Goal: Communication & Community: Share content

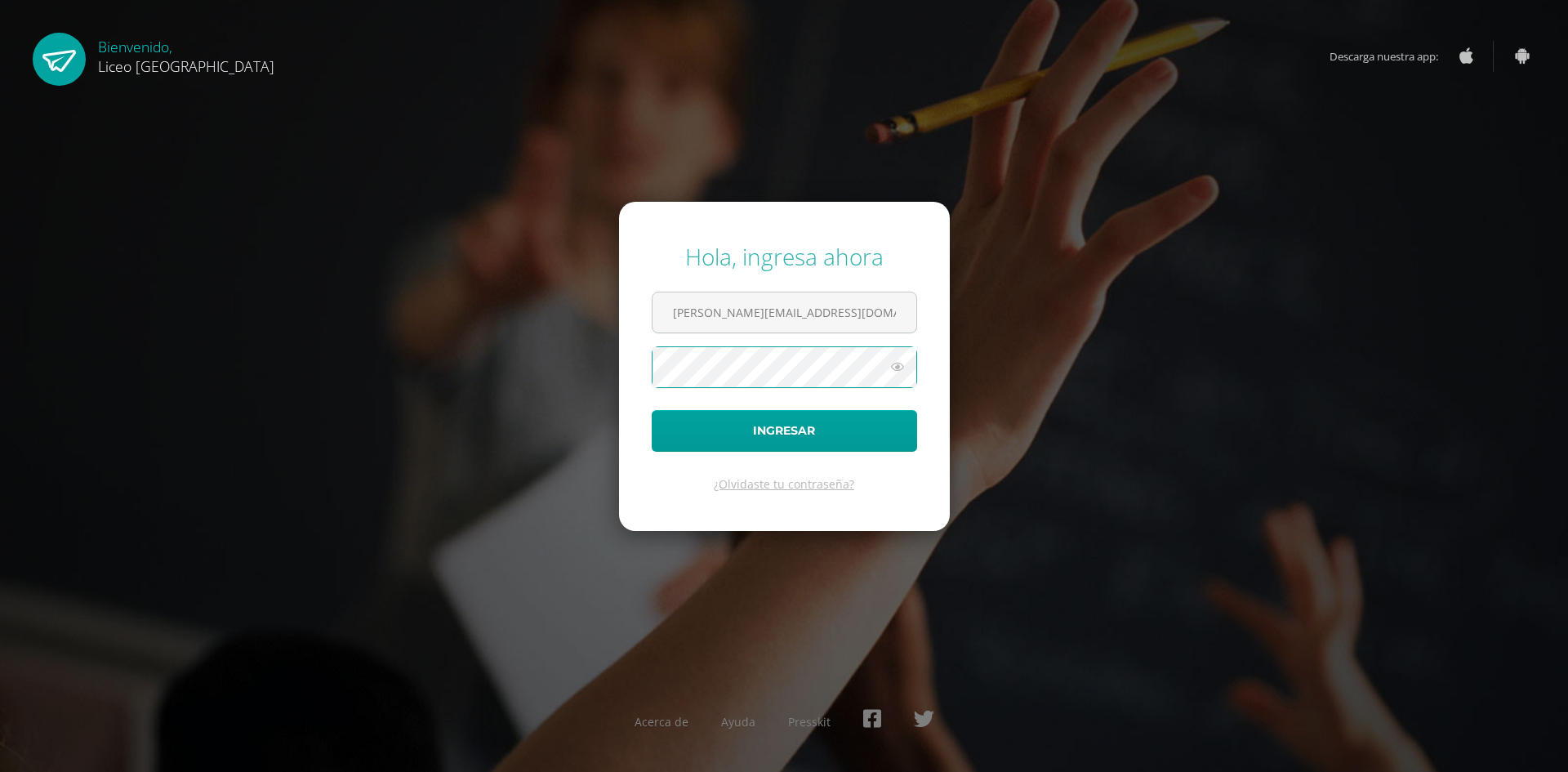
click at [652, 410] on button "Ingresar" at bounding box center [784, 430] width 266 height 42
click at [710, 321] on input "text" at bounding box center [784, 312] width 264 height 40
type input "j"
click at [725, 318] on input "text" at bounding box center [784, 312] width 264 height 40
type input "[PERSON_NAME][EMAIL_ADDRESS][DOMAIN_NAME]"
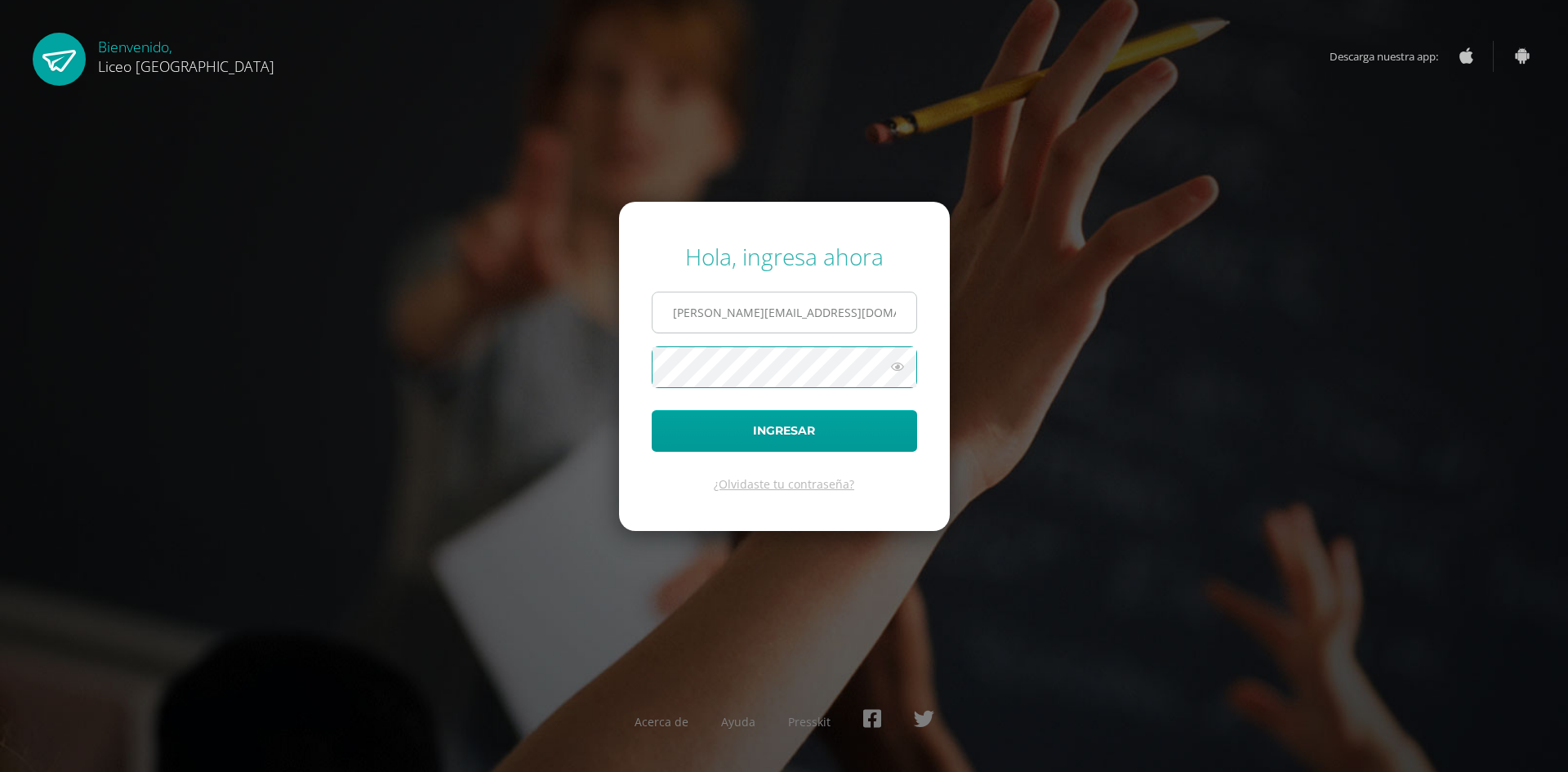
click at [652, 410] on button "Ingresar" at bounding box center [784, 430] width 266 height 42
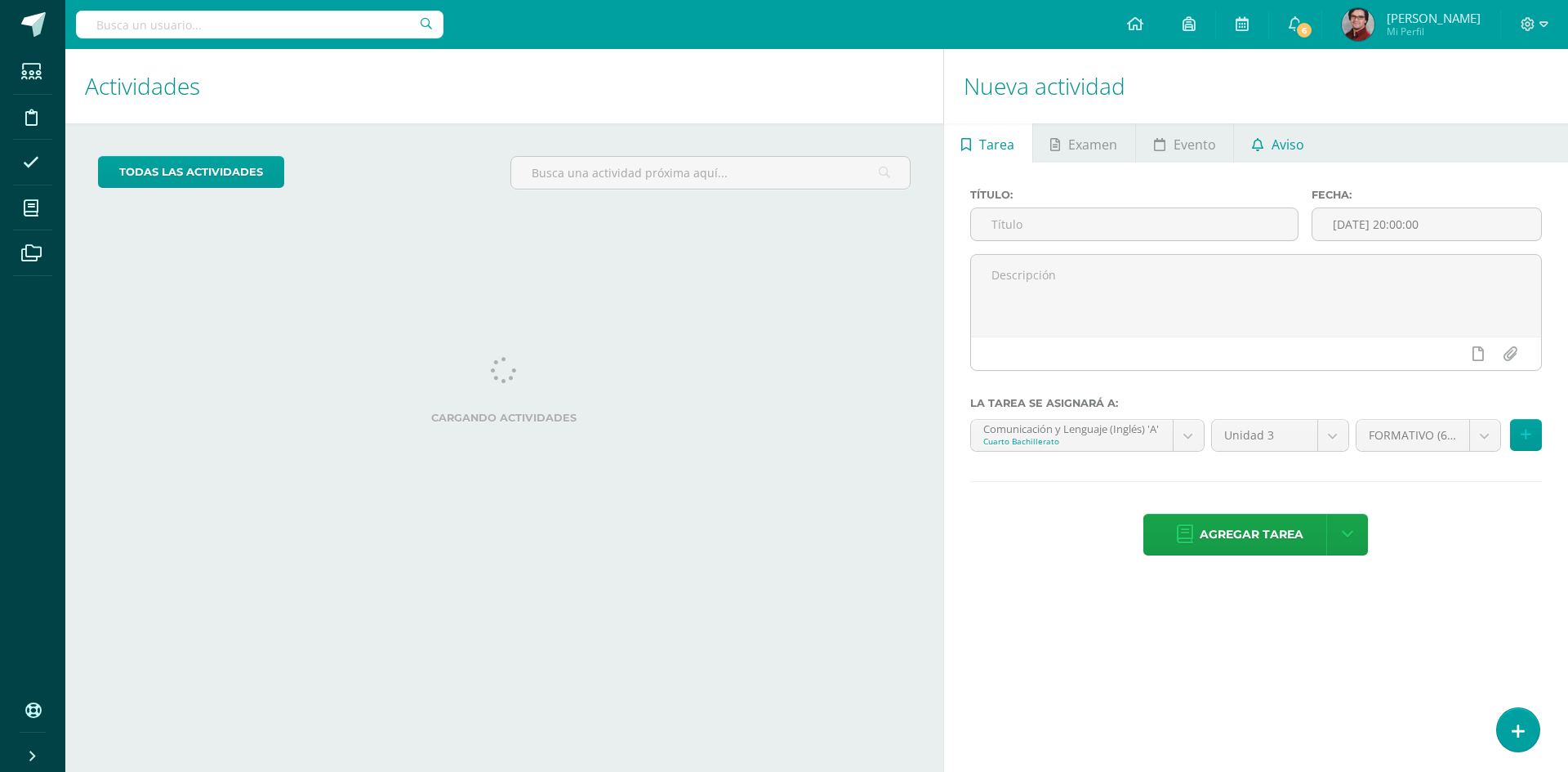
click at [1267, 156] on link "Aviso" at bounding box center [1278, 143] width 87 height 39
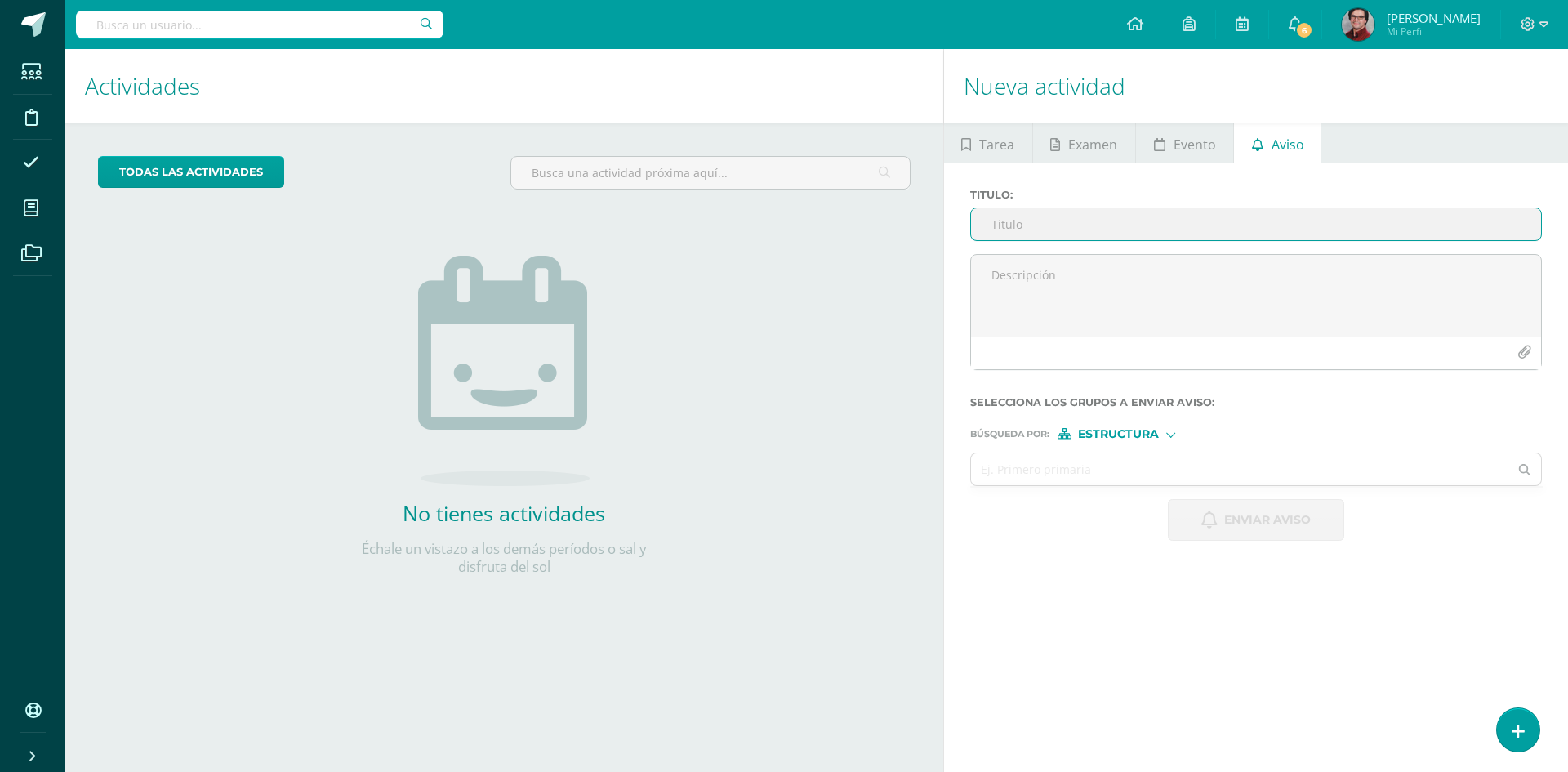
click at [1084, 221] on input "Titulo :" at bounding box center [1256, 225] width 570 height 32
click at [1101, 214] on input "Titulo :" at bounding box center [1256, 225] width 570 height 32
click at [1103, 221] on input "Titulo :" at bounding box center [1256, 225] width 570 height 32
type input "Visita al IRTRA"
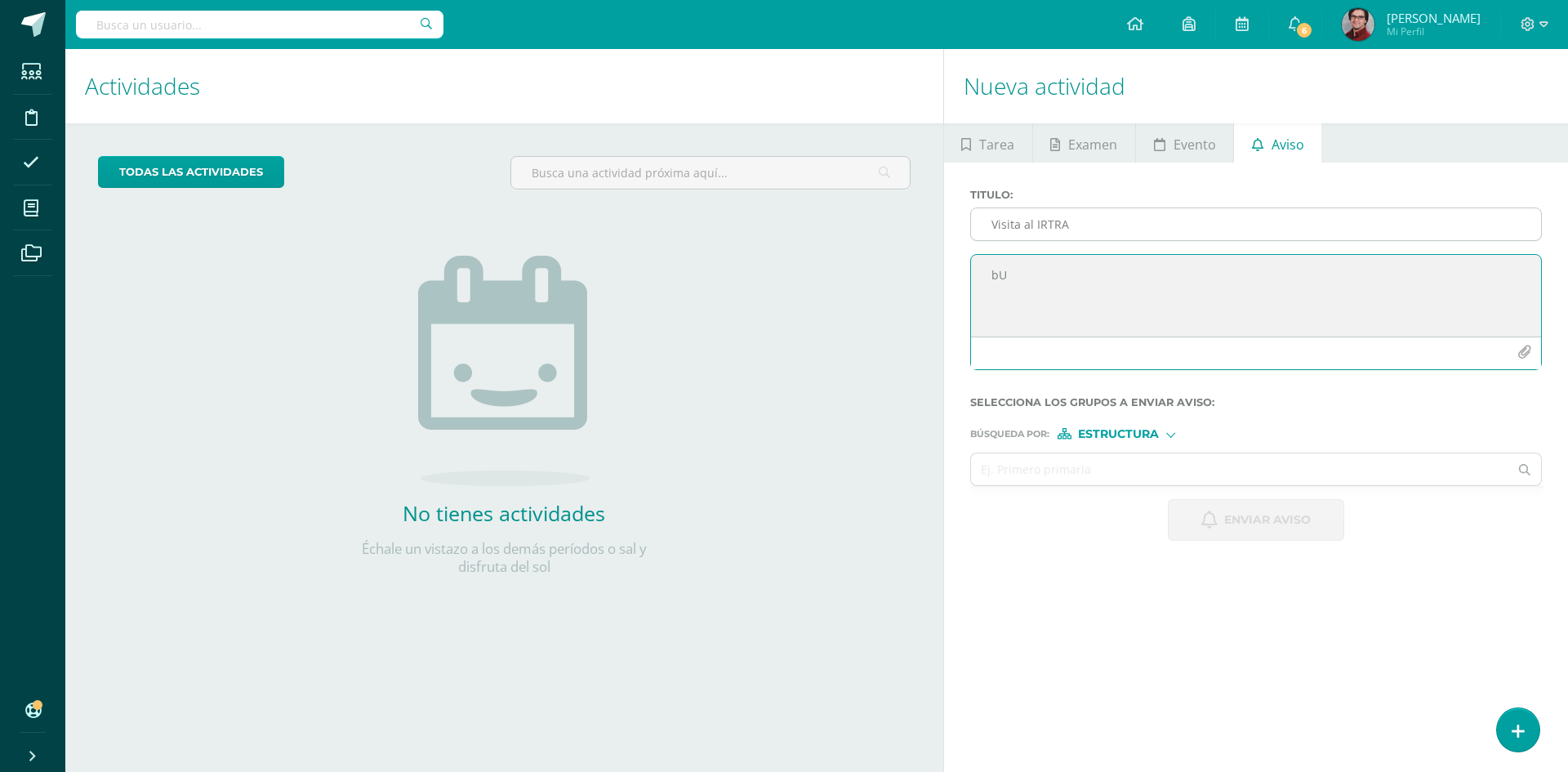
type textarea "b"
click at [1142, 293] on textarea "Buenos días." at bounding box center [1256, 295] width 570 height 81
type textarea "Buenos días. E"
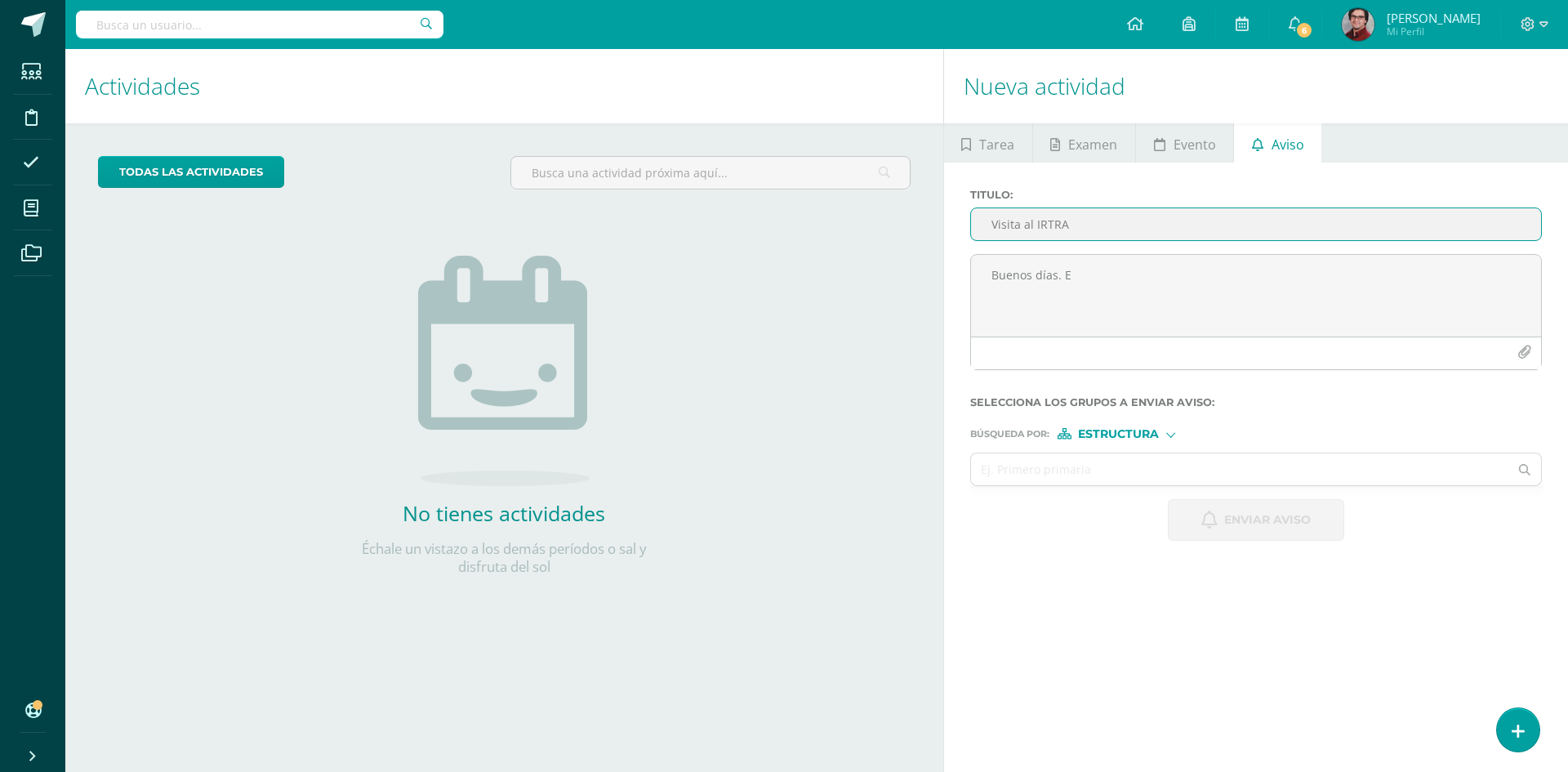
click at [1142, 233] on input "Visita al IRTRA" at bounding box center [1256, 225] width 570 height 32
click at [986, 211] on input "Visita al IRTRA" at bounding box center [1256, 225] width 570 height 32
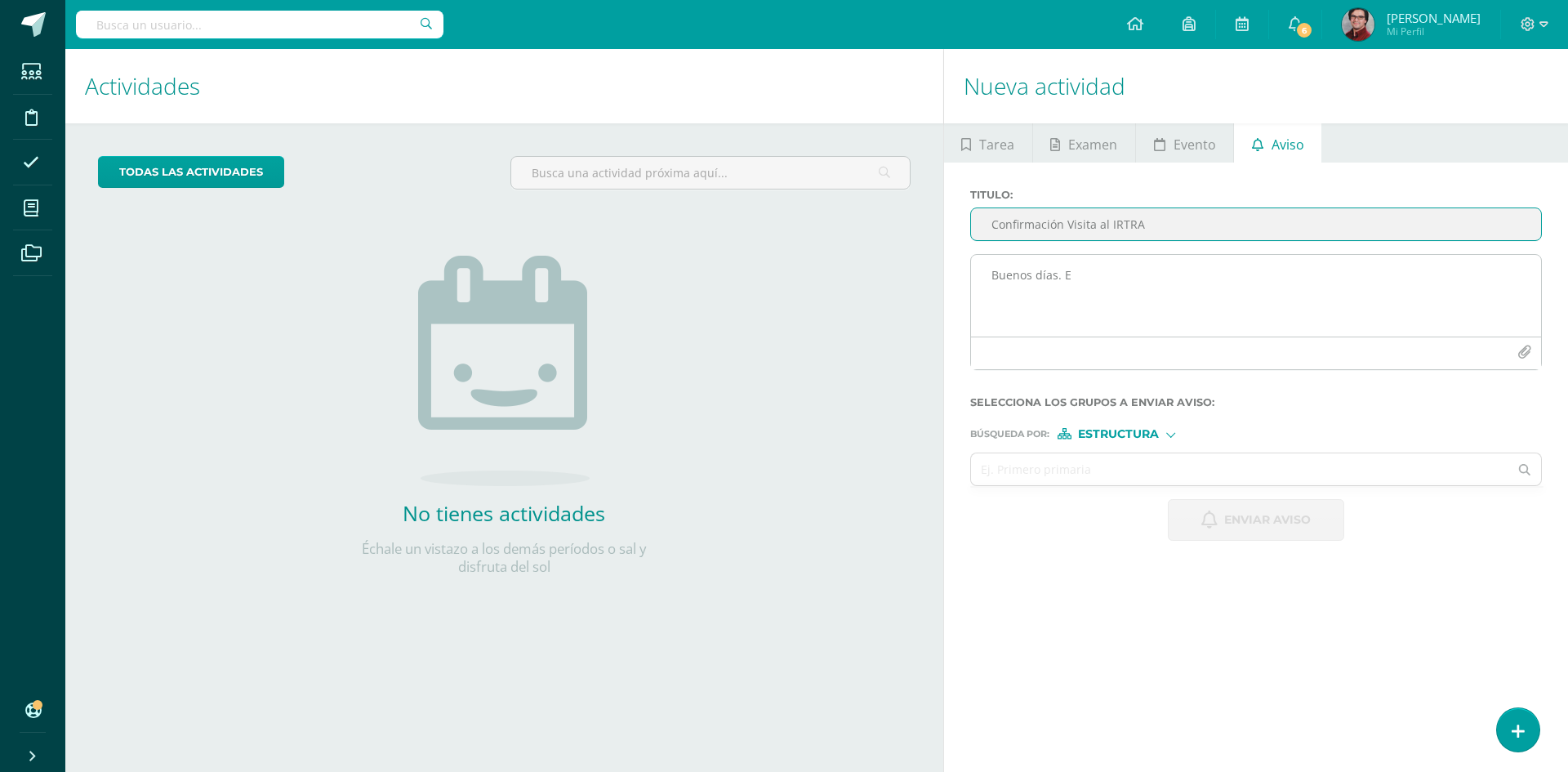
type input "Confirmación Visita al IRTRA"
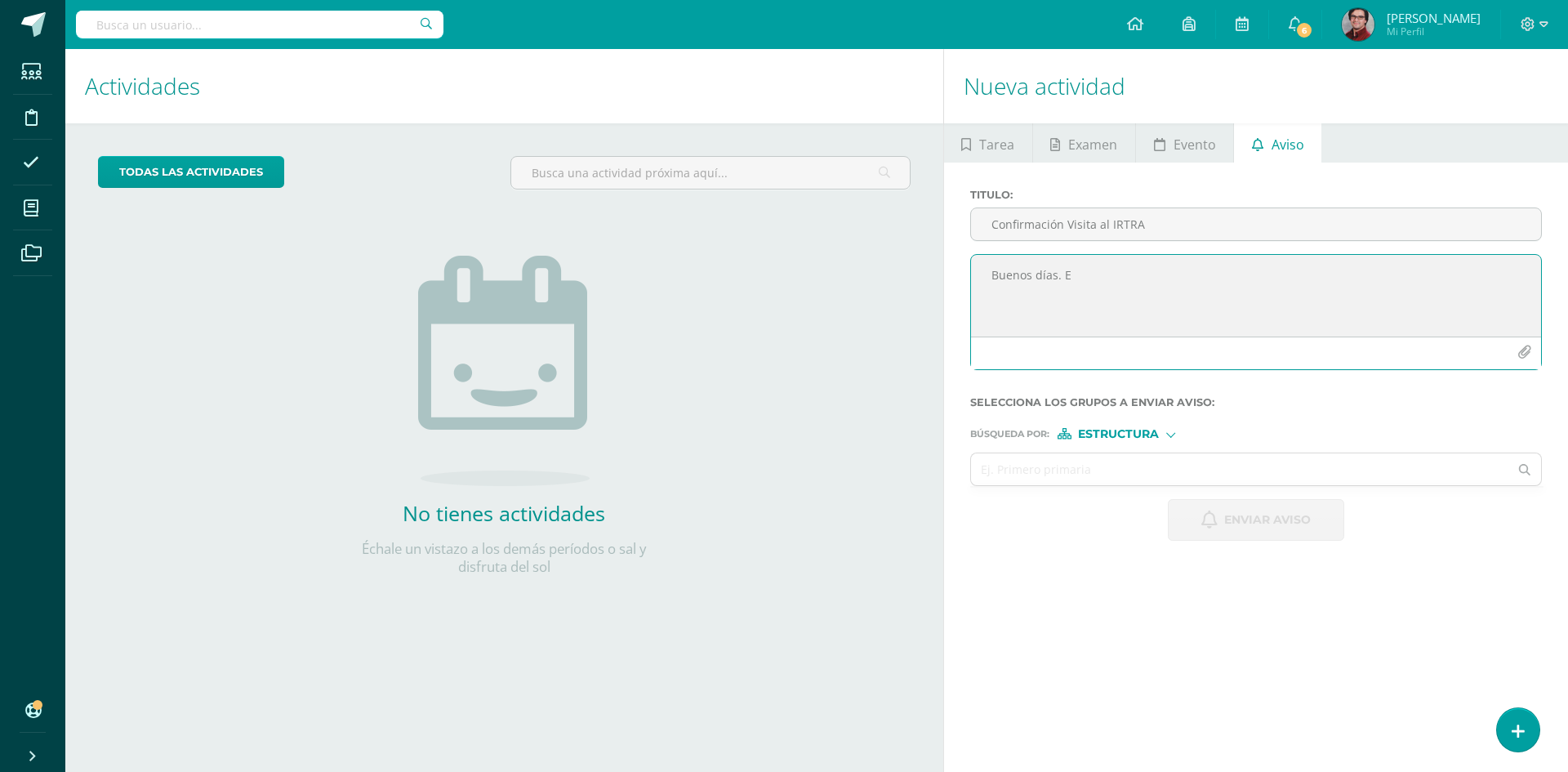
click at [1151, 274] on textarea "Buenos días. E" at bounding box center [1256, 295] width 570 height 81
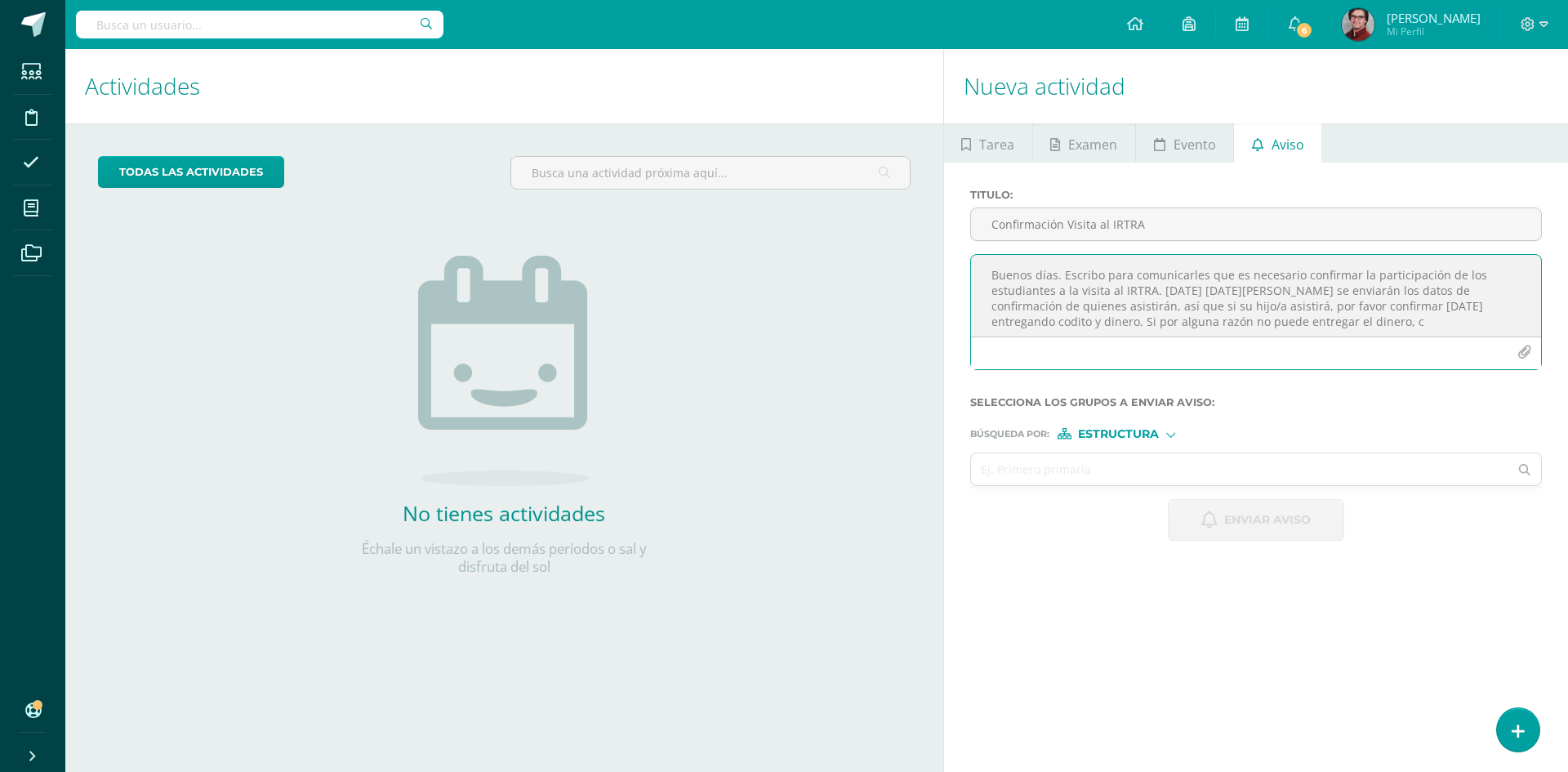
click at [1351, 316] on textarea "Buenos días. Escribo para comunicarles que es necesario confirmar la participac…" at bounding box center [1256, 295] width 570 height 81
click at [1055, 304] on textarea "Buenos días. Escribo para comunicarles que es necesario confirmar la participac…" at bounding box center [1256, 295] width 570 height 81
click at [1075, 299] on textarea "Buenos días. Escribo para comunicarles que es necesario confirmar la participac…" at bounding box center [1256, 295] width 570 height 81
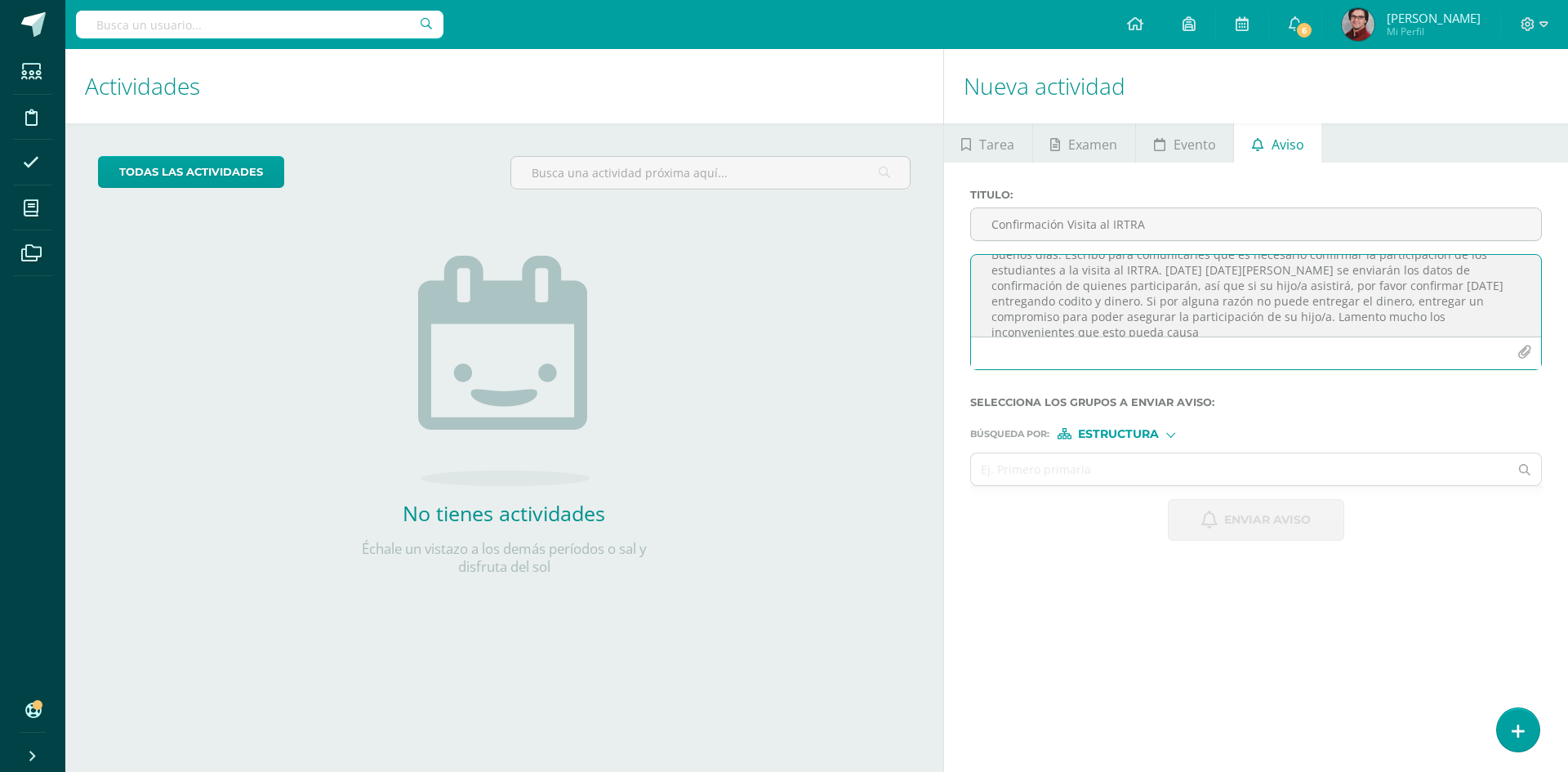
drag, startPoint x: 1510, startPoint y: 316, endPoint x: 1194, endPoint y: 319, distance: 316.0
click at [1194, 319] on textarea "Buenos días. Escribo para comunicarles que es necesario confirmar la participac…" at bounding box center [1256, 295] width 570 height 81
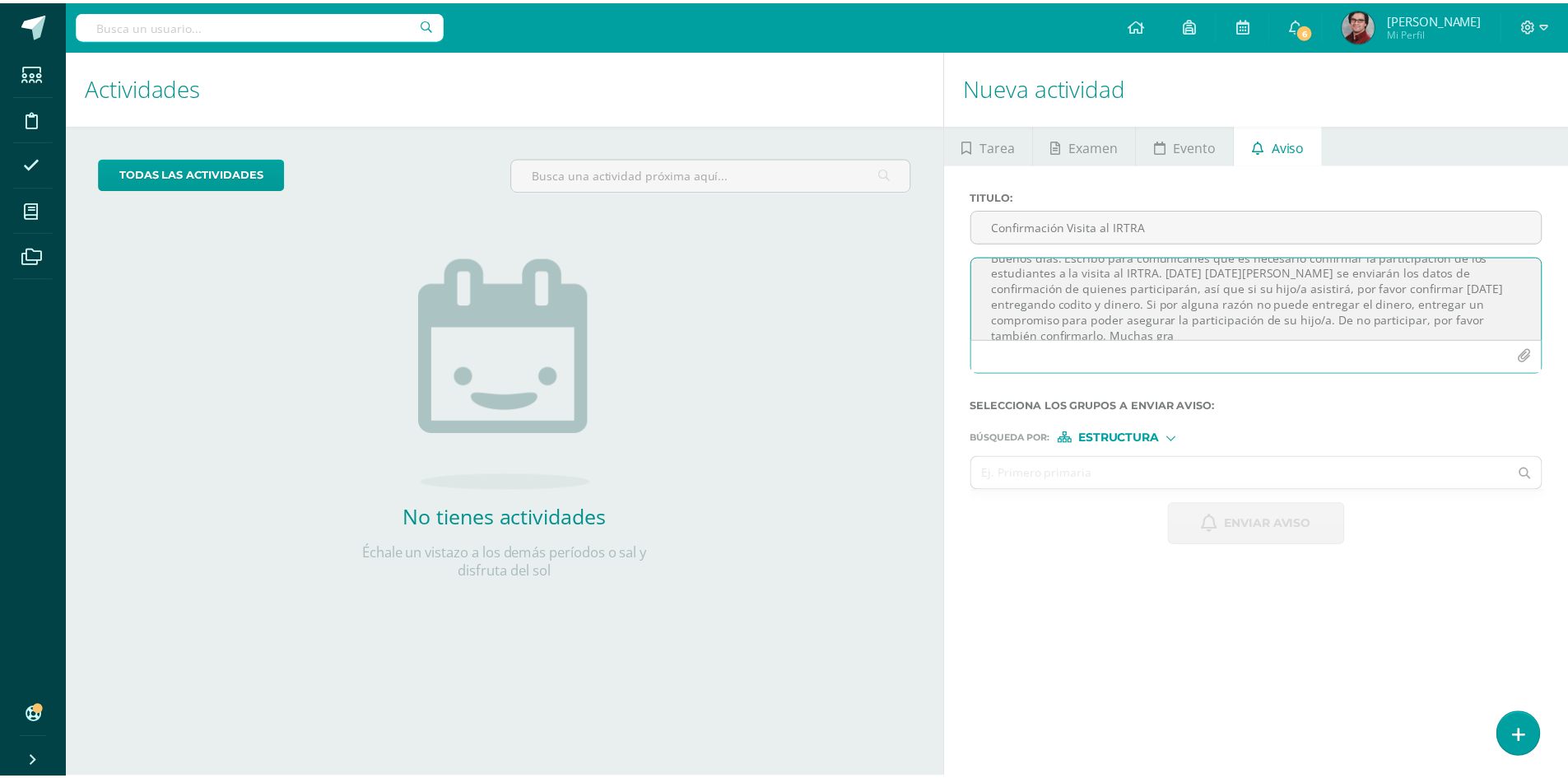
scroll to position [24, 0]
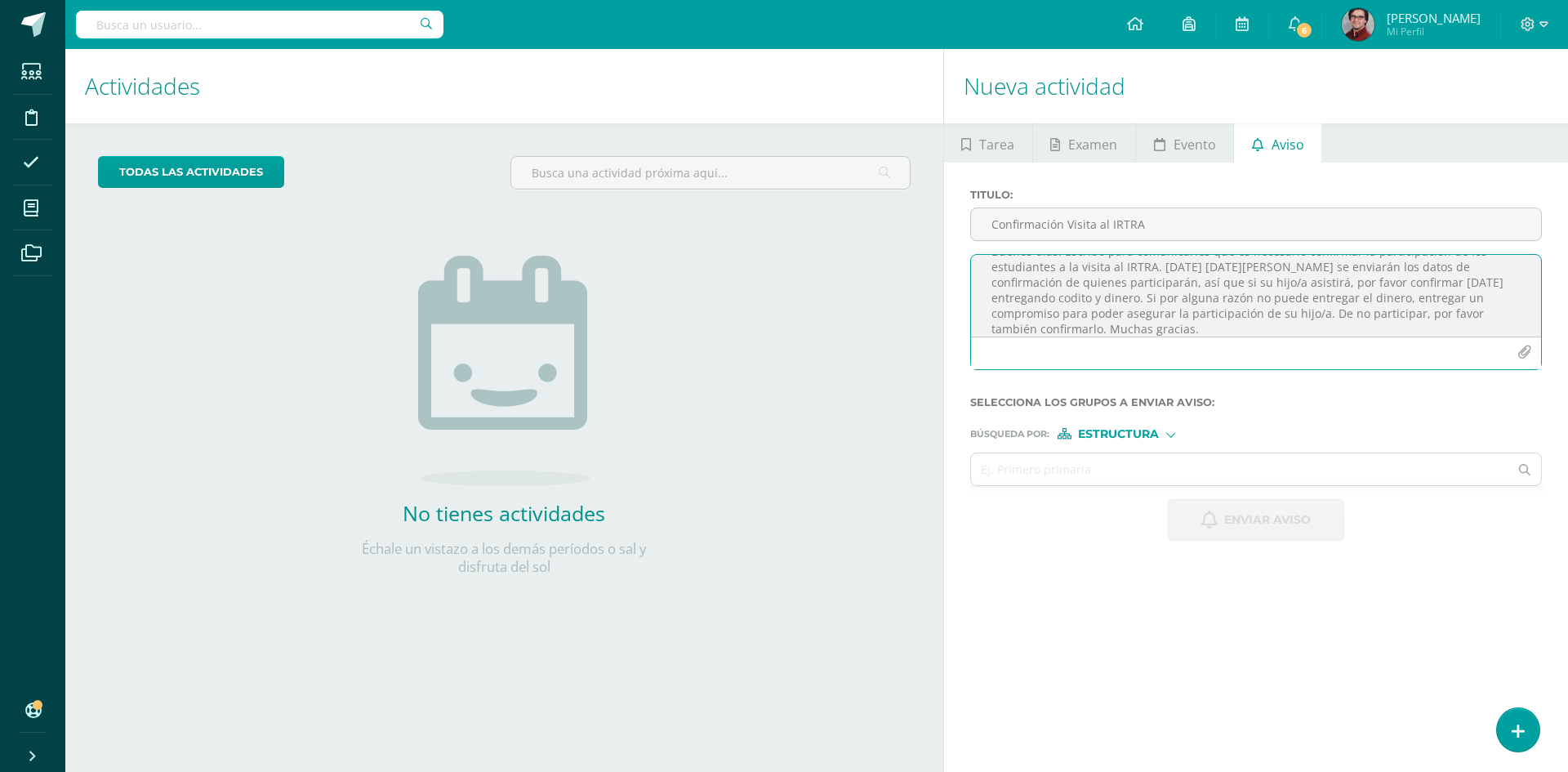
type textarea "Buenos días. Escribo para comunicarles que es necesario confirmar la participac…"
click at [1133, 437] on span "Estructura" at bounding box center [1119, 434] width 81 height 9
click at [1136, 472] on span "Persona" at bounding box center [1124, 476] width 59 height 9
click at [1028, 484] on input "text" at bounding box center [1240, 469] width 538 height 32
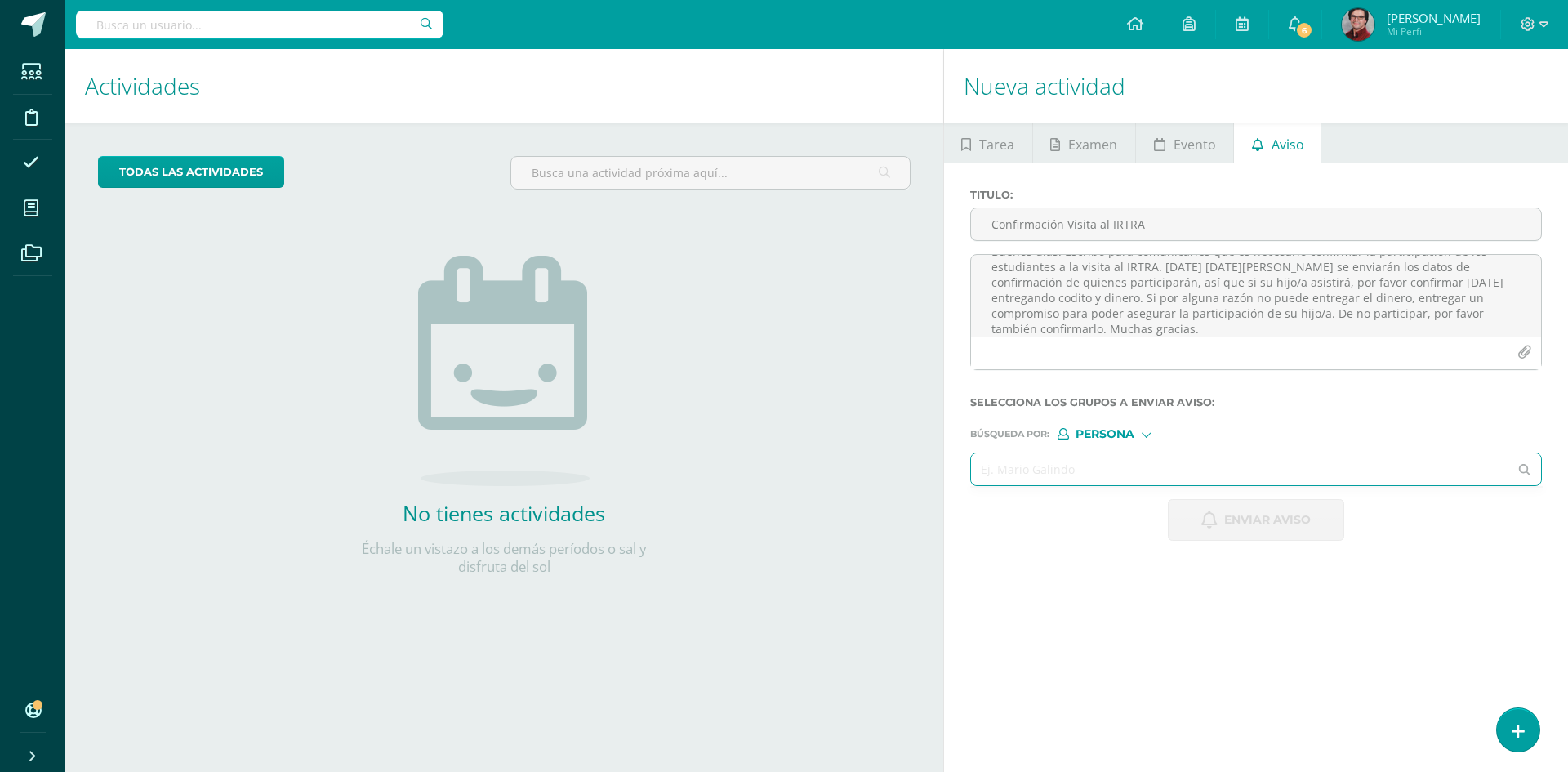
paste input "[PERSON_NAME], [PERSON_NAME]"
type input "[PERSON_NAME], [PERSON_NAME]"
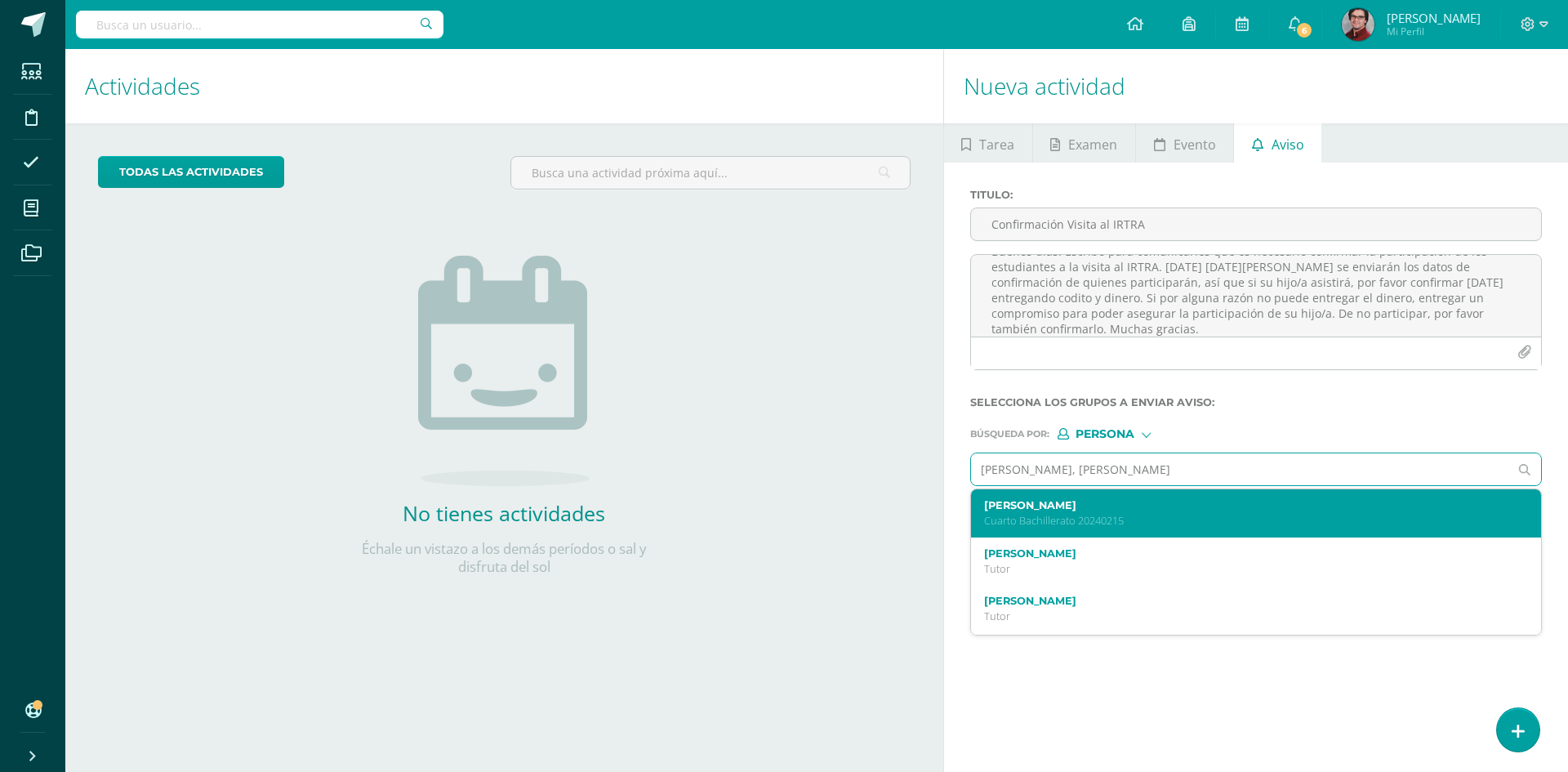
click at [1040, 513] on div "[PERSON_NAME] 20240215" at bounding box center [1244, 513] width 520 height 29
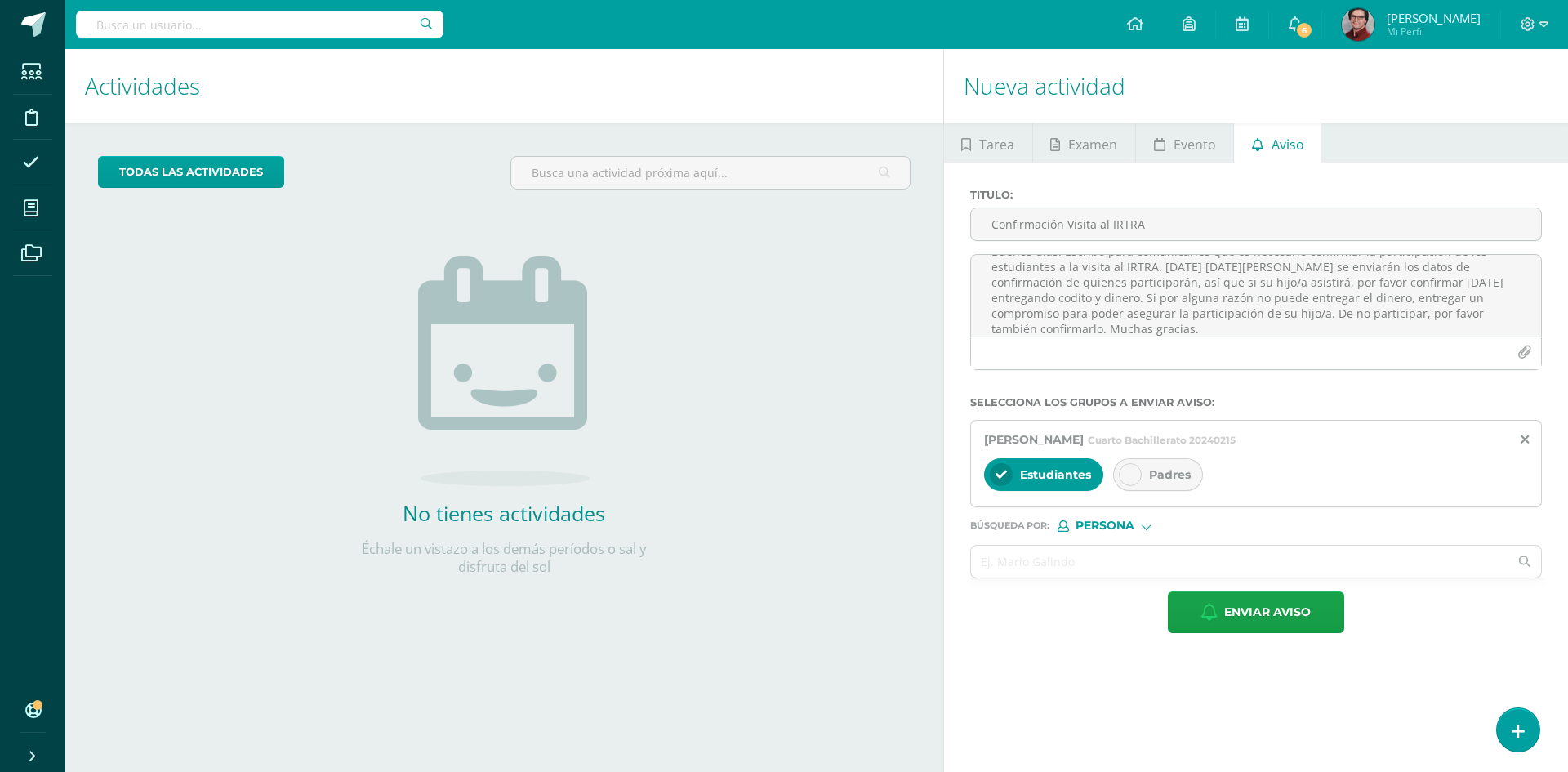
drag, startPoint x: 1164, startPoint y: 472, endPoint x: 1151, endPoint y: 478, distance: 14.3
click at [1164, 473] on span "Padres" at bounding box center [1170, 474] width 42 height 15
click at [1029, 552] on input "text" at bounding box center [1240, 561] width 538 height 32
paste input "[PERSON_NAME] [PERSON_NAME]"
type input "[PERSON_NAME] [PERSON_NAME]"
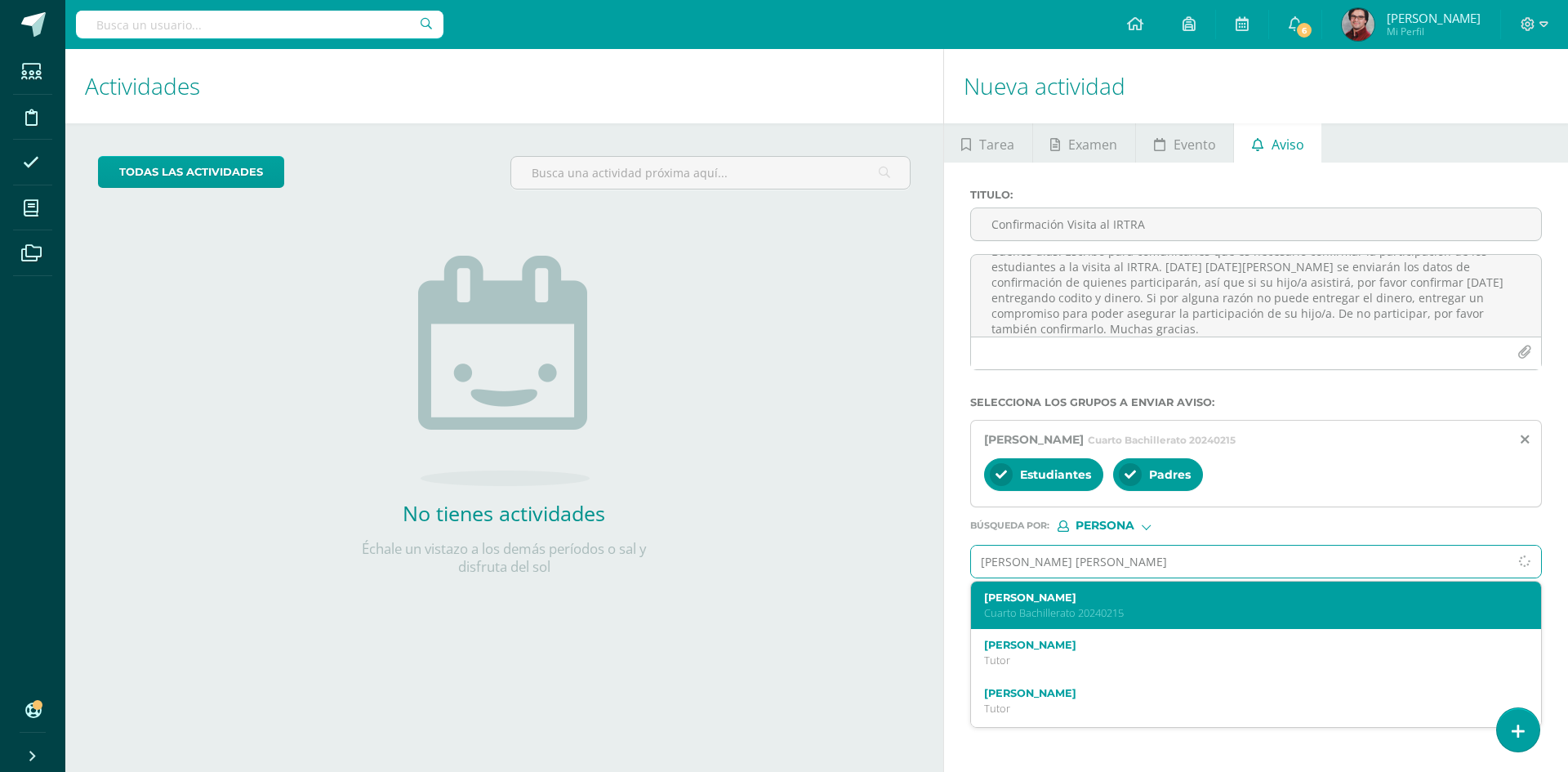
click at [1077, 593] on label "[PERSON_NAME]" at bounding box center [1244, 597] width 520 height 12
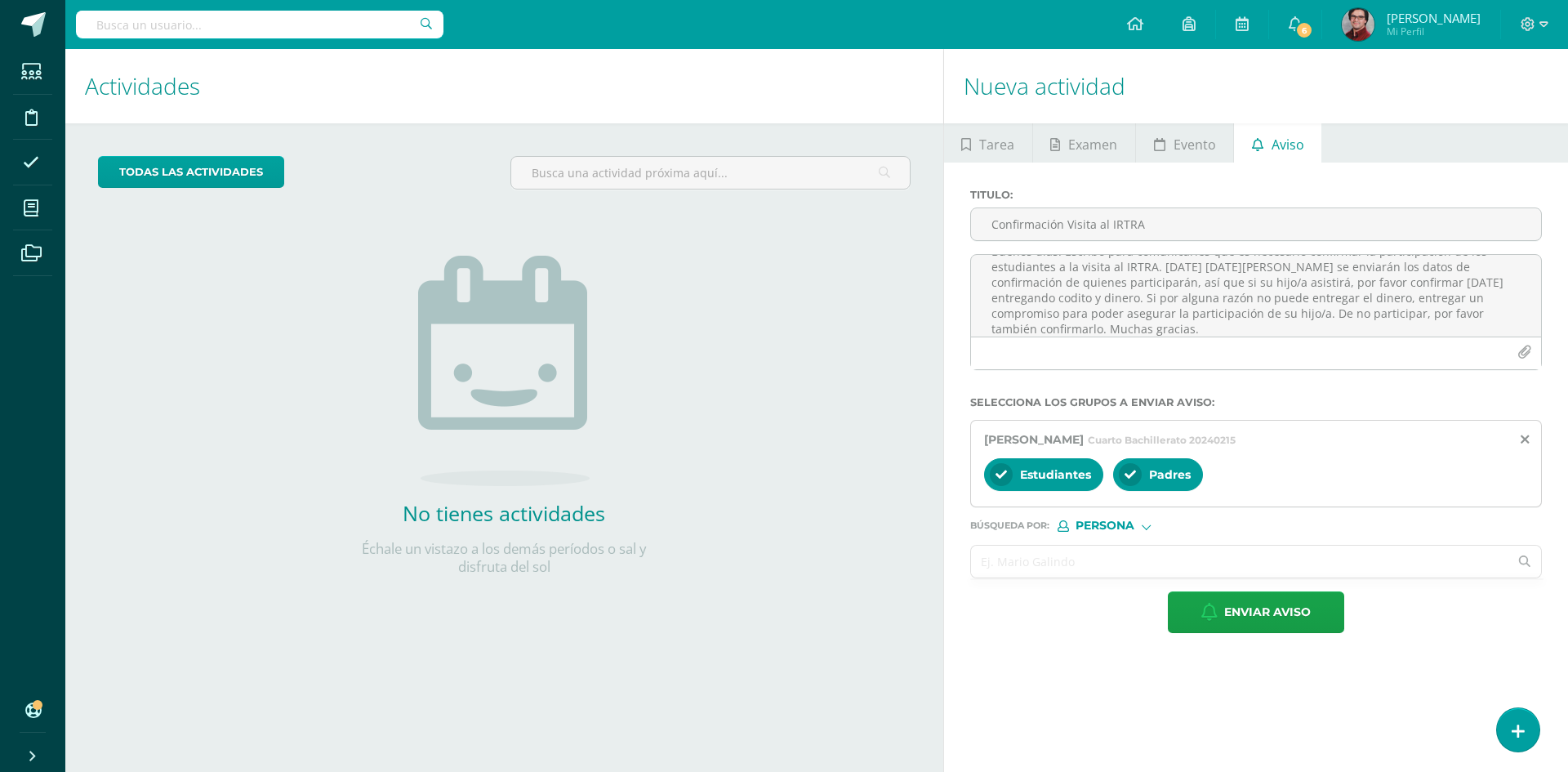
click at [1042, 575] on input "text" at bounding box center [1240, 561] width 538 height 32
paste input "[PERSON_NAME] [PERSON_NAME]"
type input "[PERSON_NAME] [PERSON_NAME]"
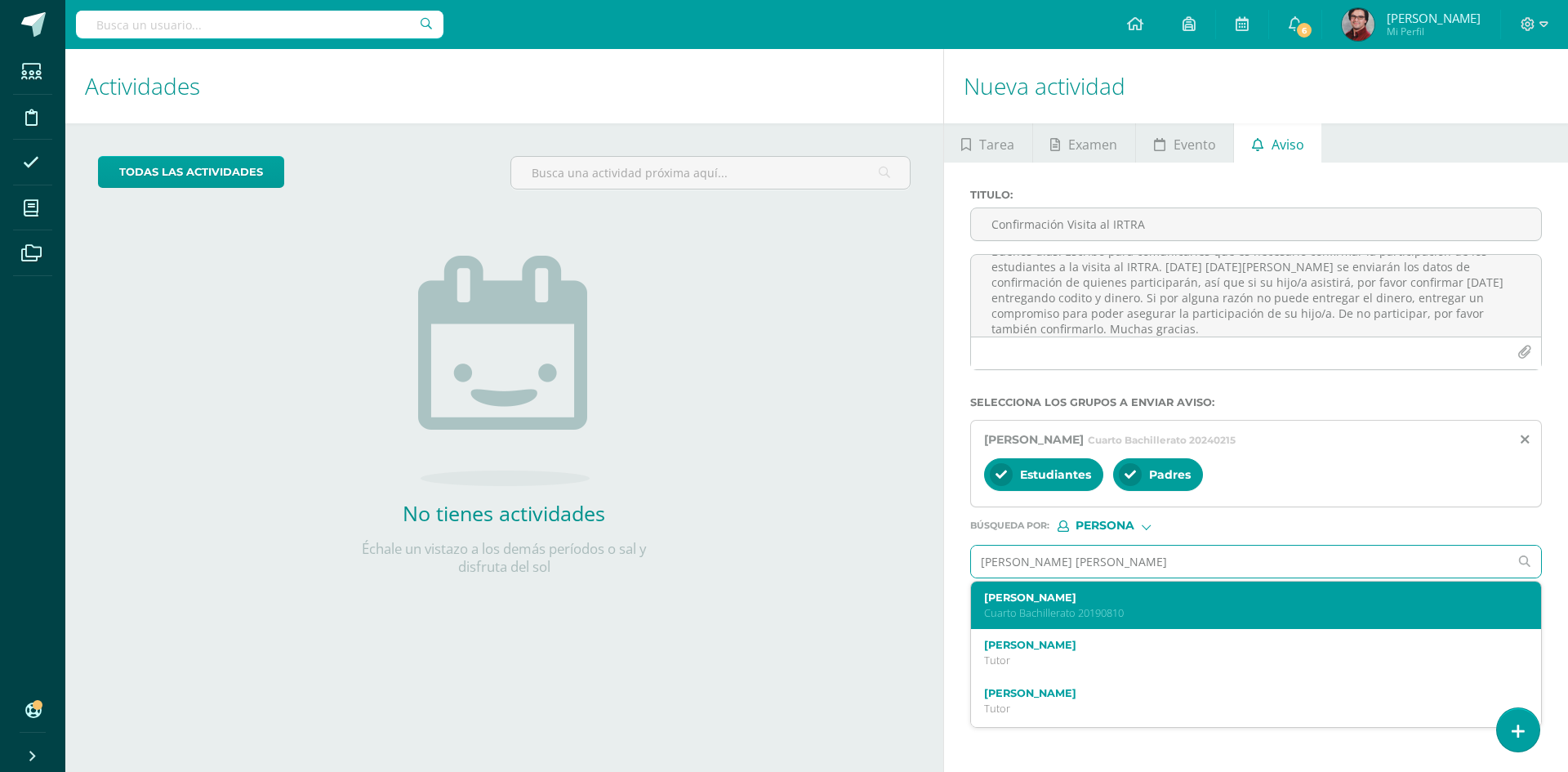
click at [1068, 599] on label "[PERSON_NAME]" at bounding box center [1244, 597] width 520 height 12
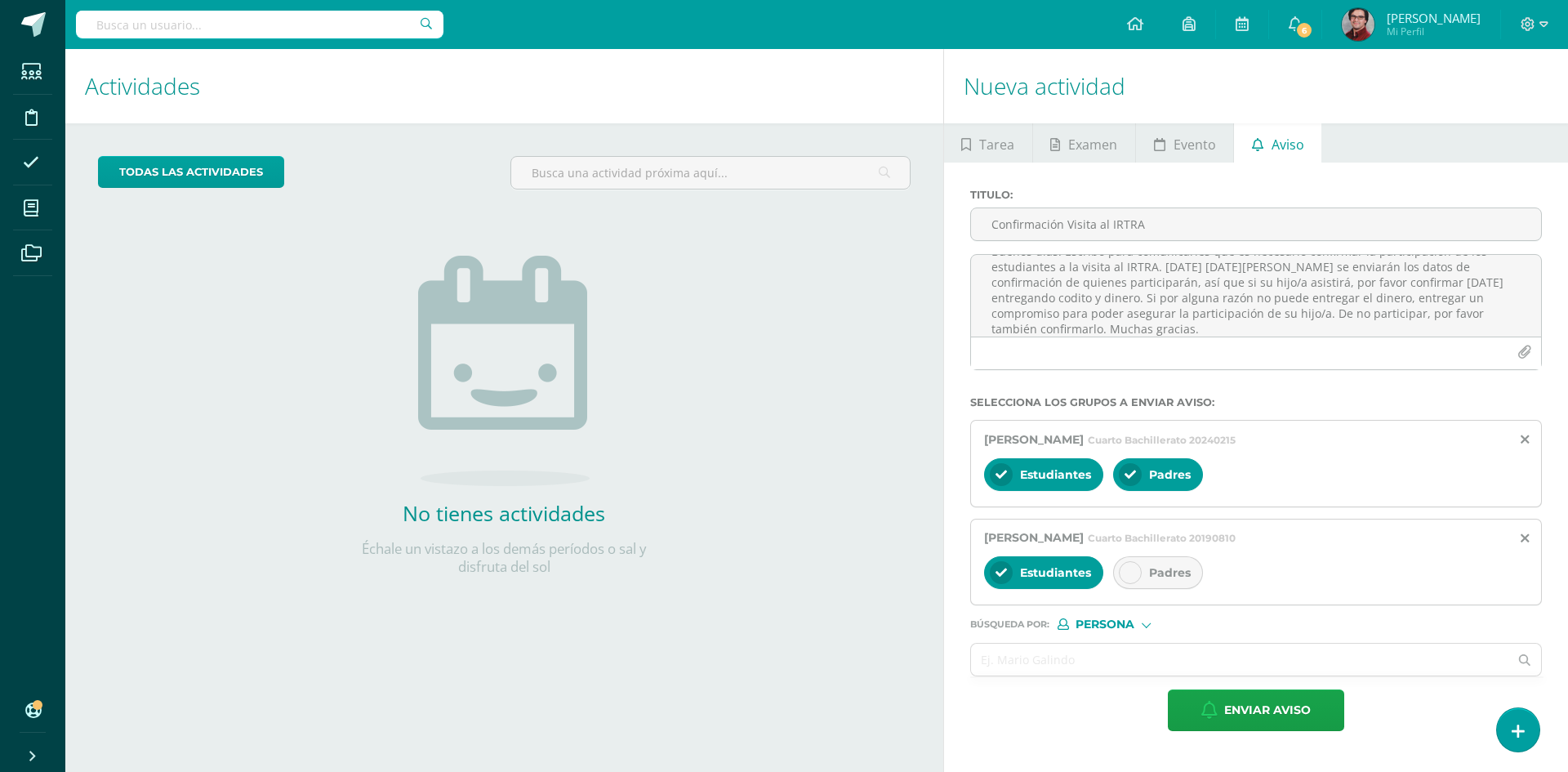
click at [1142, 567] on div "Padres" at bounding box center [1158, 572] width 90 height 33
click at [1056, 663] on input "text" at bounding box center [1240, 660] width 538 height 32
click at [1053, 653] on input "text" at bounding box center [1240, 660] width 538 height 32
paste input "[PERSON_NAME] [PERSON_NAME]"
type input "[PERSON_NAME] [PERSON_NAME]"
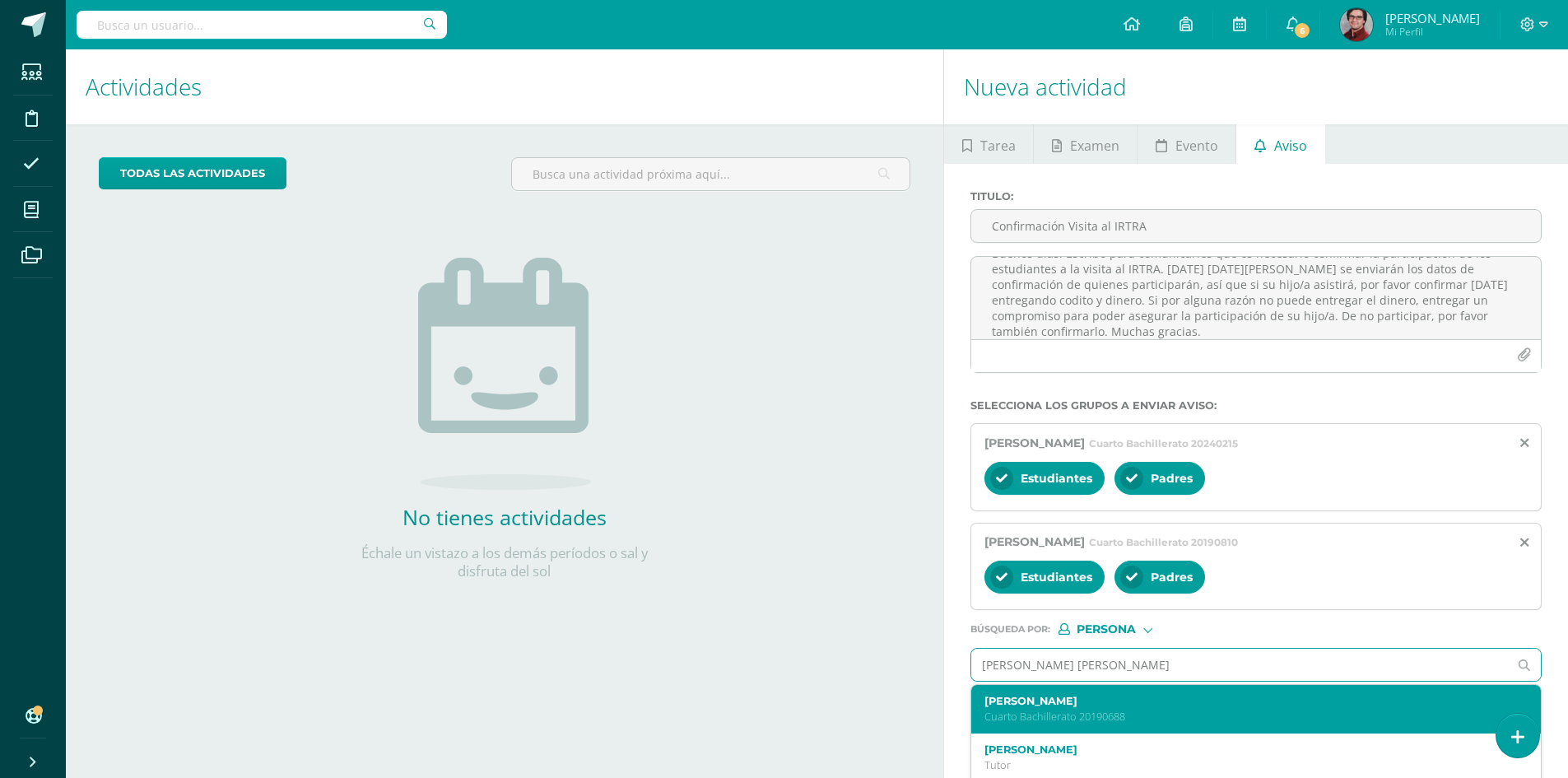
click at [1160, 701] on label "[PERSON_NAME]" at bounding box center [1244, 700] width 520 height 12
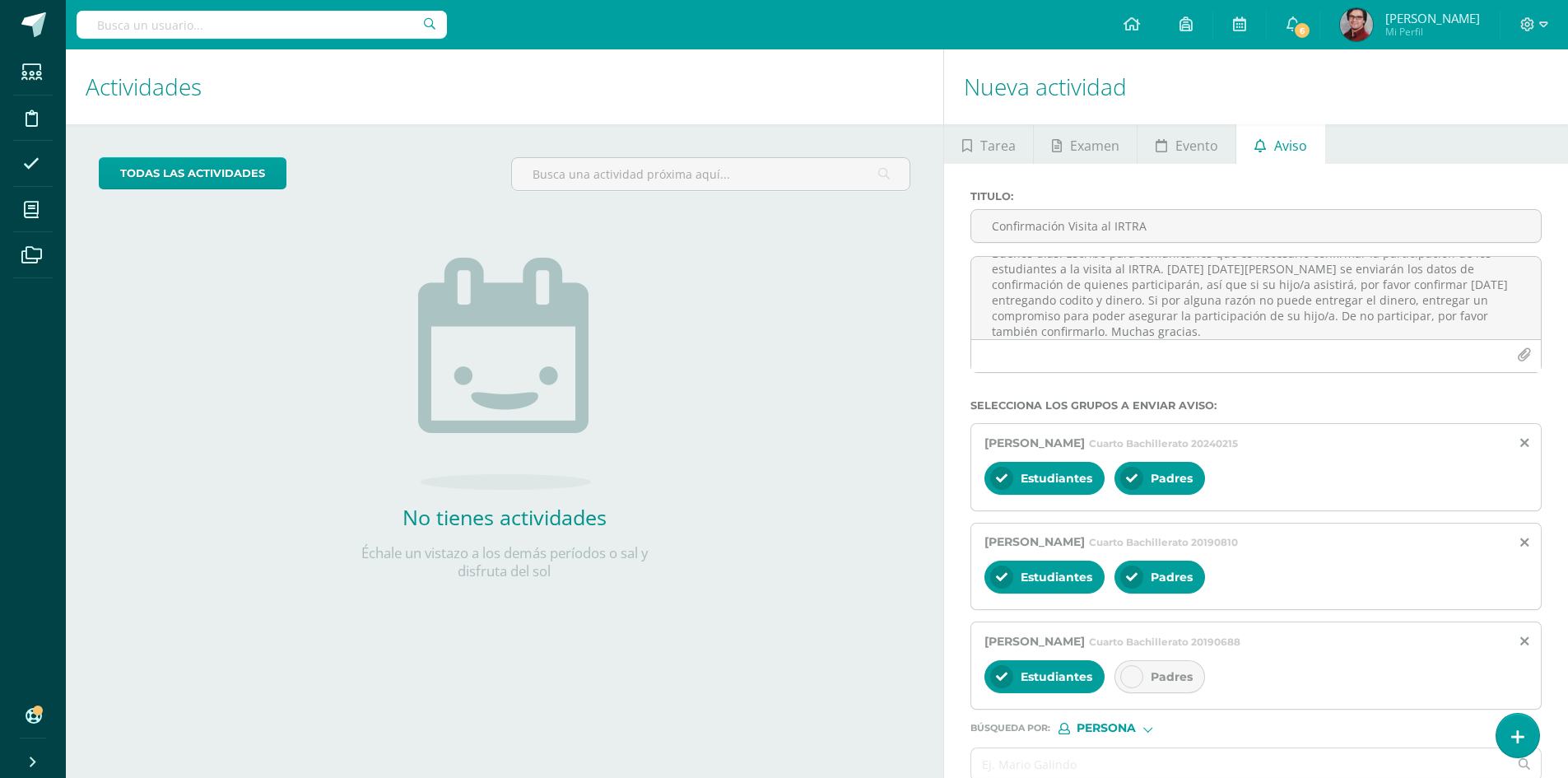
click at [1169, 672] on span "Padres" at bounding box center [1172, 676] width 42 height 15
click at [1057, 758] on input "text" at bounding box center [1240, 764] width 537 height 32
click at [1040, 749] on input "text" at bounding box center [1240, 764] width 537 height 32
paste input "[PERSON_NAME] [PERSON_NAME]"
type input "[PERSON_NAME] [PERSON_NAME]"
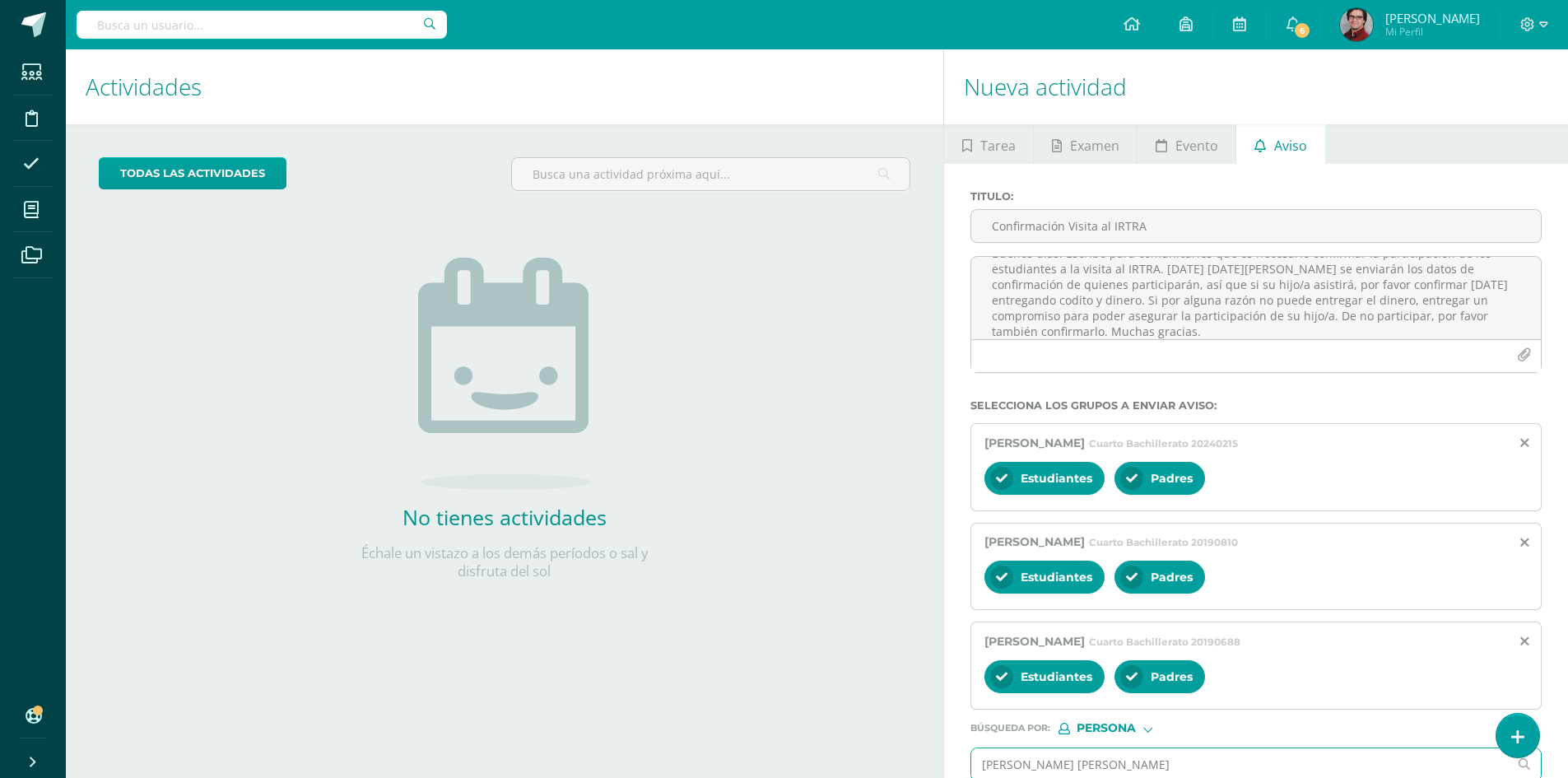
scroll to position [154, 0]
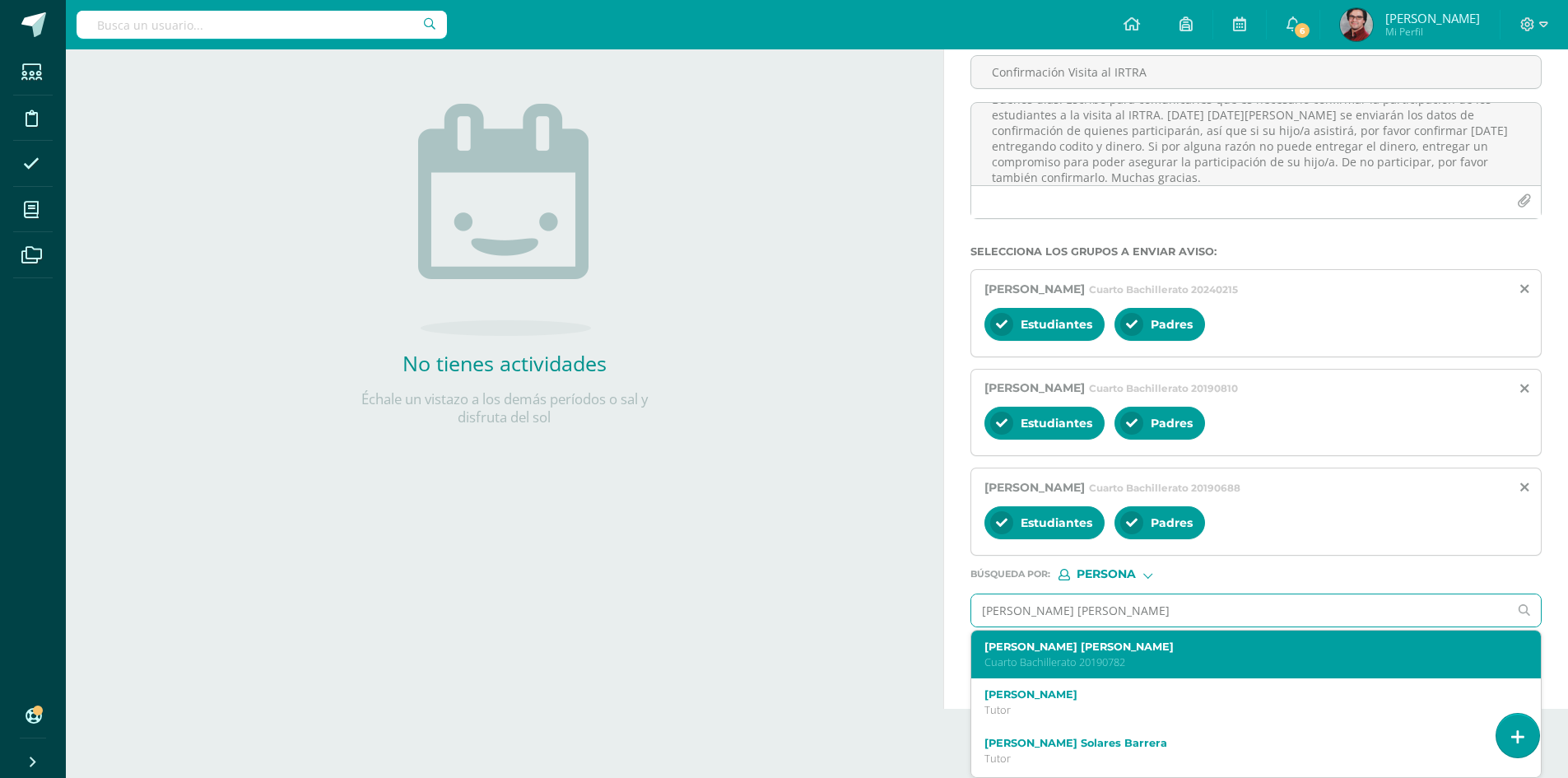
click at [1178, 653] on div "[PERSON_NAME] [PERSON_NAME] Cuarto Bachillerato 20190782" at bounding box center [1244, 654] width 520 height 29
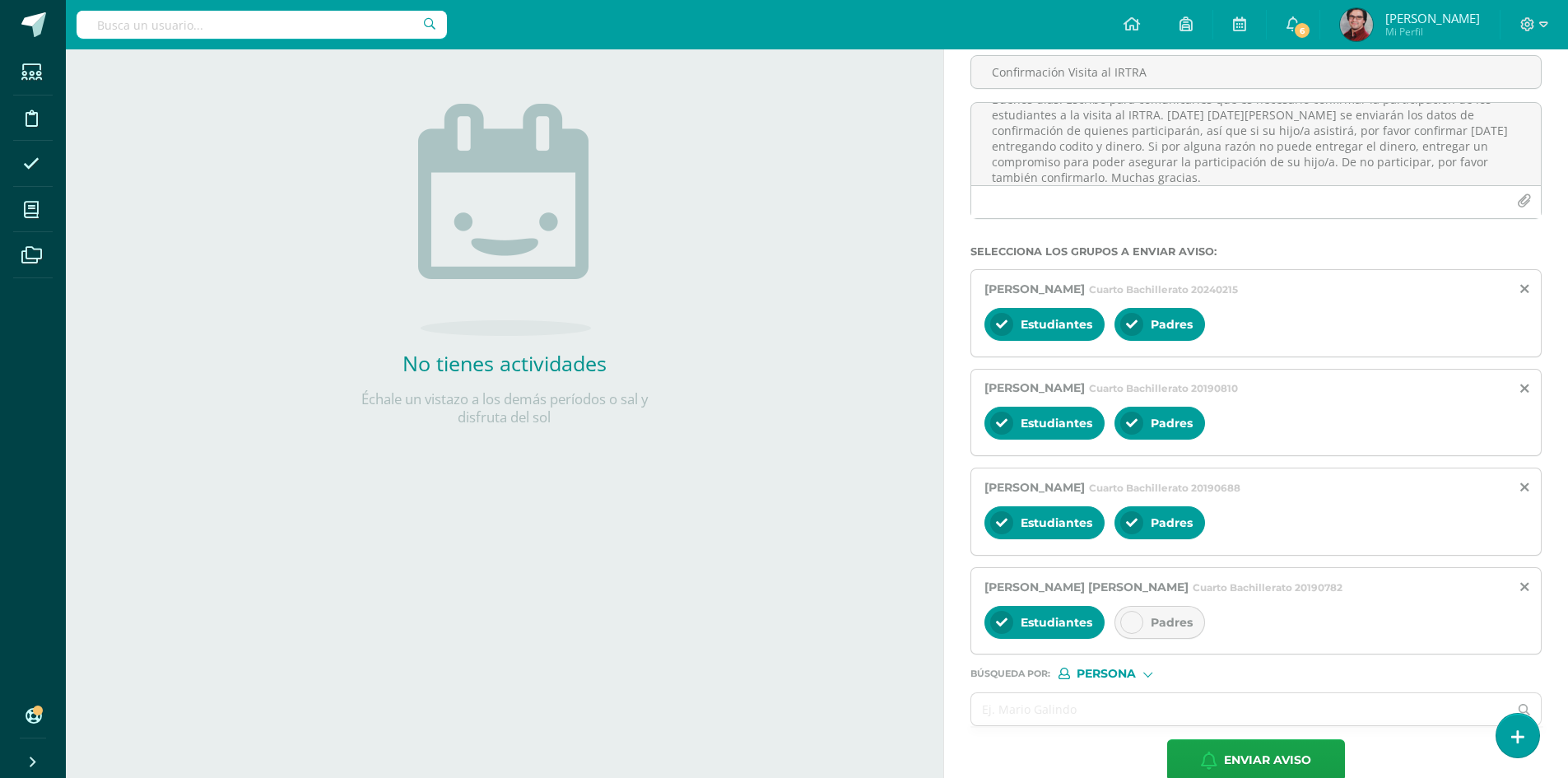
click at [1146, 616] on div "Padres" at bounding box center [1160, 621] width 91 height 33
click at [1141, 715] on input "text" at bounding box center [1240, 709] width 537 height 32
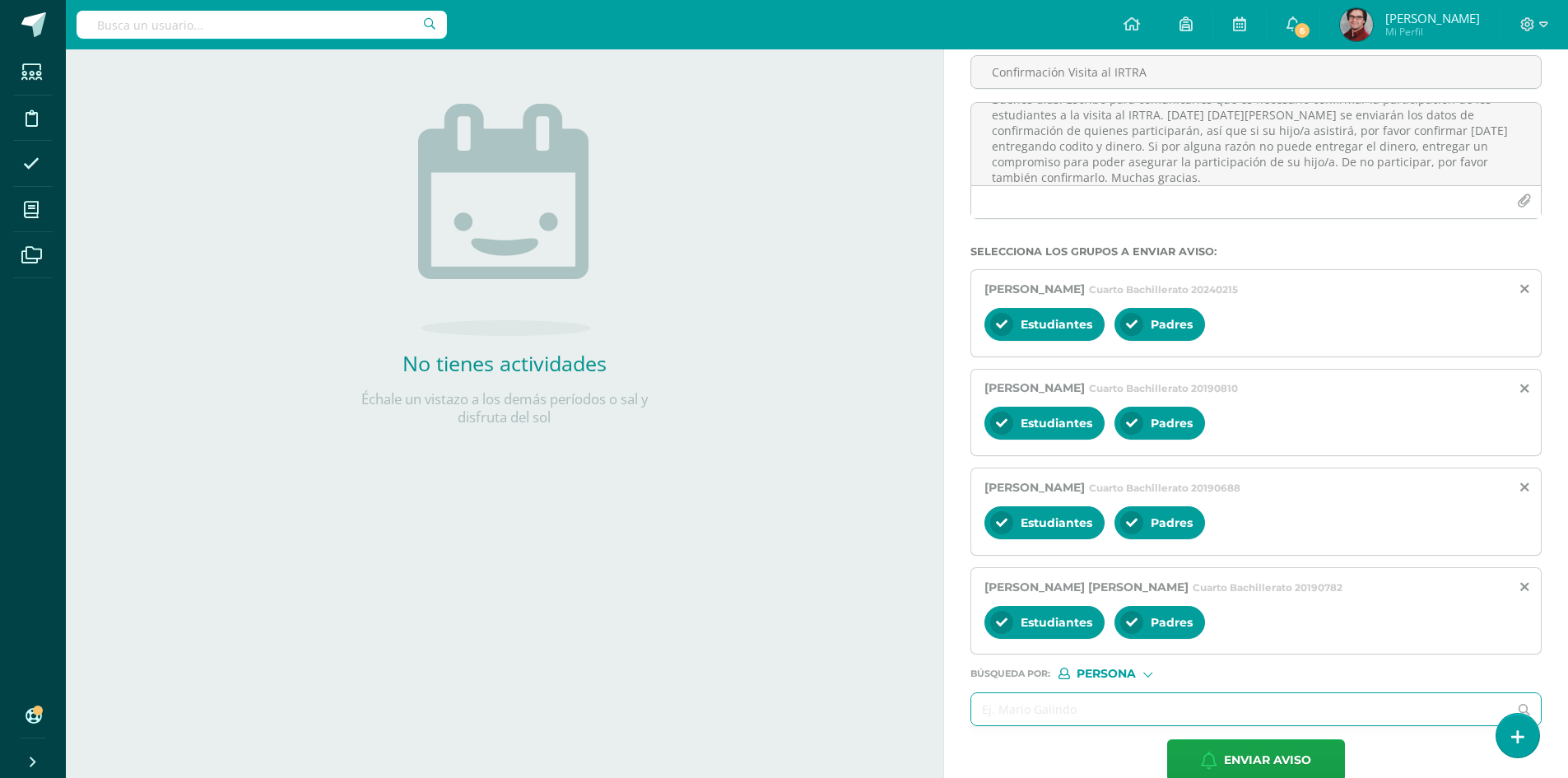
paste input "[PERSON_NAME] [PERSON_NAME]"
type input "[PERSON_NAME] [PERSON_NAME]"
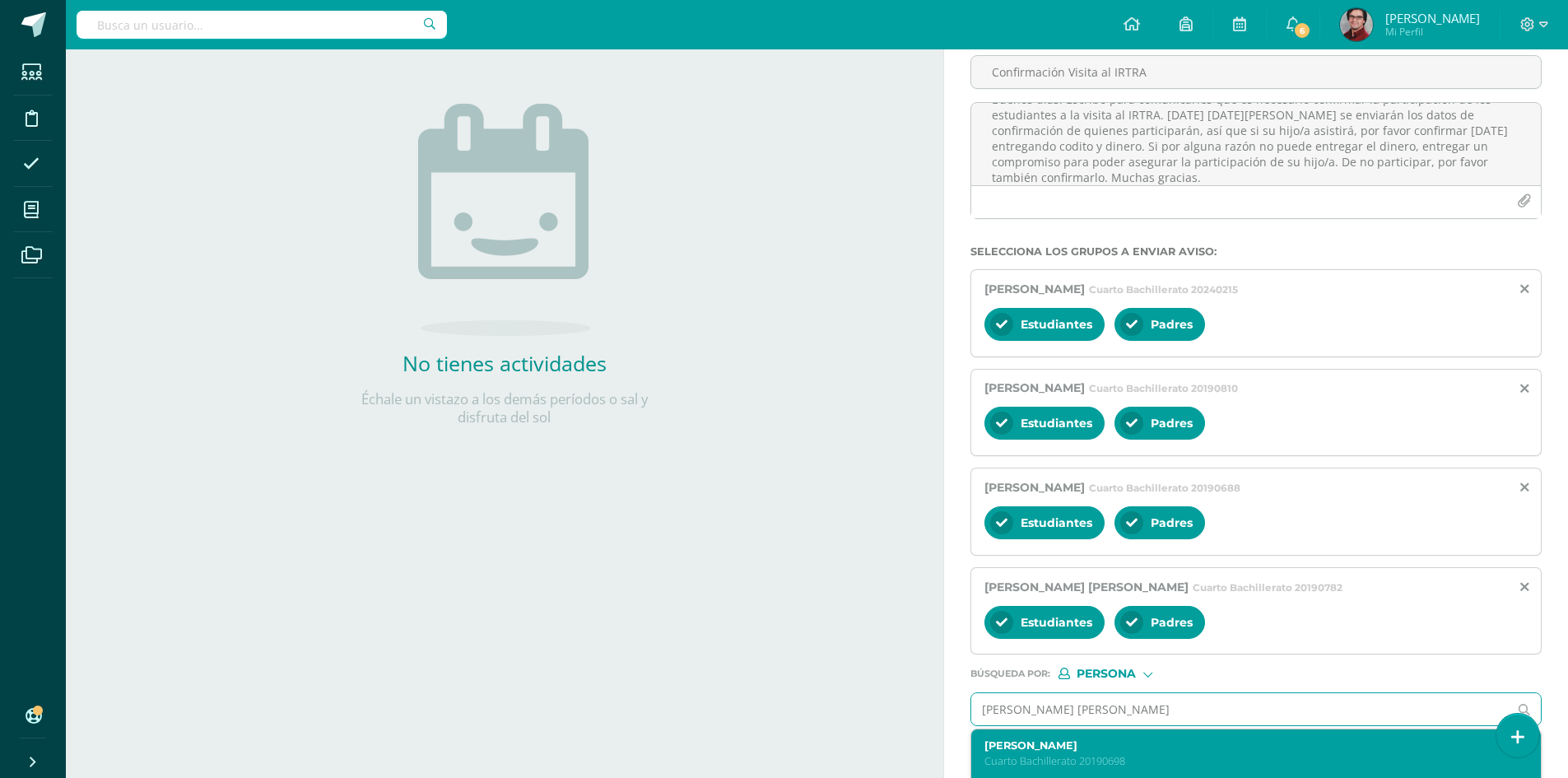
click at [1123, 746] on label "[PERSON_NAME]" at bounding box center [1244, 745] width 520 height 12
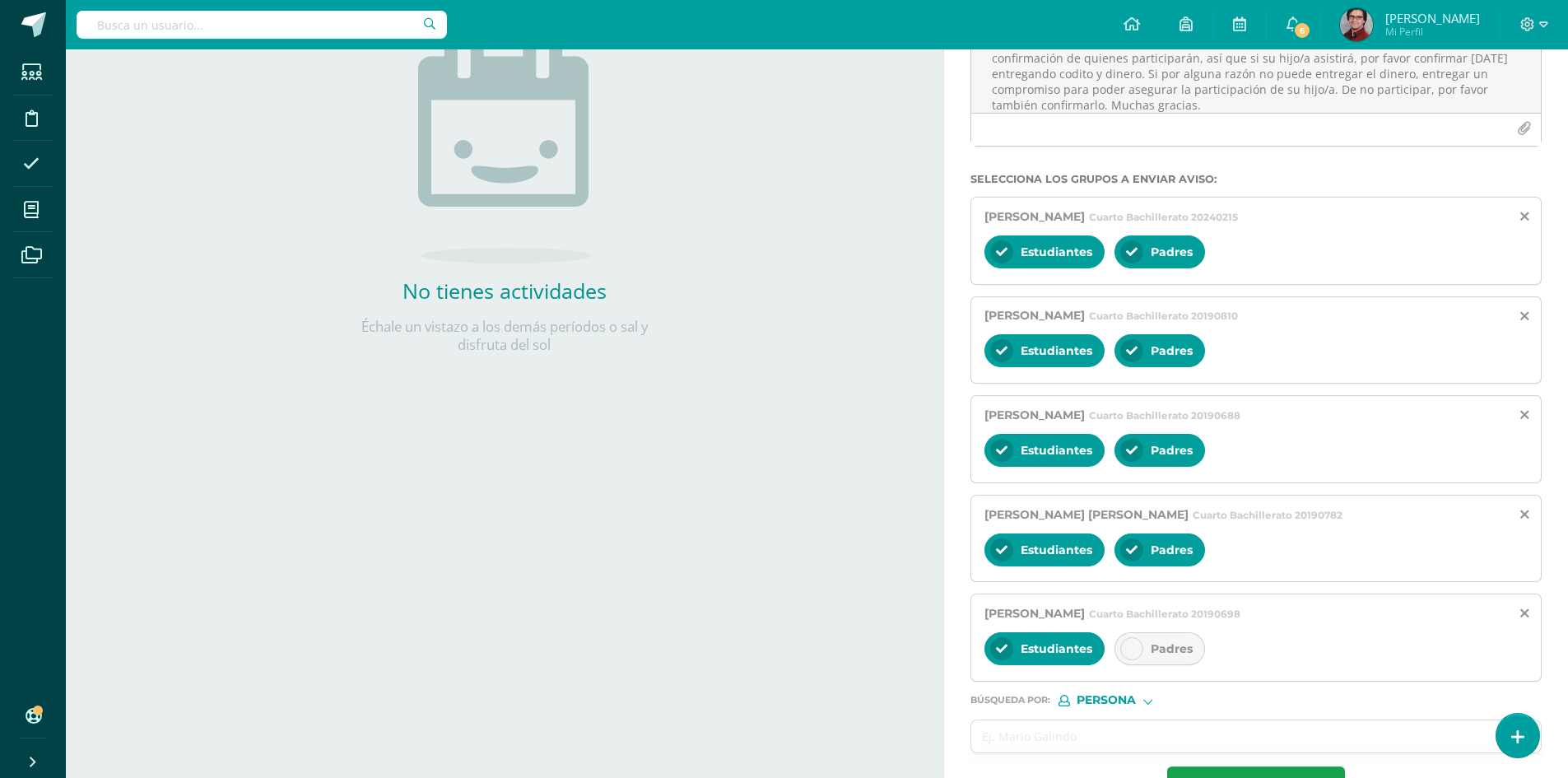
scroll to position [283, 0]
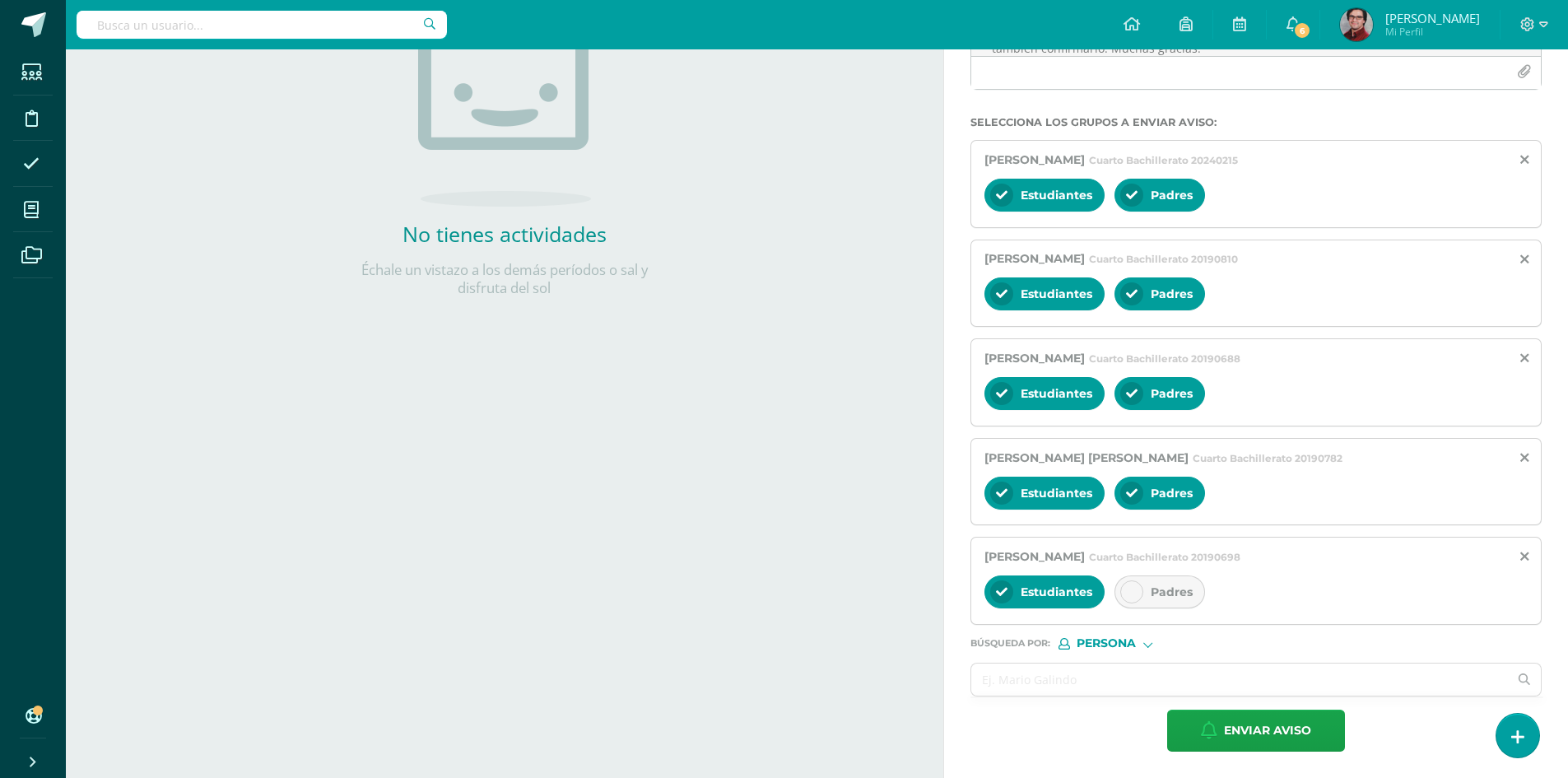
click at [1159, 588] on span "Padres" at bounding box center [1172, 592] width 42 height 15
click at [1081, 685] on input "text" at bounding box center [1240, 679] width 537 height 32
paste input "[PERSON_NAME] [PERSON_NAME]"
type input "[PERSON_NAME] [PERSON_NAME]"
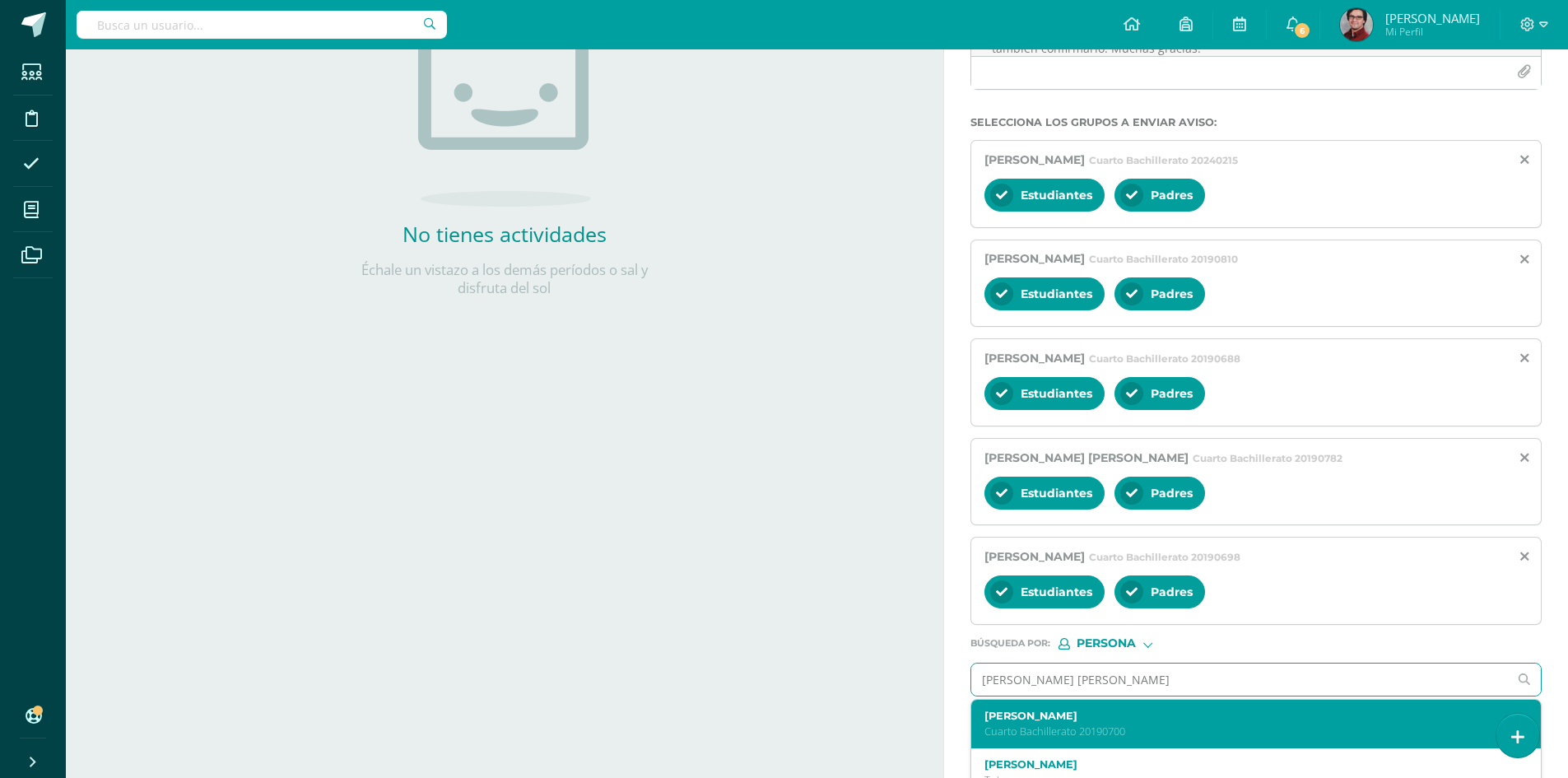
click at [1090, 720] on label "[PERSON_NAME]" at bounding box center [1244, 715] width 520 height 12
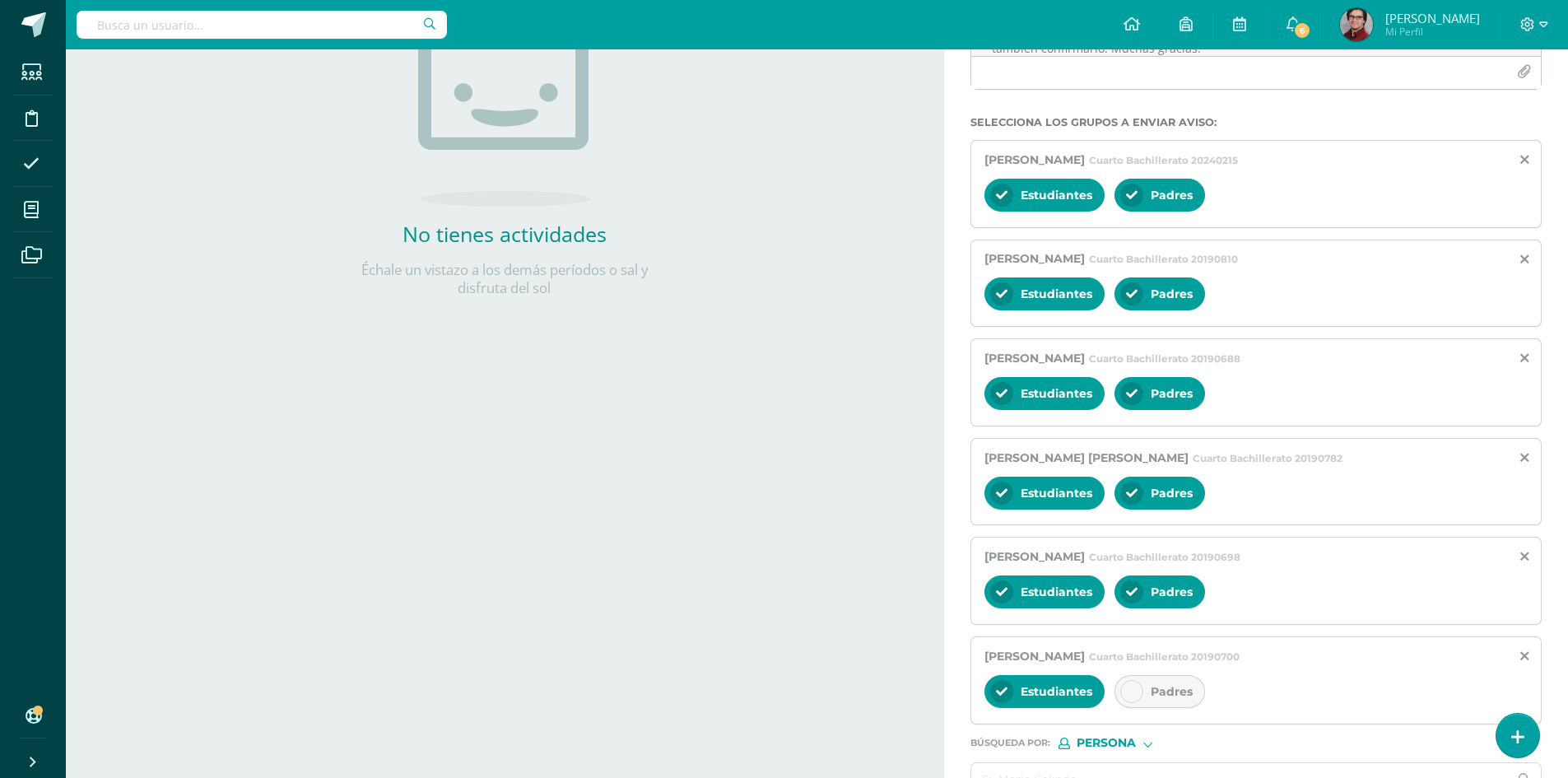
click at [1182, 682] on div "Padres" at bounding box center [1160, 691] width 91 height 33
click at [855, 682] on div "Actividades Actividad todas las Actividades No tienes actividades Échale un vis…" at bounding box center [501, 322] width 884 height 1111
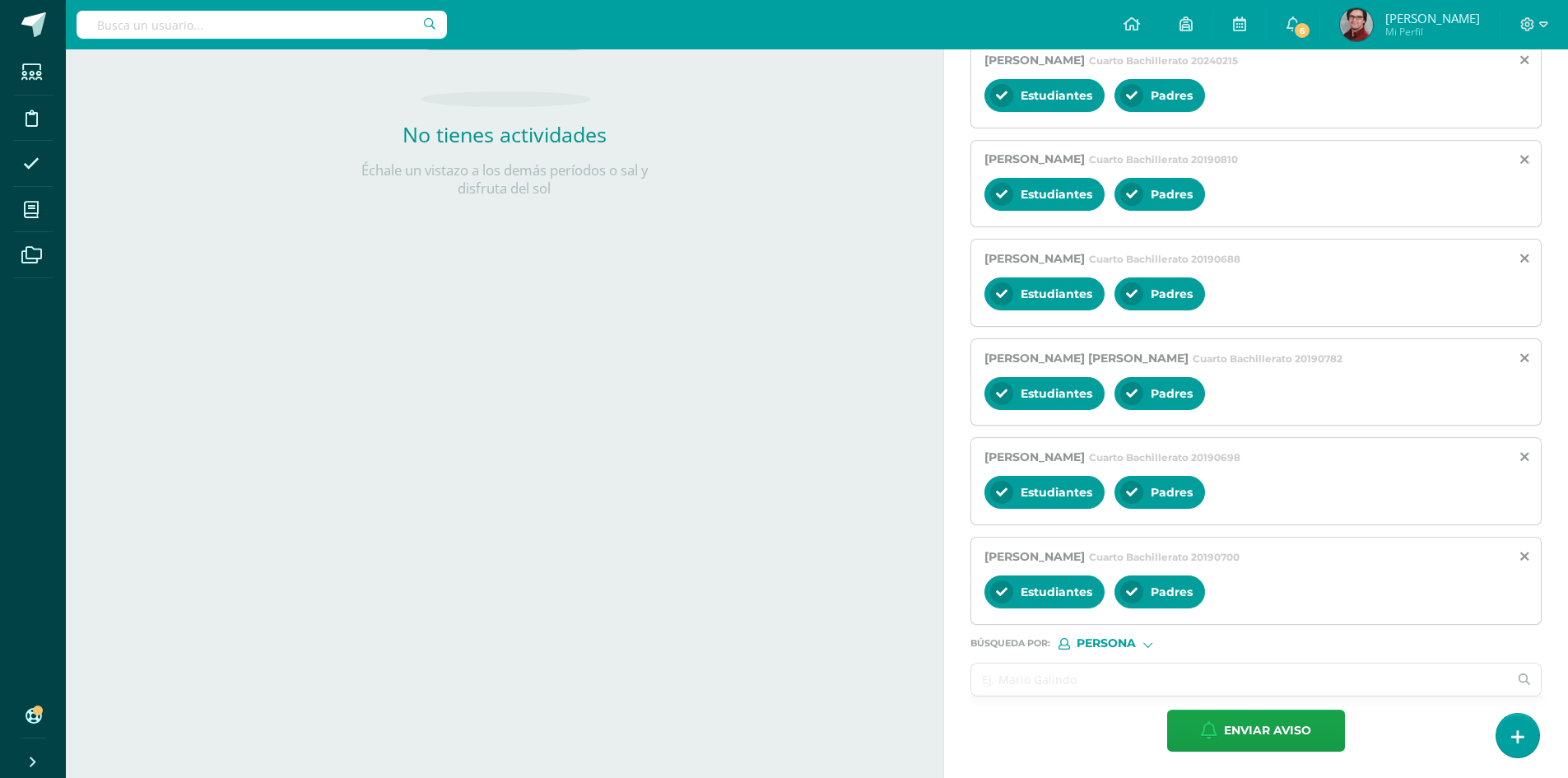
click at [1054, 688] on input "text" at bounding box center [1240, 679] width 537 height 32
paste input "[PERSON_NAME] [PERSON_NAME]"
type input "[PERSON_NAME] [PERSON_NAME]"
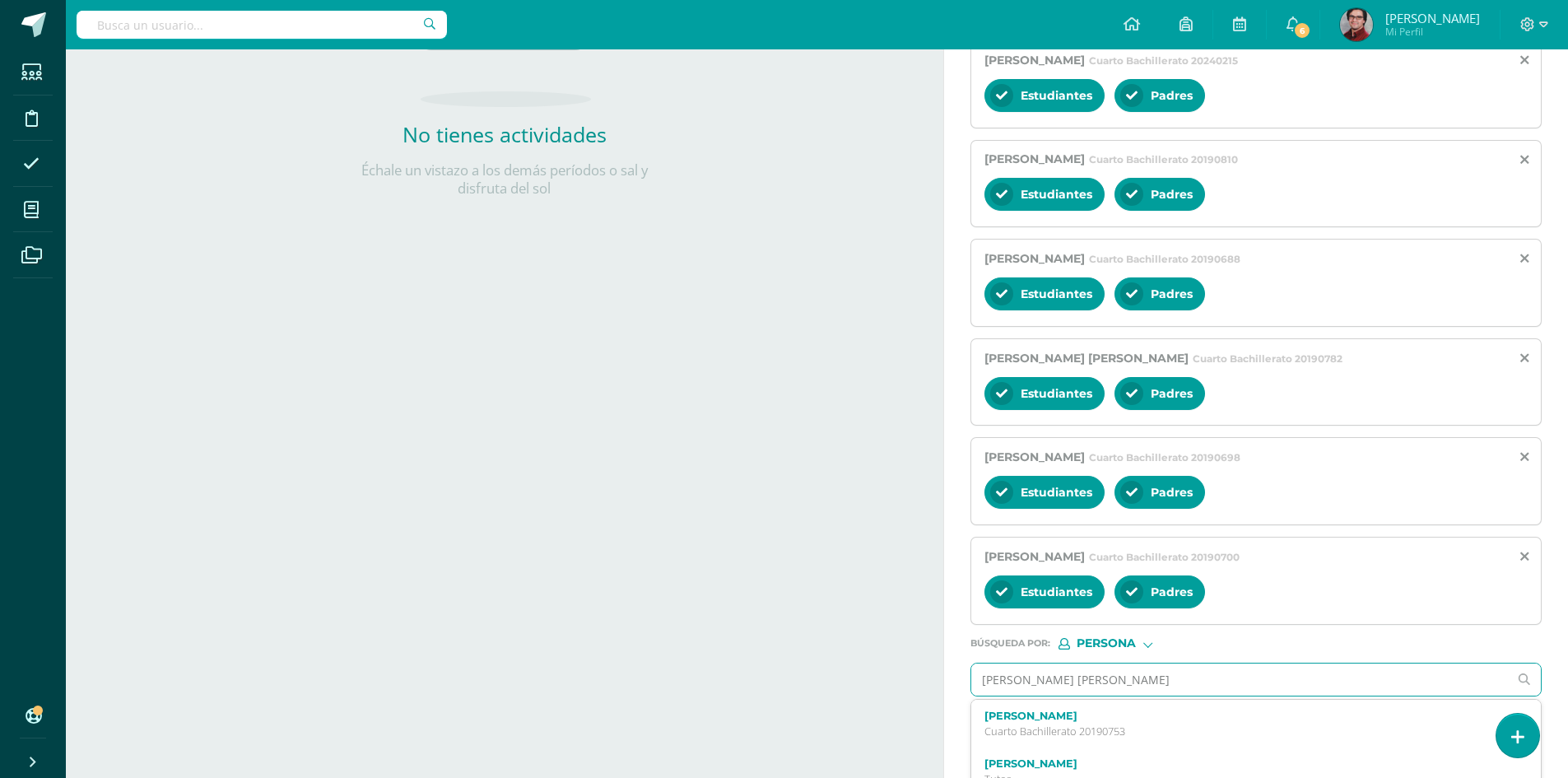
click at [1121, 720] on label "[PERSON_NAME]" at bounding box center [1244, 715] width 520 height 12
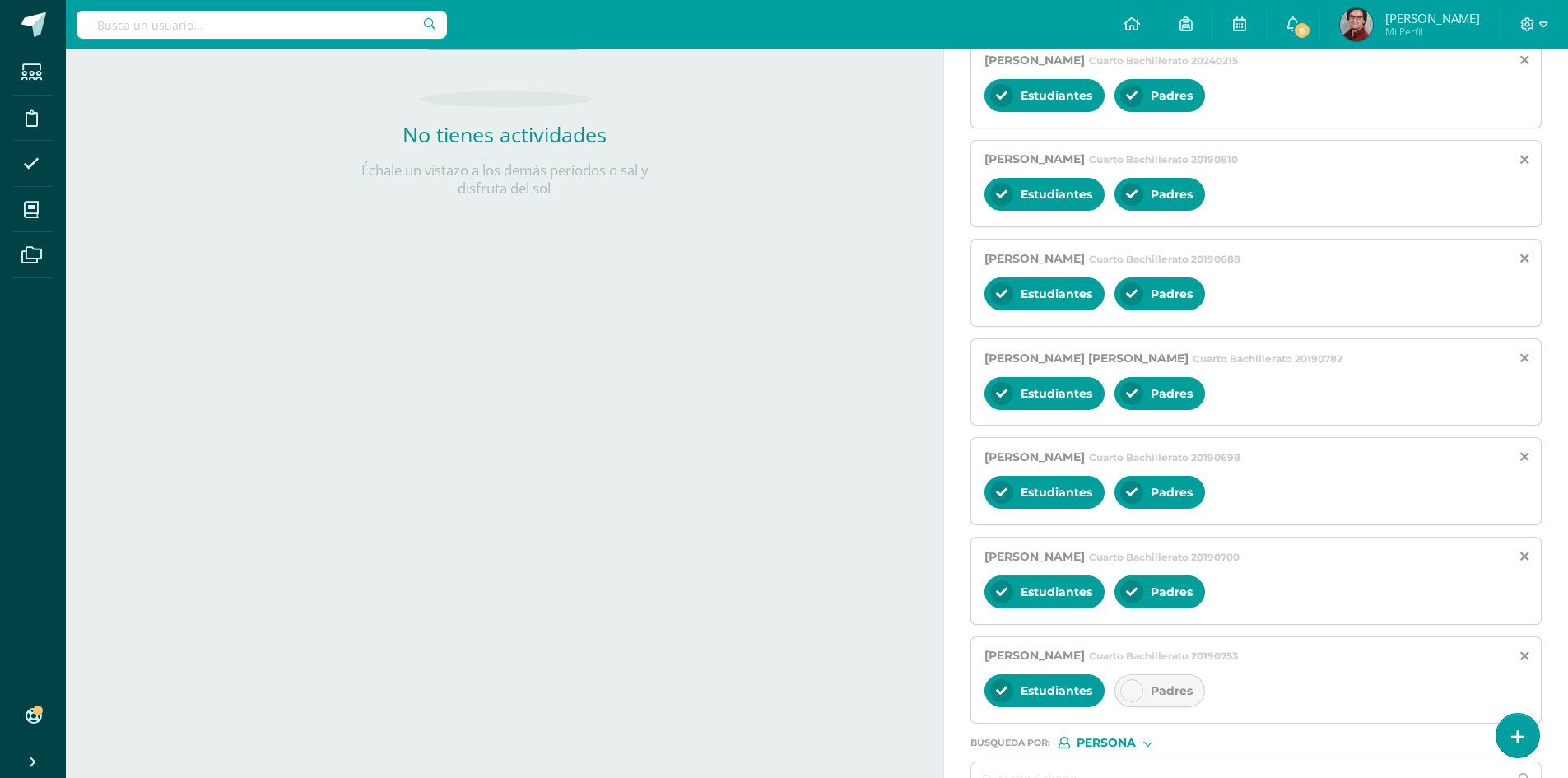
click at [1218, 676] on div "Estudiantes Padres" at bounding box center [1257, 692] width 543 height 40
click at [1153, 682] on div "Padres" at bounding box center [1160, 690] width 91 height 33
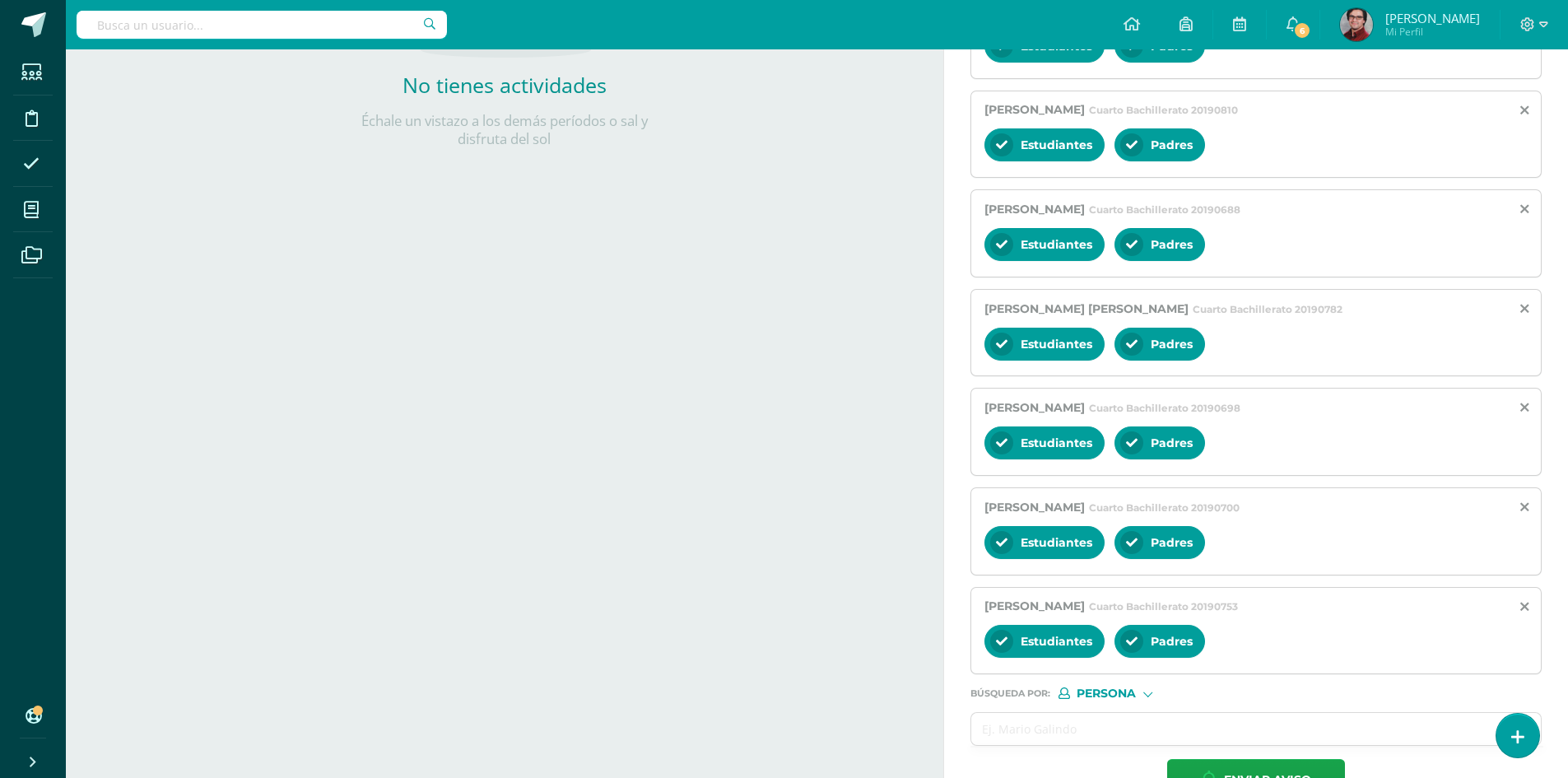
scroll to position [481, 0]
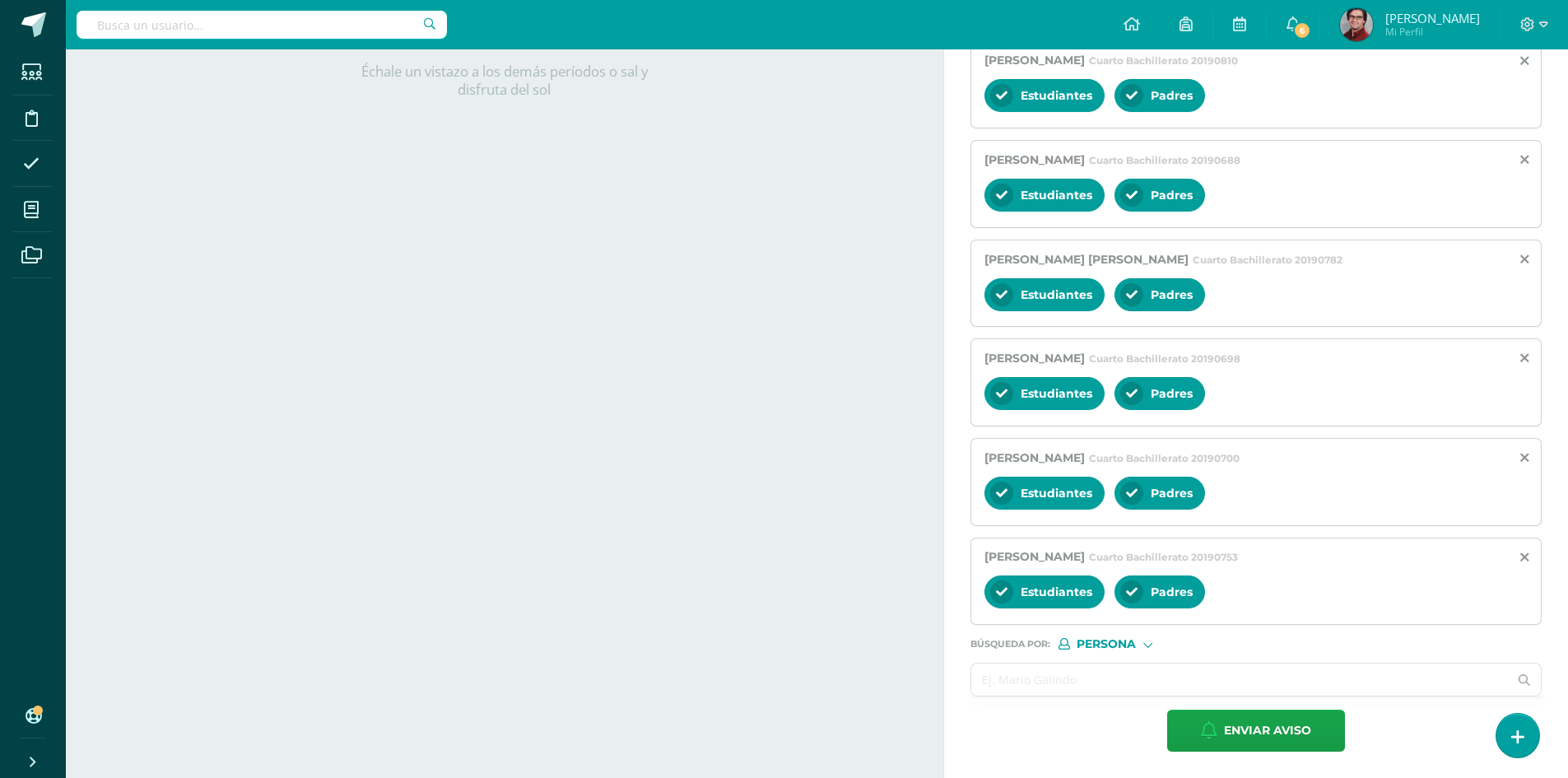
click at [1034, 676] on input "text" at bounding box center [1240, 679] width 537 height 32
paste input "[PERSON_NAME], [GEOGRAPHIC_DATA]"
type input "[PERSON_NAME], [GEOGRAPHIC_DATA]"
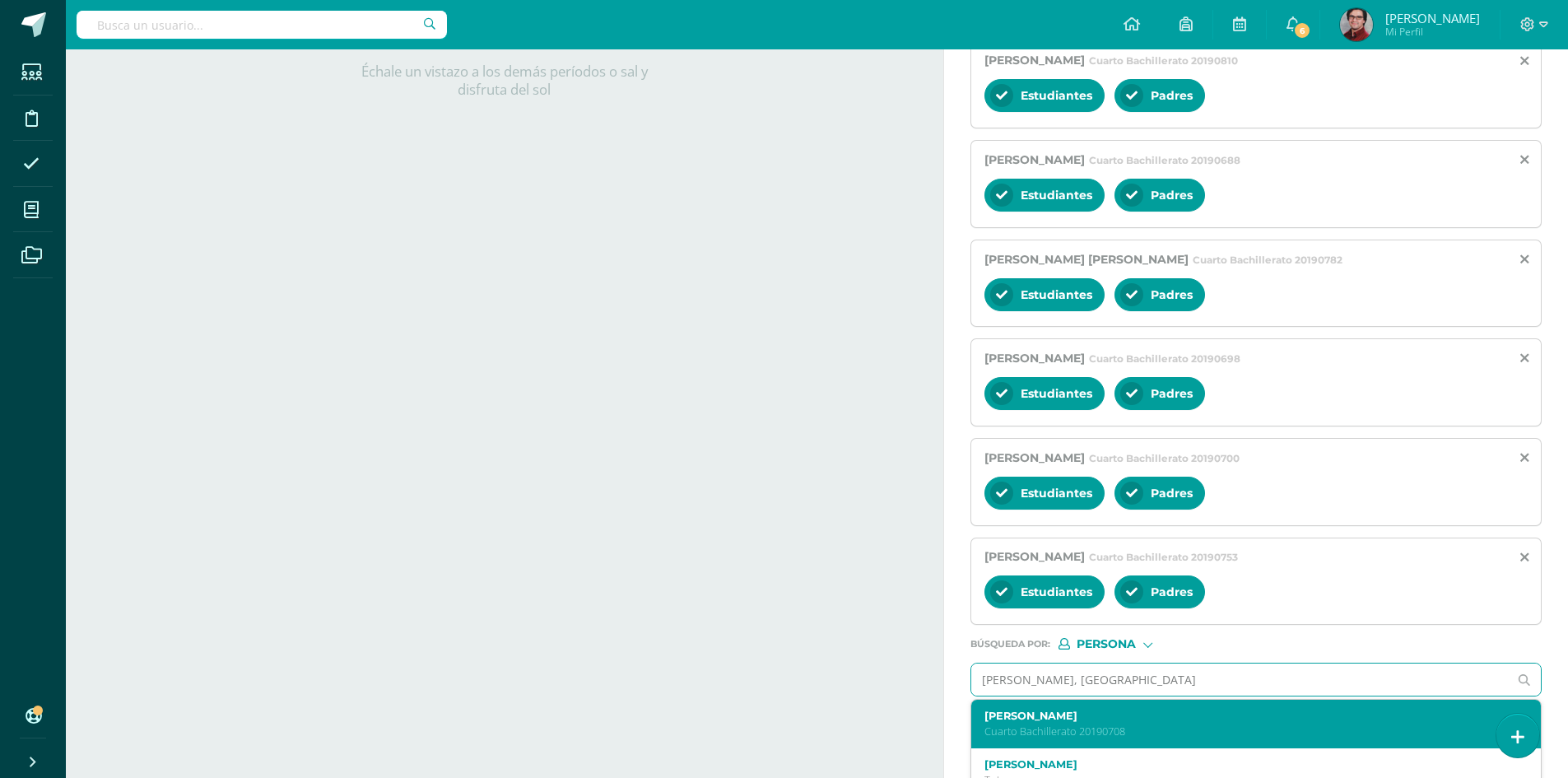
click at [1153, 725] on p "Cuarto Bachillerato 20190708" at bounding box center [1244, 731] width 520 height 14
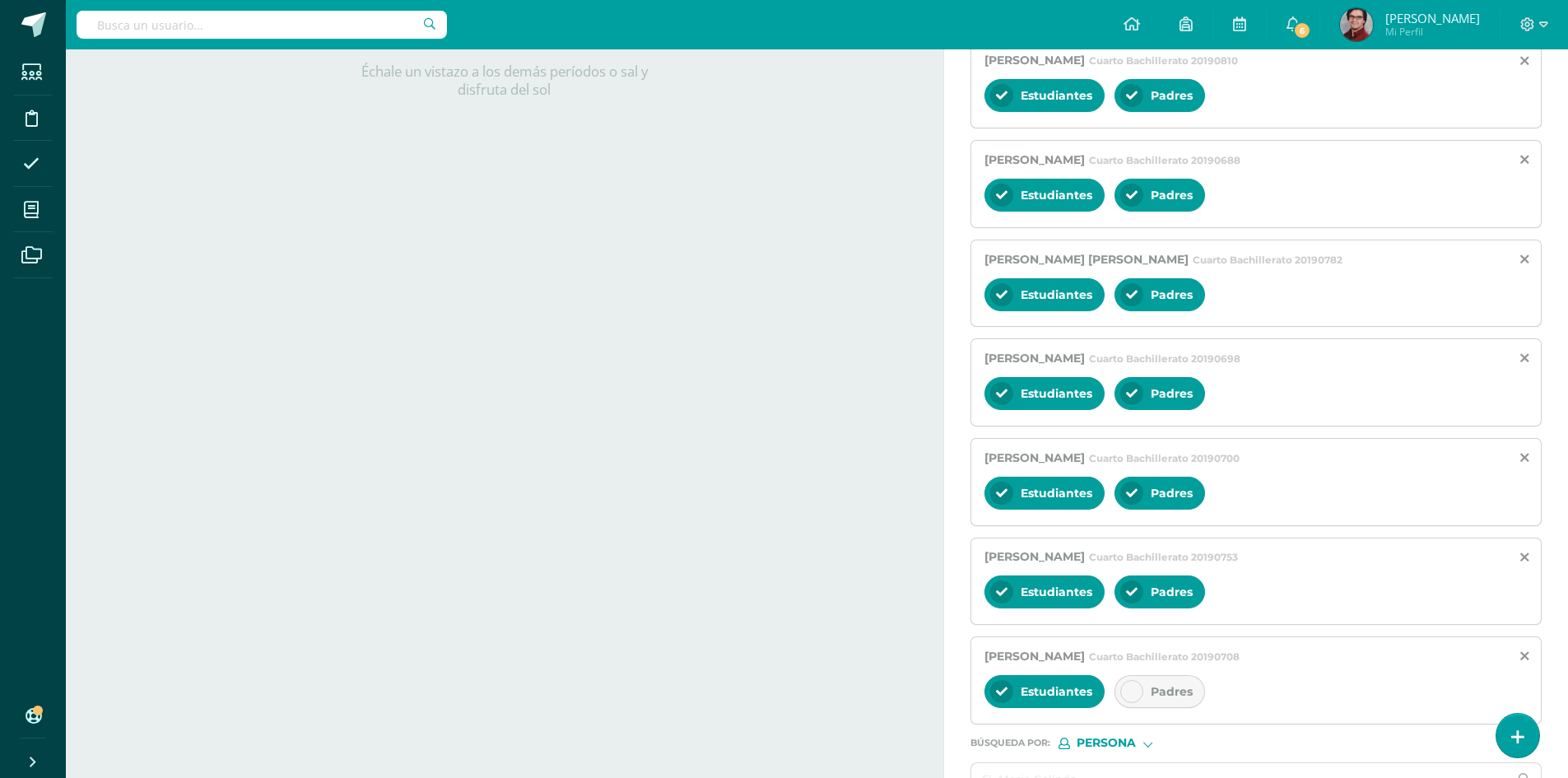
click at [1182, 694] on span "Padres" at bounding box center [1172, 691] width 42 height 15
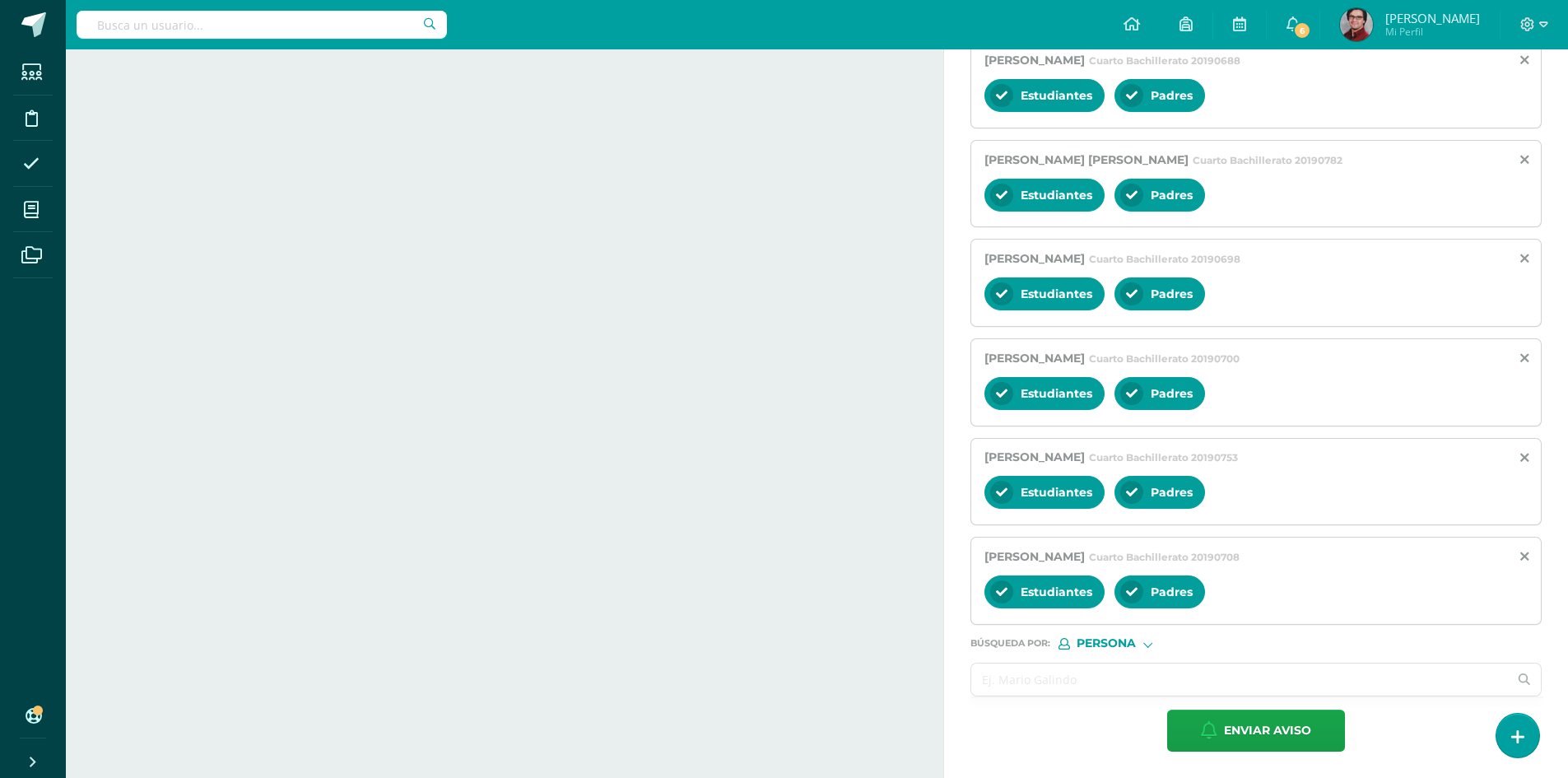
click at [998, 676] on input "text" at bounding box center [1240, 679] width 537 height 32
click at [1016, 677] on input "text" at bounding box center [1240, 679] width 537 height 32
paste input "[PERSON_NAME]"
type input "[PERSON_NAME]"
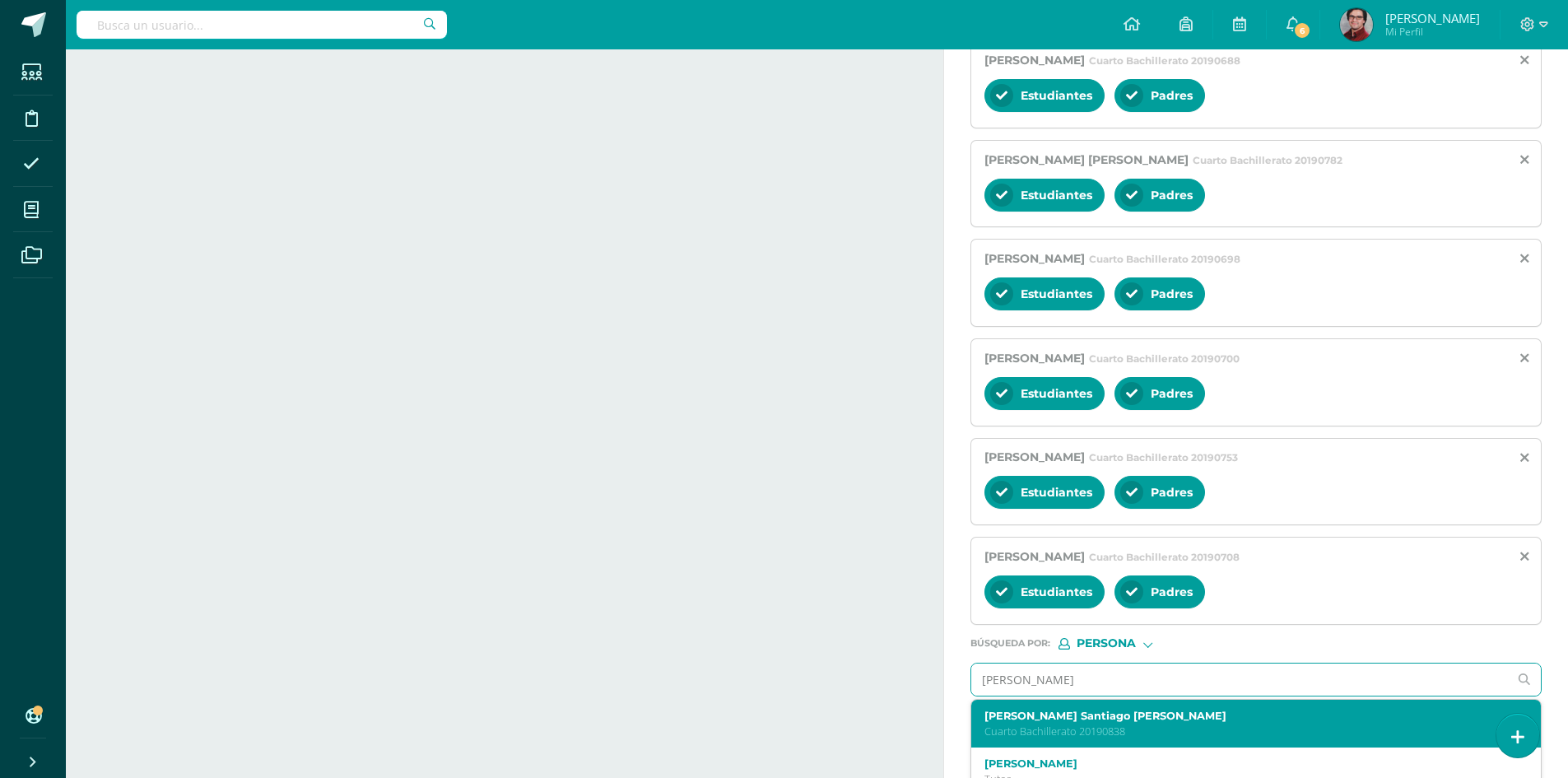
click at [1179, 714] on label "[PERSON_NAME] Santiago [PERSON_NAME]" at bounding box center [1244, 715] width 520 height 12
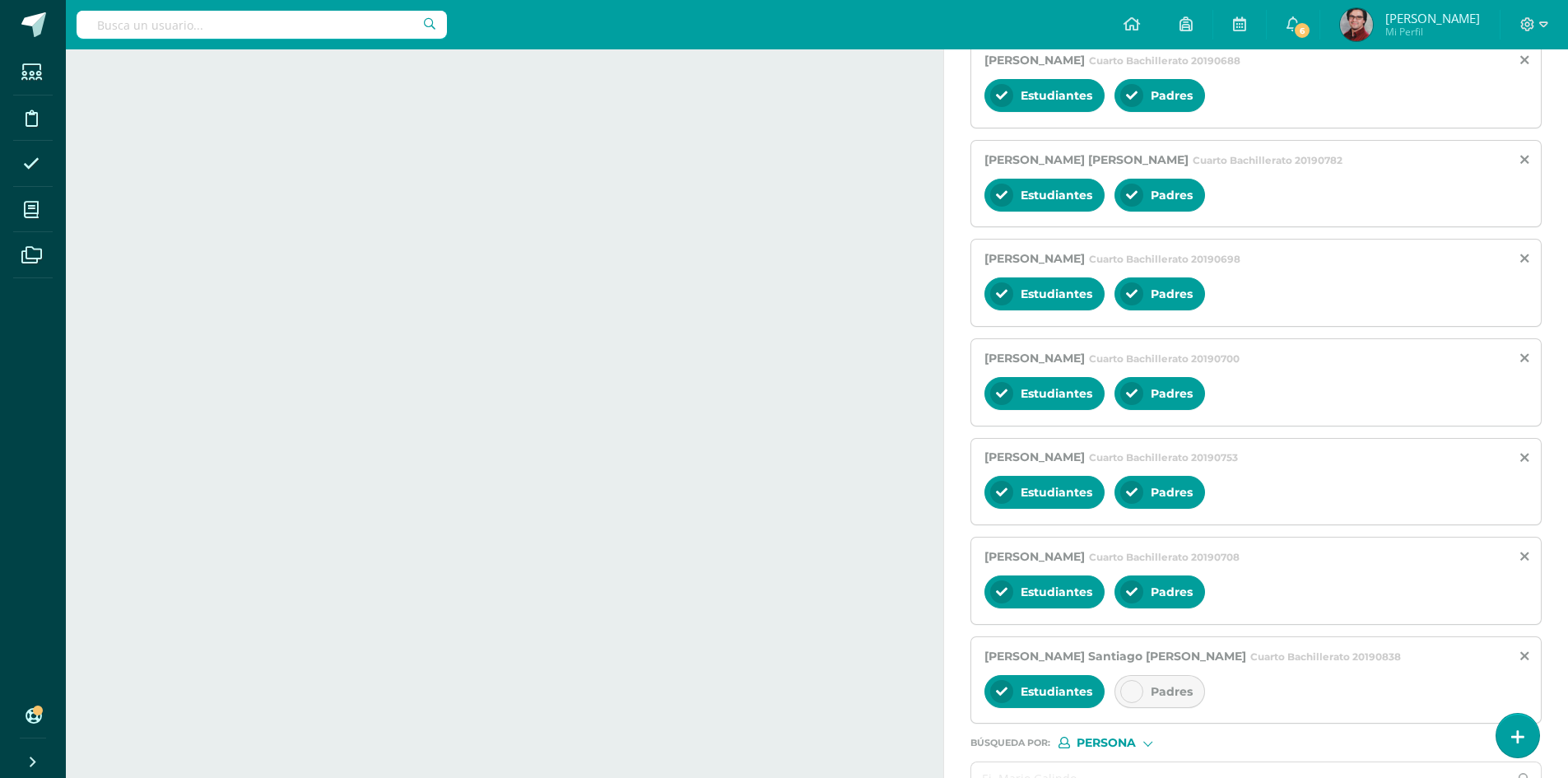
click at [1190, 687] on span "Padres" at bounding box center [1172, 691] width 42 height 15
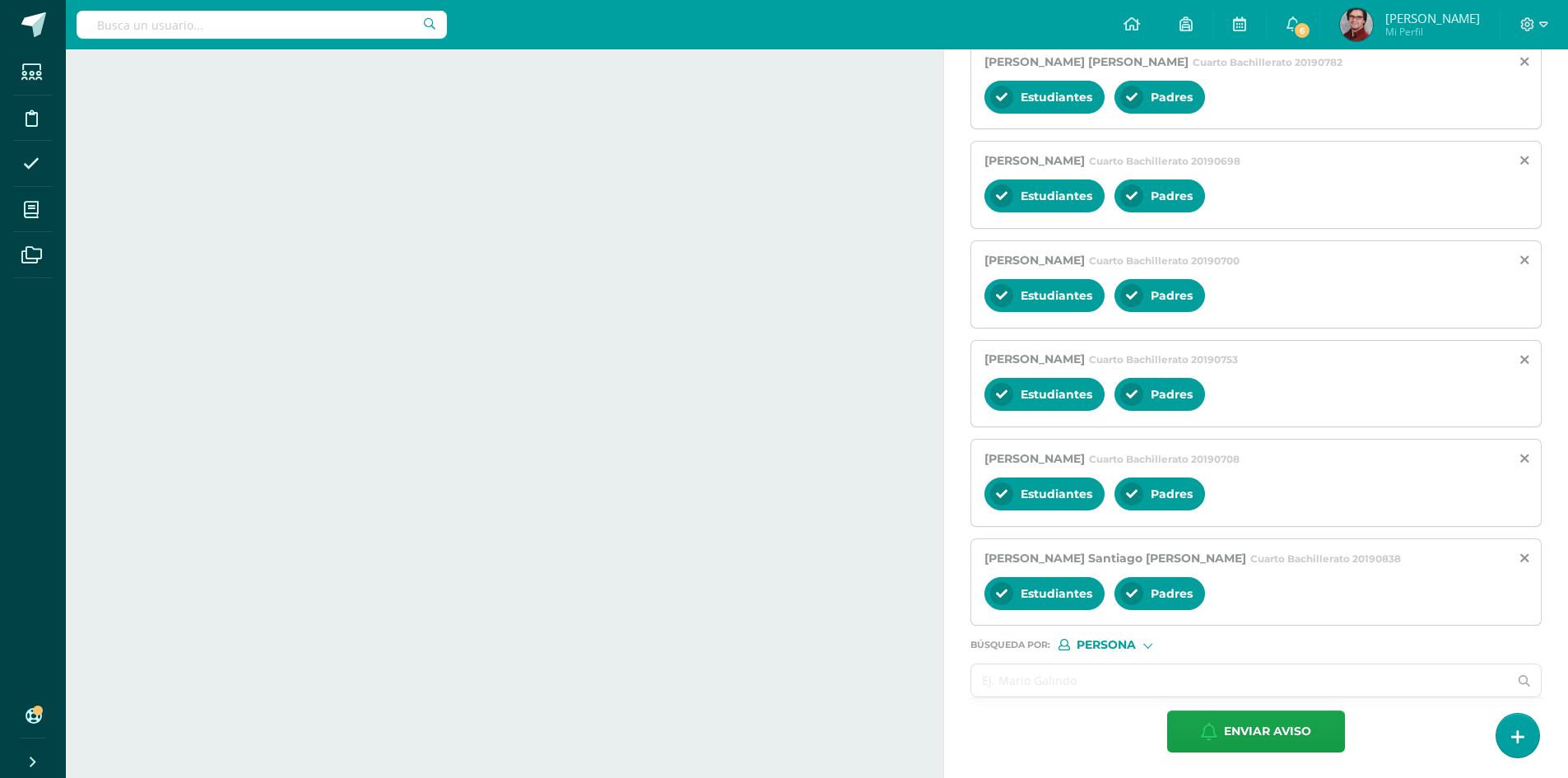
scroll to position [680, 0]
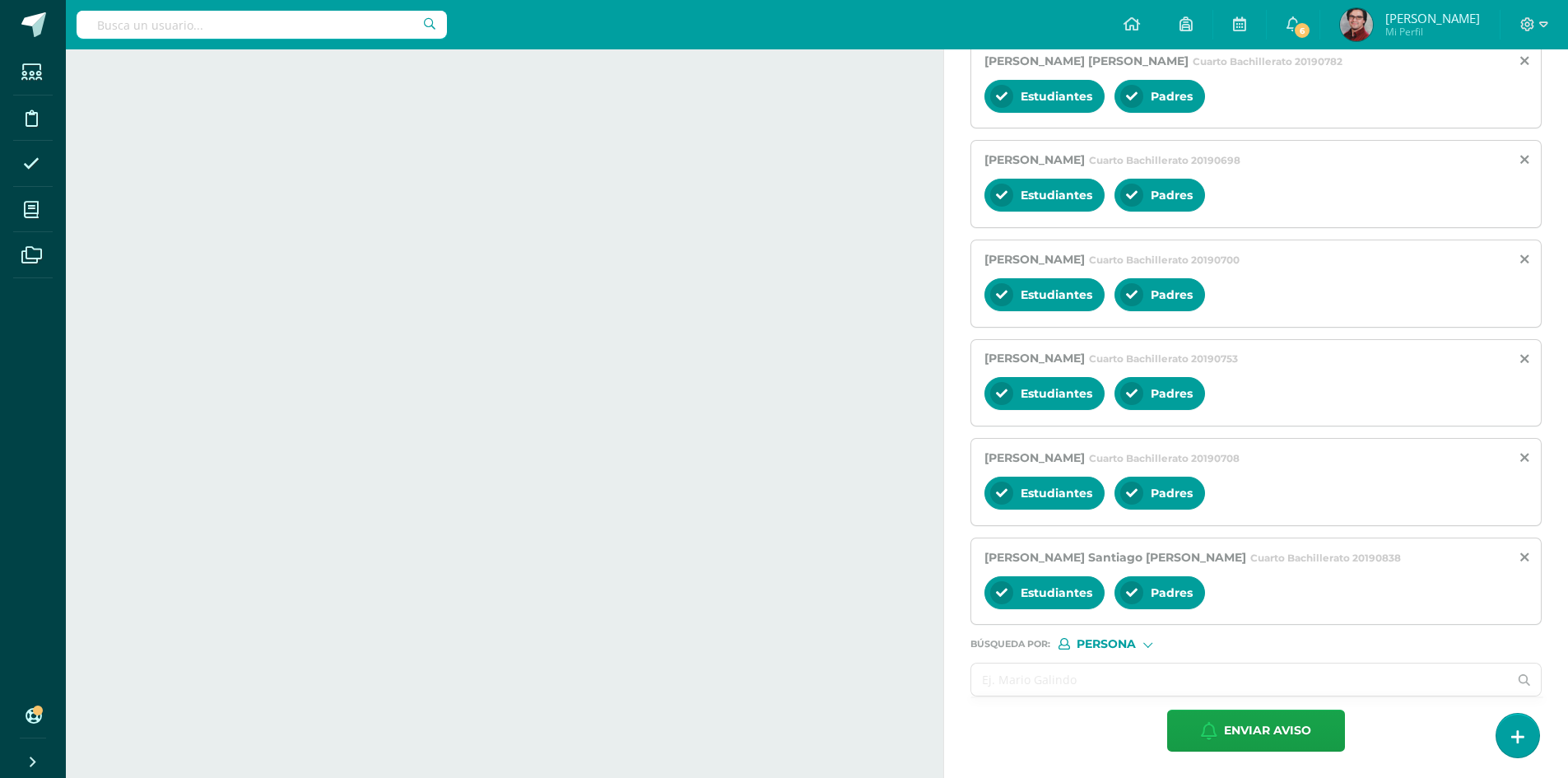
click at [1186, 687] on input "text" at bounding box center [1240, 679] width 537 height 32
click at [1024, 669] on input "text" at bounding box center [1240, 679] width 537 height 32
paste input "[PERSON_NAME] [PERSON_NAME]"
type input "[PERSON_NAME] [PERSON_NAME]"
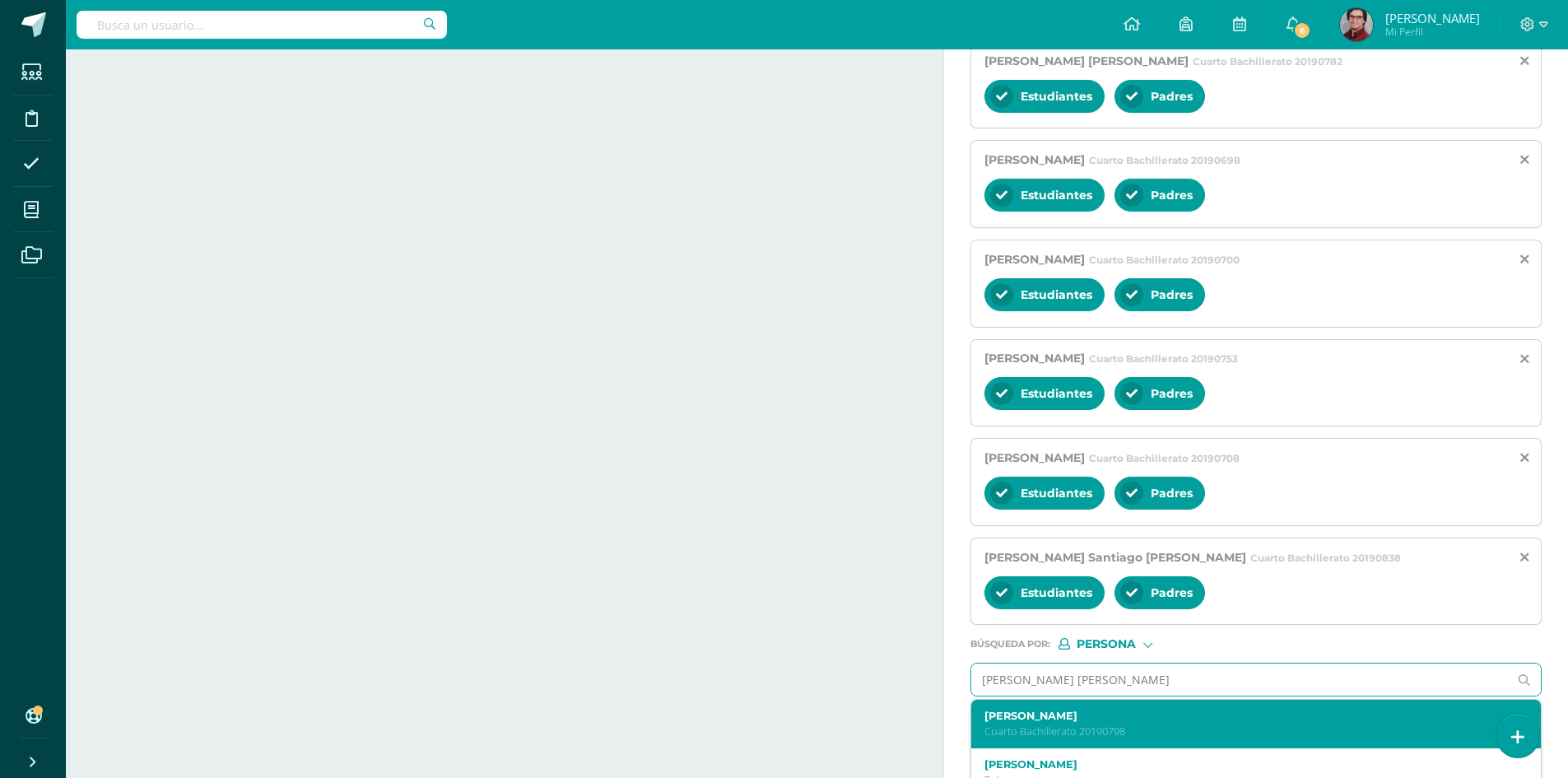
click at [1116, 726] on p "Cuarto Bachillerato 20190798" at bounding box center [1244, 731] width 520 height 14
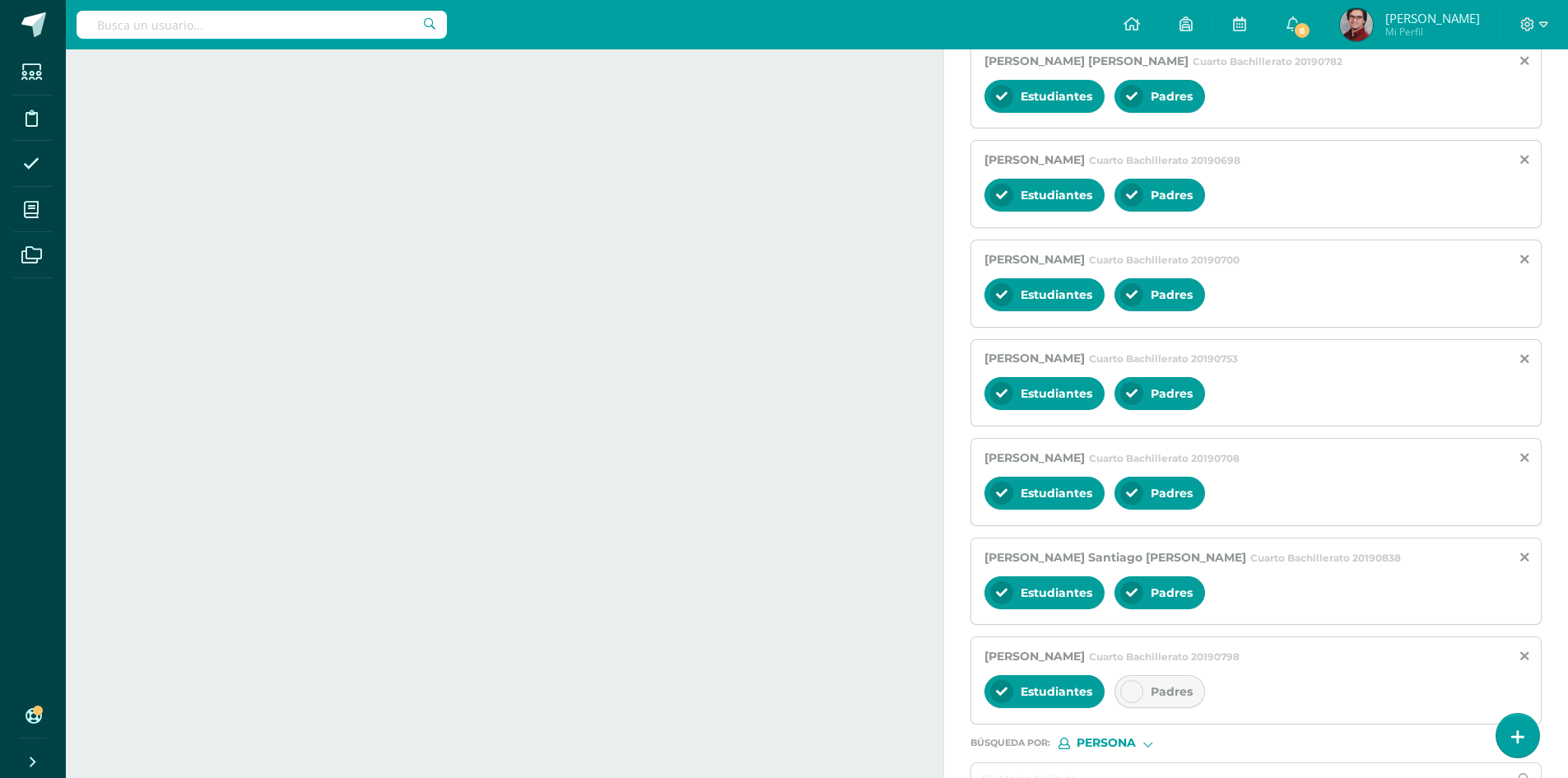
click at [1138, 683] on div at bounding box center [1132, 691] width 23 height 23
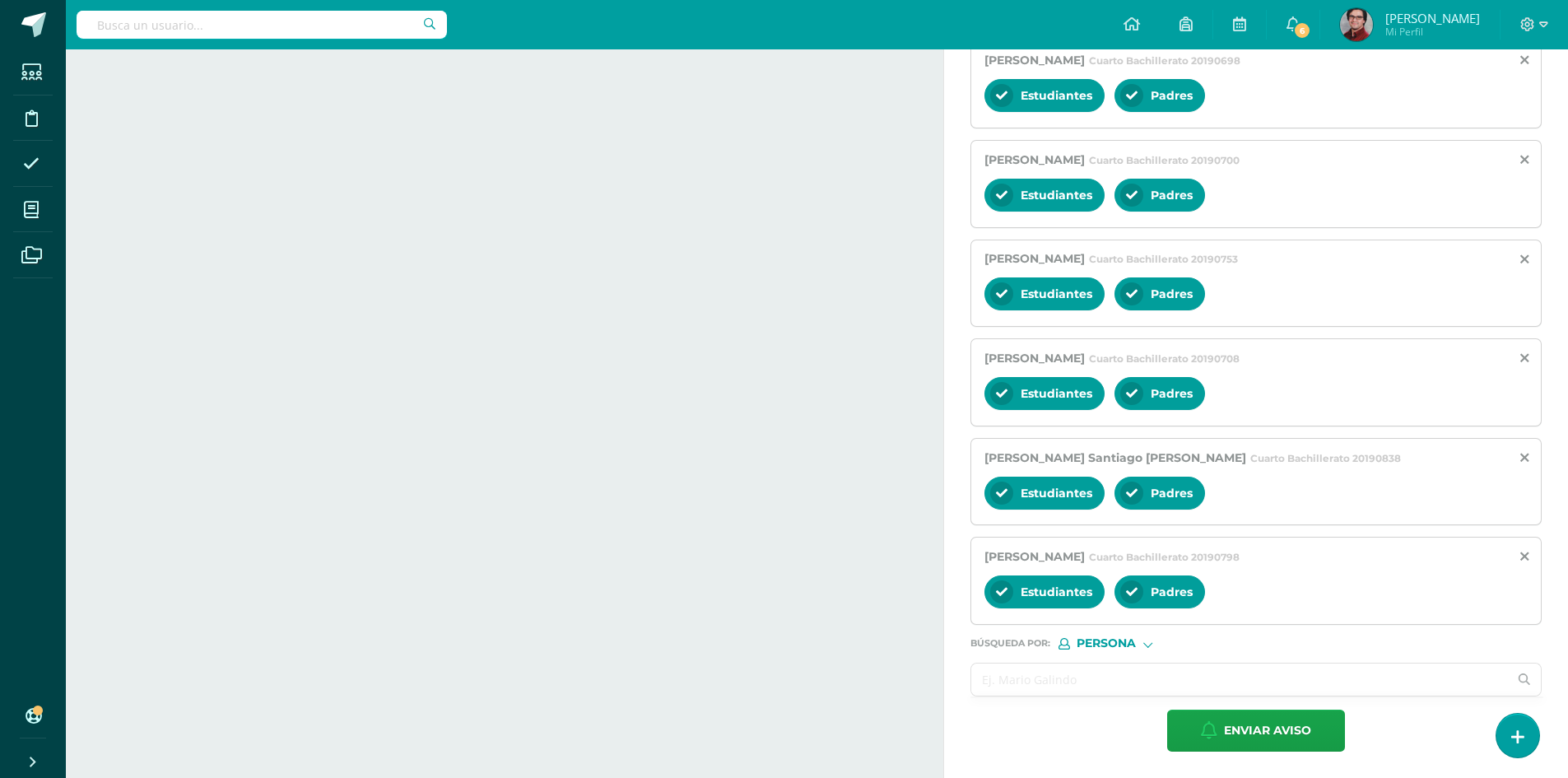
click at [1074, 667] on input "text" at bounding box center [1240, 679] width 537 height 32
click at [986, 669] on input "text" at bounding box center [1240, 679] width 537 height 32
paste input "Pensamiento [PERSON_NAME] [PERSON_NAME]"
type input "Pensamiento [PERSON_NAME] [PERSON_NAME]"
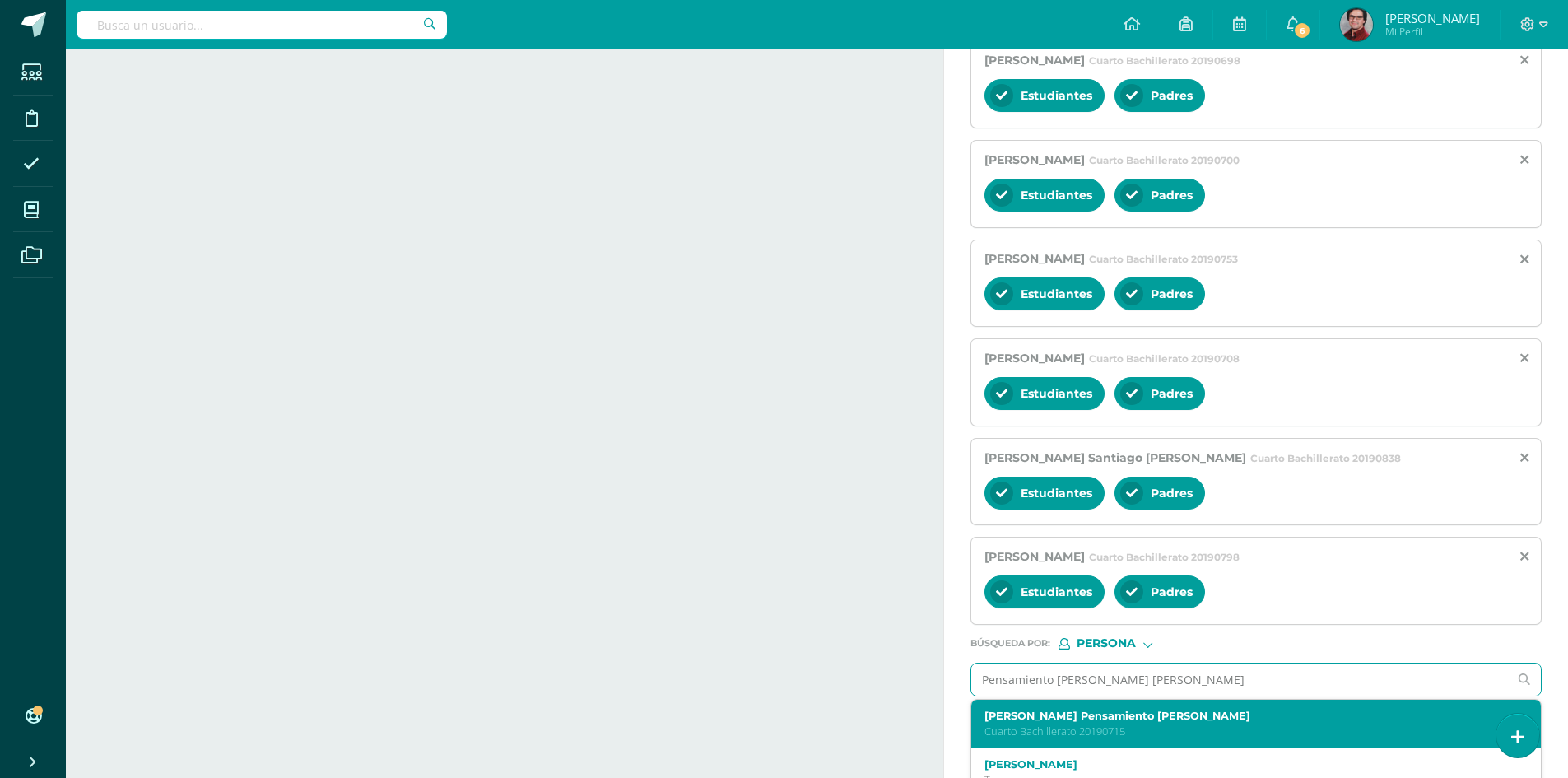
click at [1137, 724] on p "Cuarto Bachillerato 20190715" at bounding box center [1244, 731] width 520 height 14
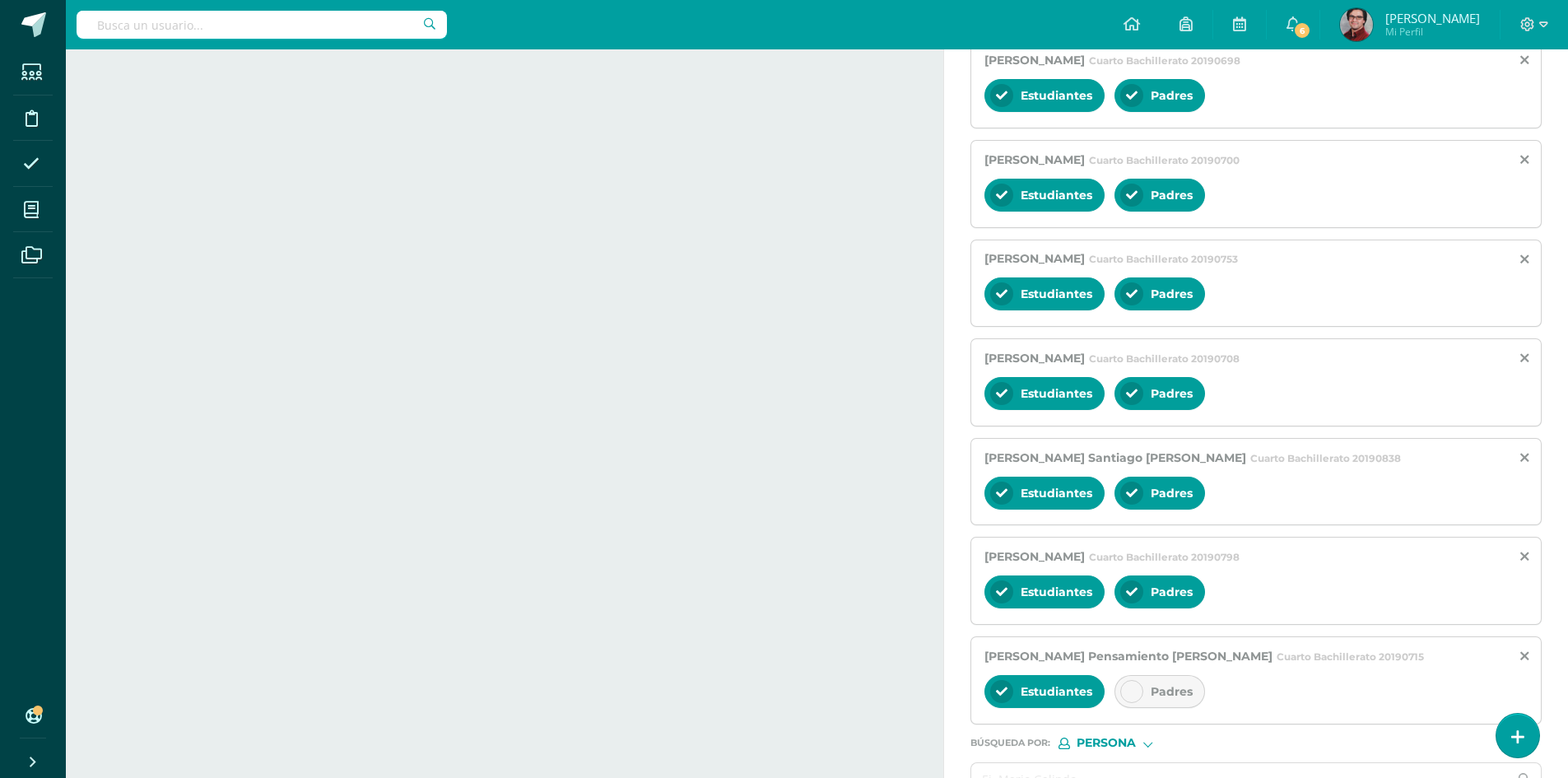
click at [1180, 706] on div "Padres" at bounding box center [1160, 691] width 91 height 33
click at [1127, 770] on input "text" at bounding box center [1240, 779] width 537 height 32
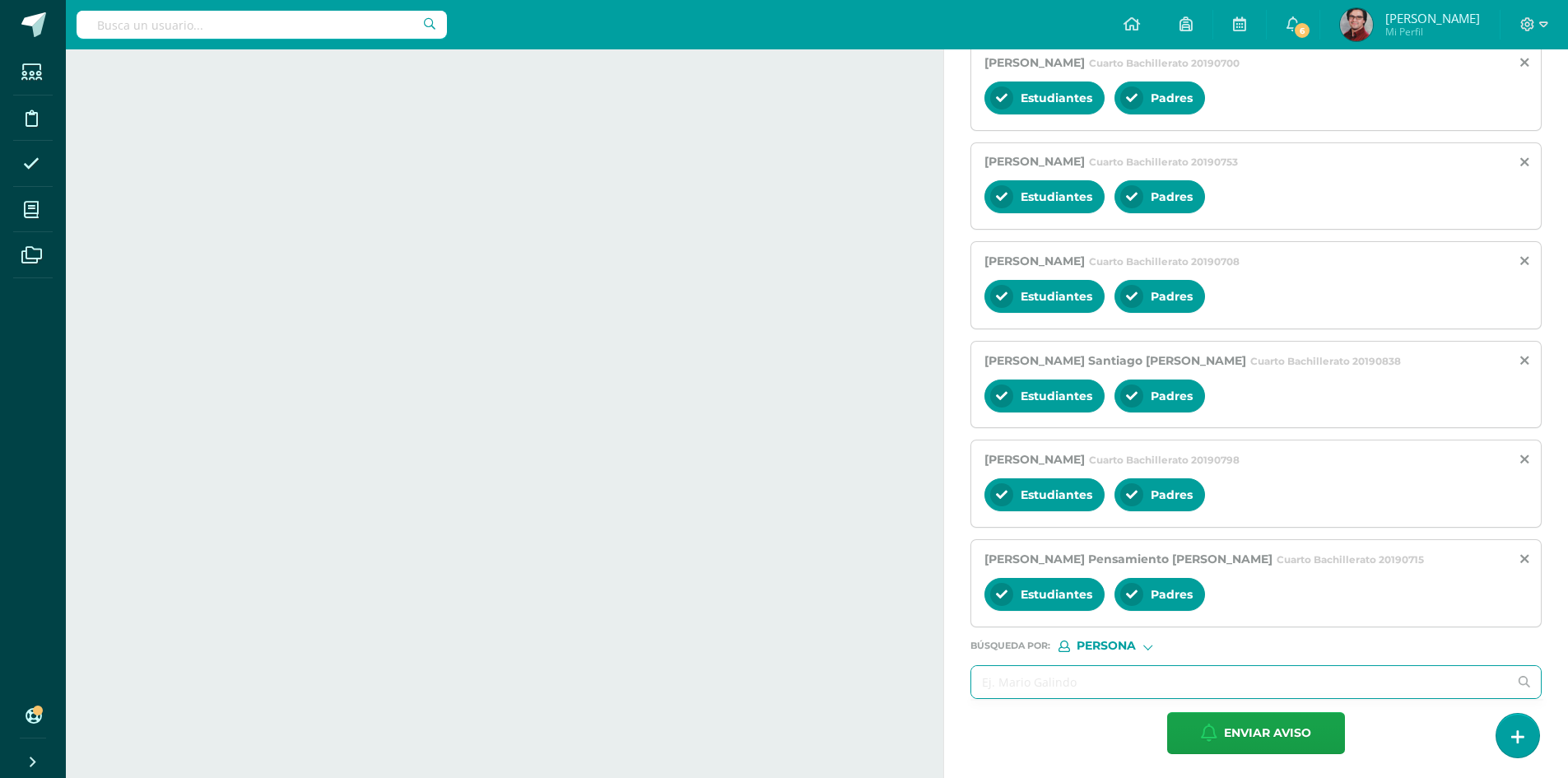
scroll to position [879, 0]
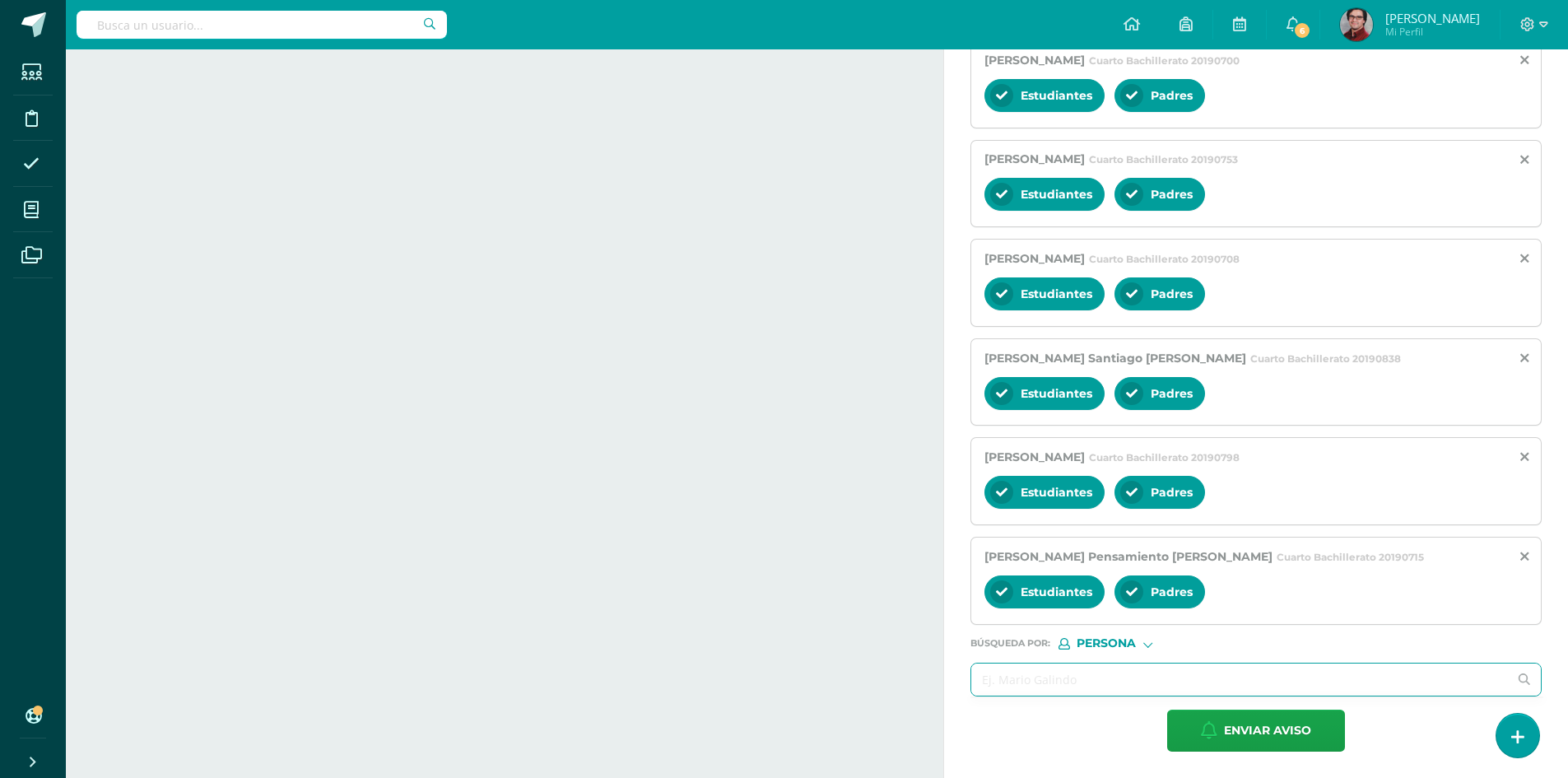
paste input "[PERSON_NAME] [PERSON_NAME]"
type input "[PERSON_NAME] [PERSON_NAME]"
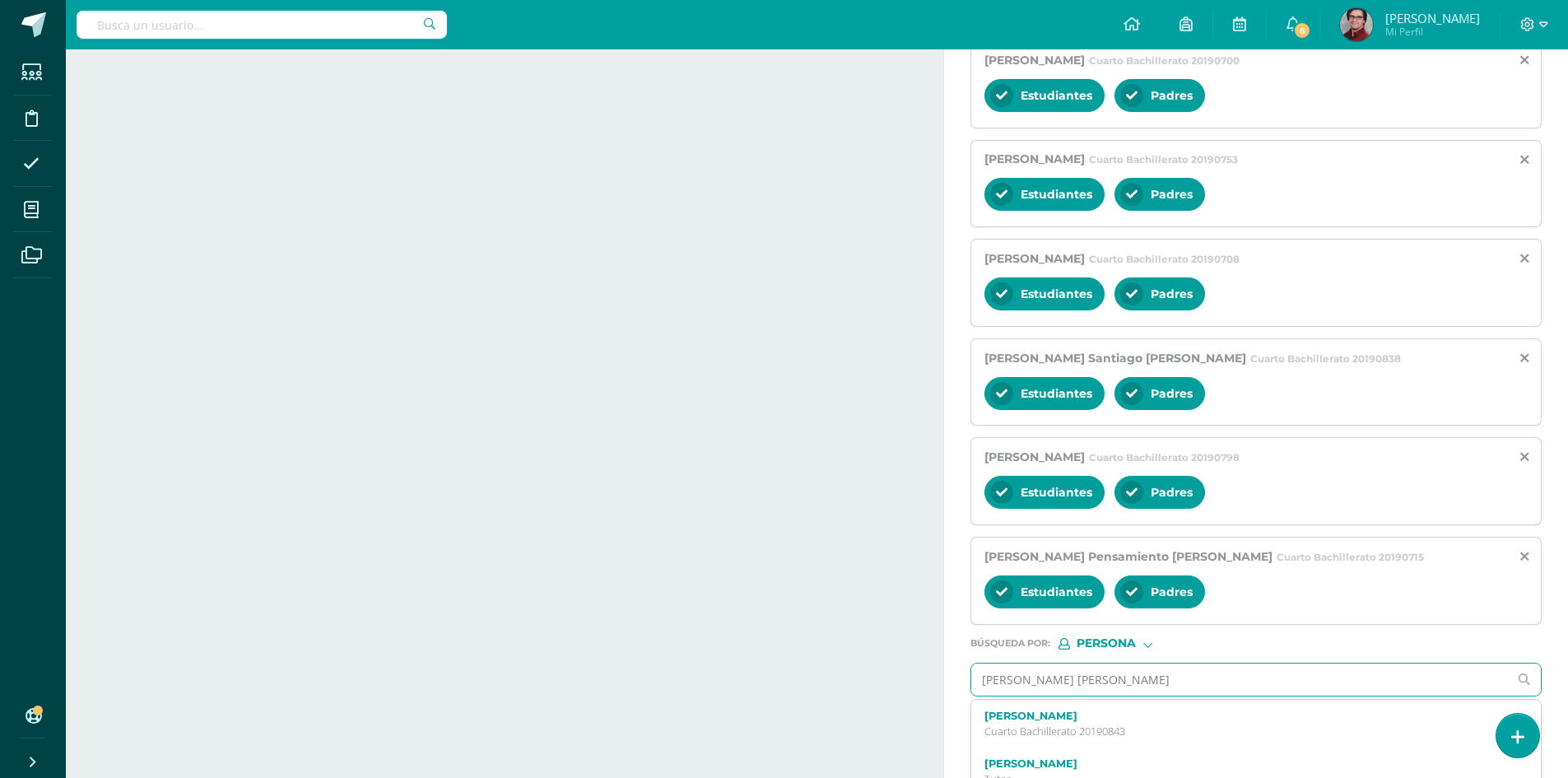
click at [1053, 719] on label "[PERSON_NAME]" at bounding box center [1244, 715] width 520 height 12
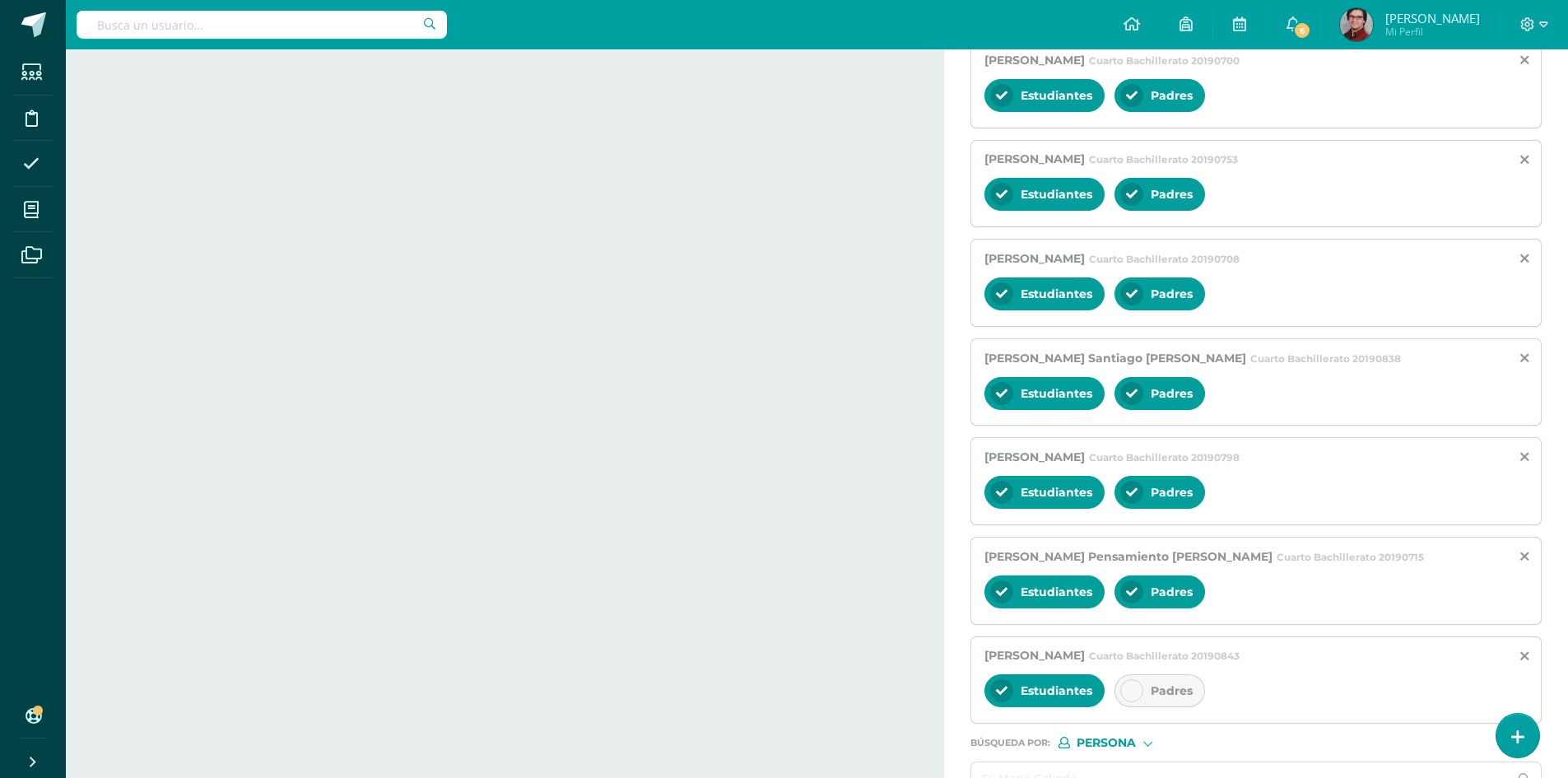
click at [1152, 694] on span "Padres" at bounding box center [1172, 690] width 42 height 15
click at [858, 683] on div "Actividades Actividad todas las Actividades No tienes actividades Échale un vis…" at bounding box center [501, 23] width 884 height 1706
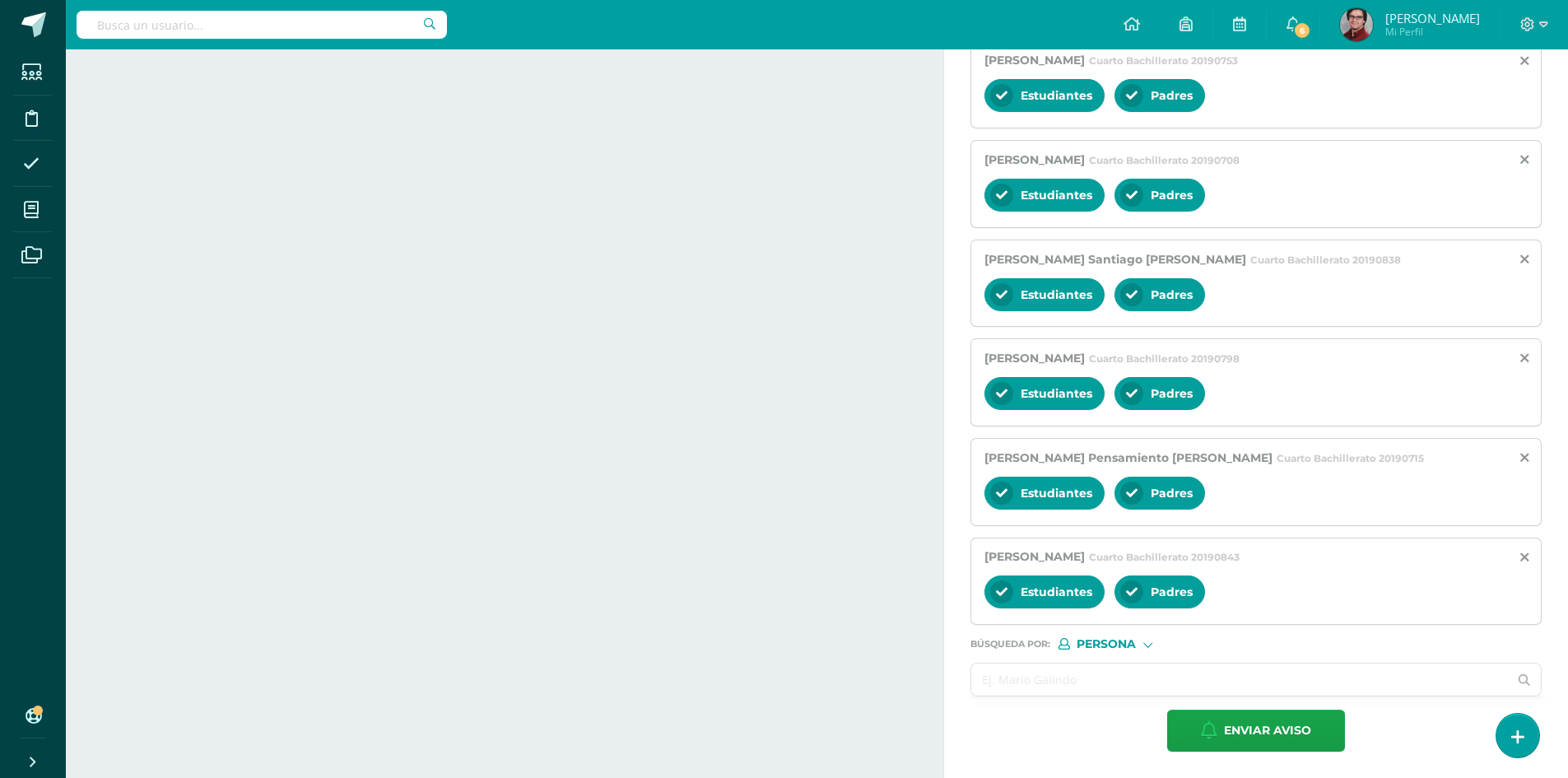
click at [1034, 675] on input "text" at bounding box center [1240, 679] width 537 height 32
paste input "[PERSON_NAME] [PERSON_NAME]"
type input "[PERSON_NAME] [PERSON_NAME]"
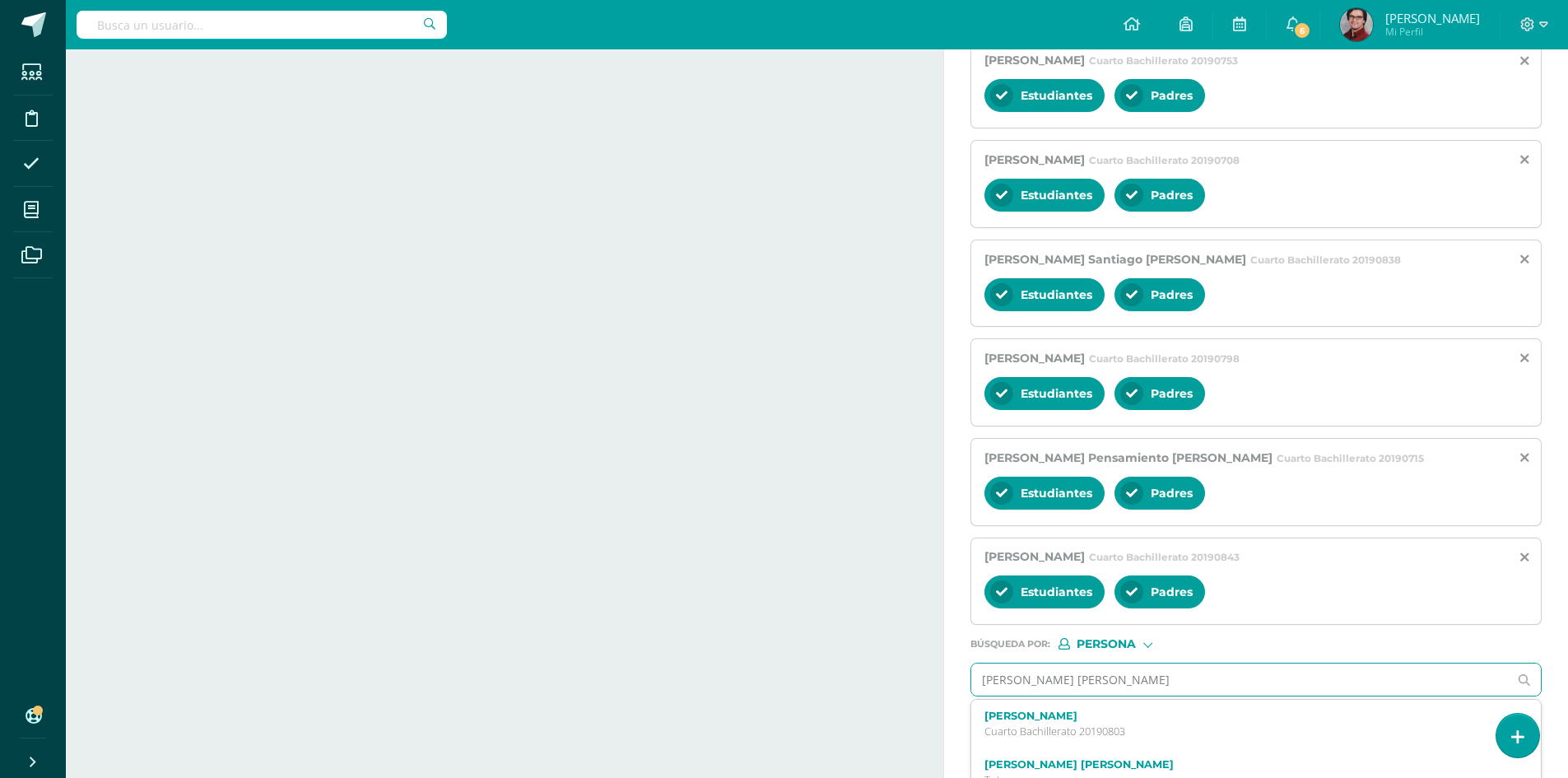
click at [1057, 726] on p "Cuarto Bachillerato 20190803" at bounding box center [1244, 731] width 520 height 14
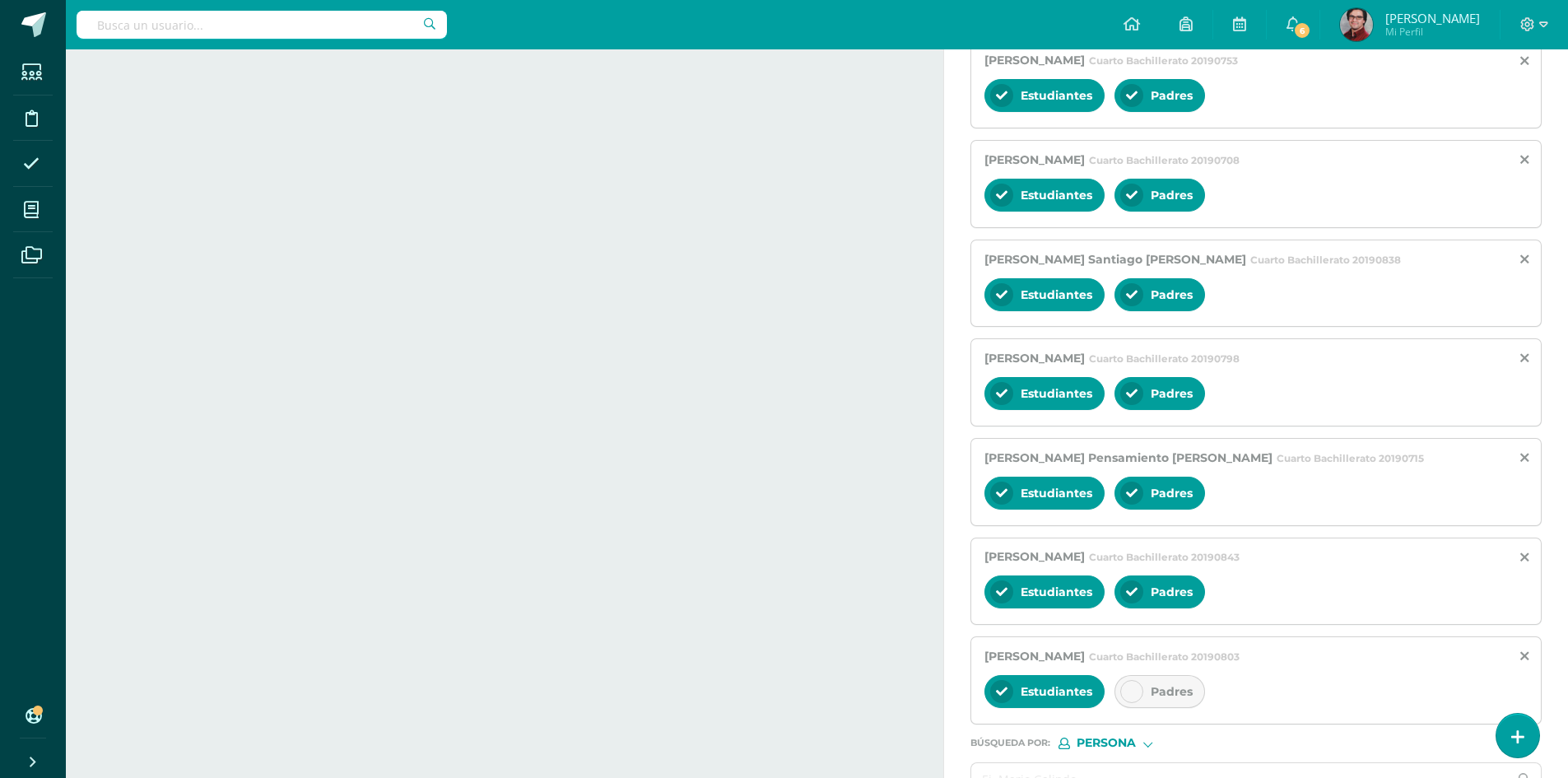
click at [1163, 703] on div "Padres" at bounding box center [1160, 691] width 91 height 33
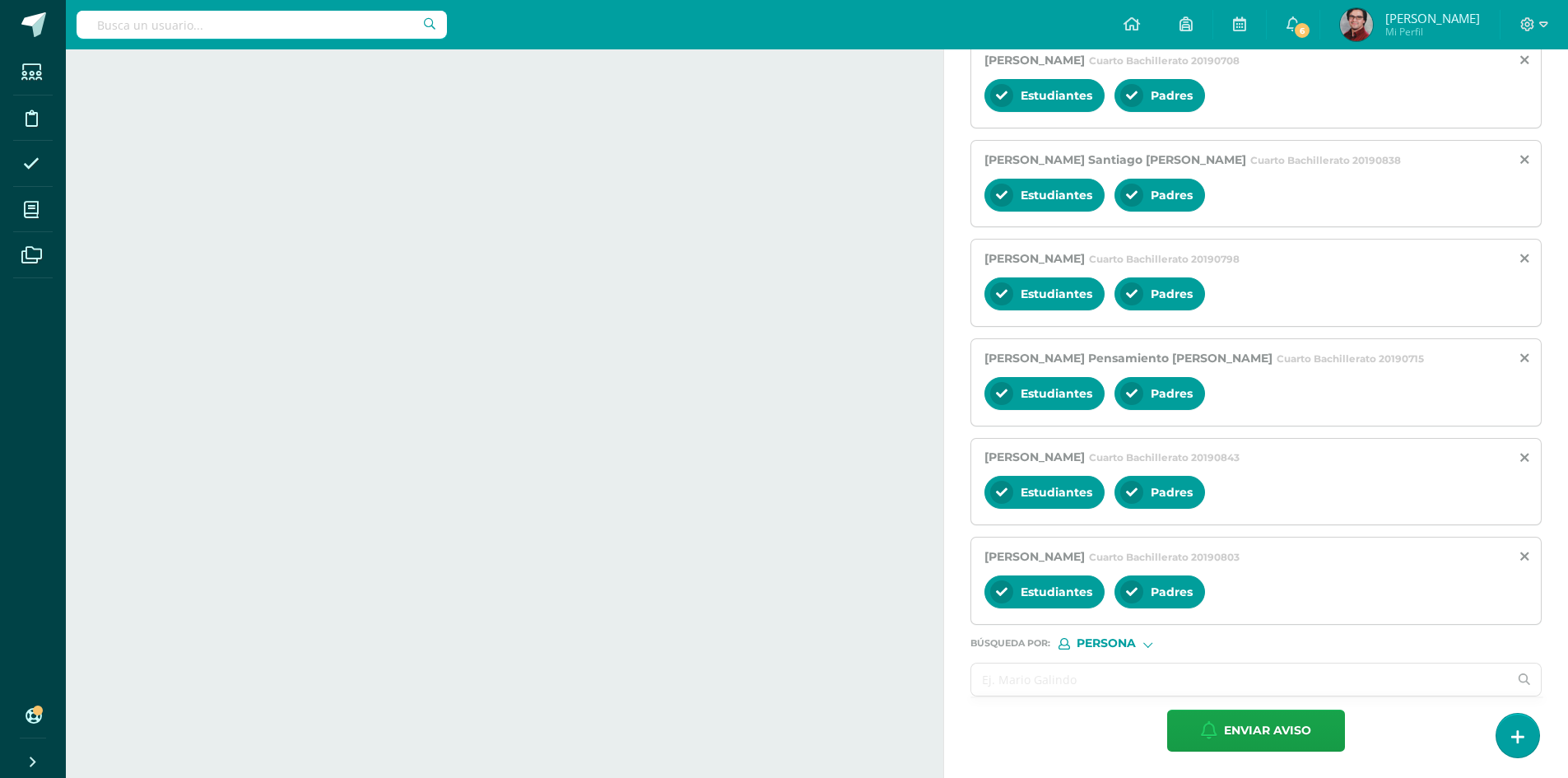
click at [999, 678] on input "text" at bounding box center [1240, 679] width 537 height 32
paste input "[PERSON_NAME], [PERSON_NAME]"
type input "[PERSON_NAME], [PERSON_NAME]"
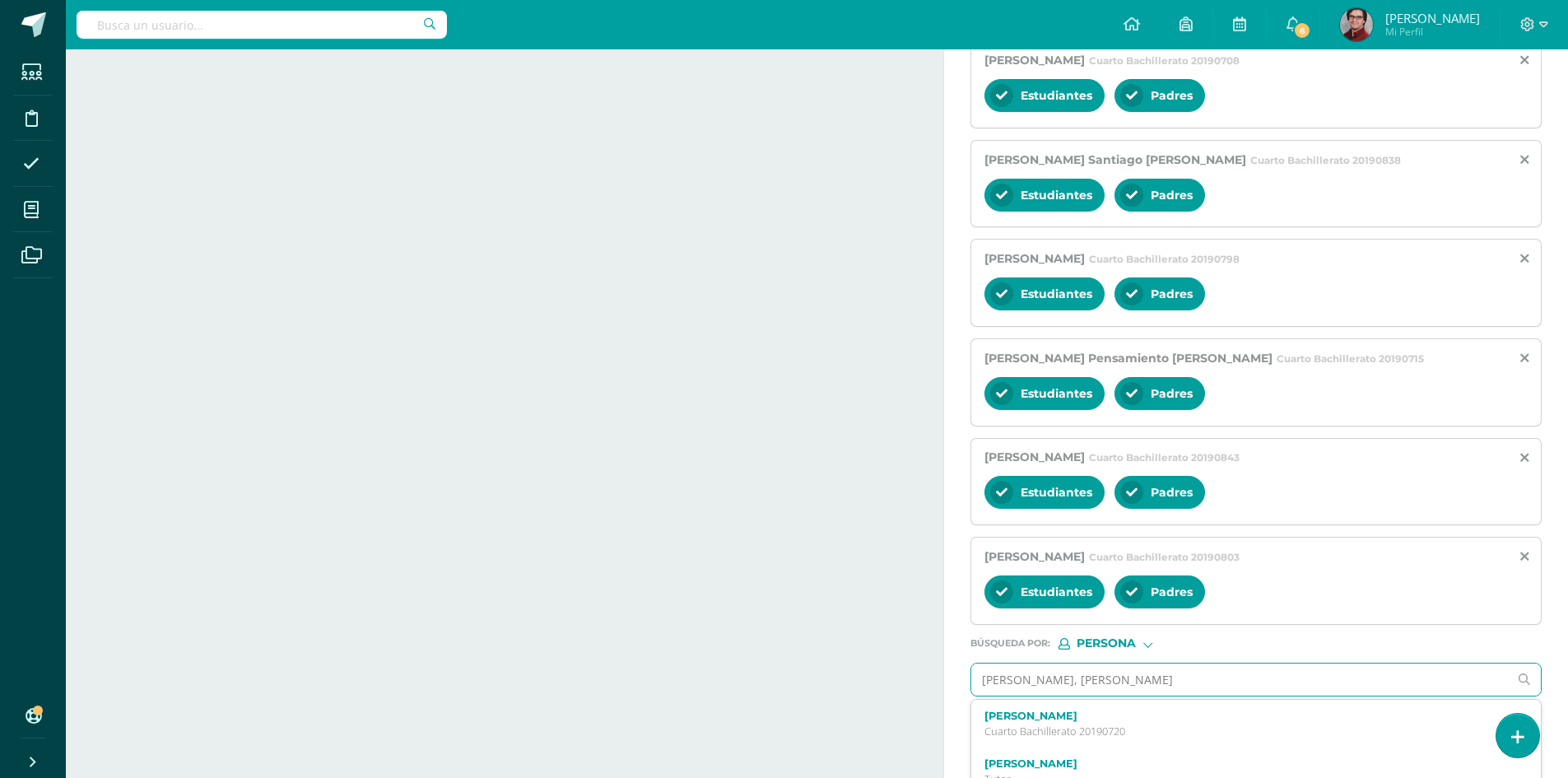
click at [1121, 720] on label "[PERSON_NAME]" at bounding box center [1244, 715] width 520 height 12
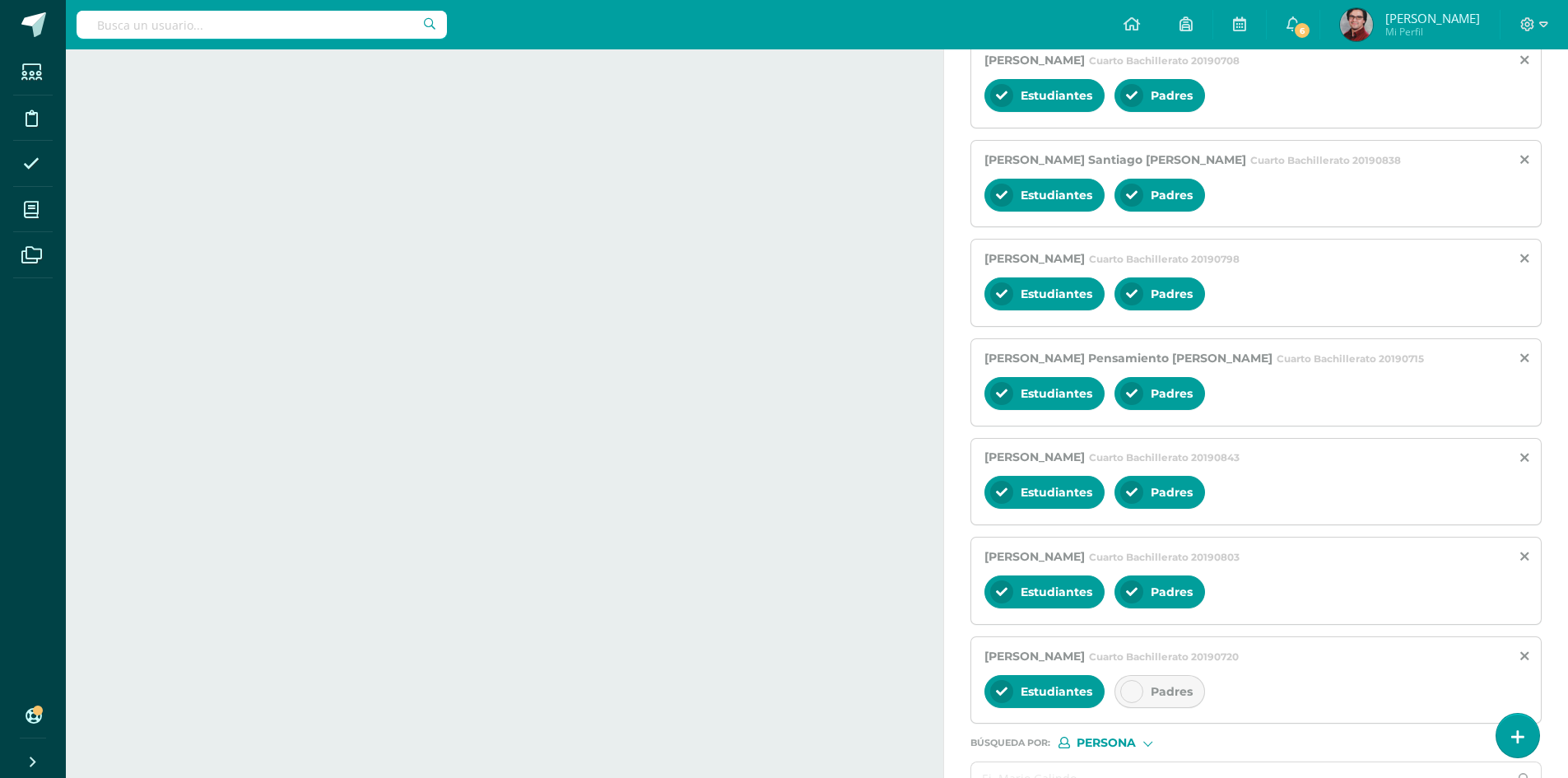
click at [1137, 699] on div at bounding box center [1132, 691] width 23 height 23
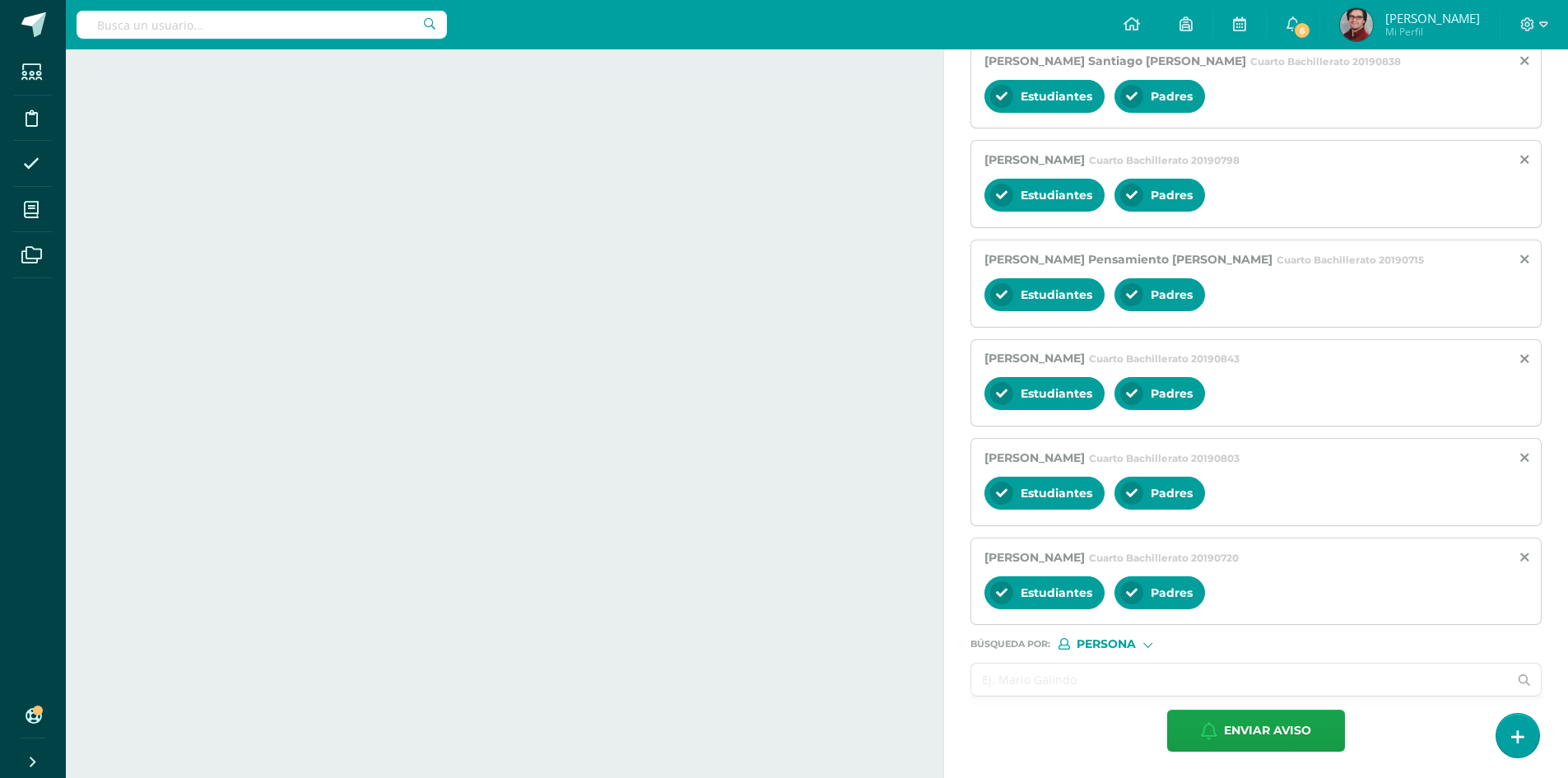
click at [1091, 680] on input "text" at bounding box center [1240, 679] width 537 height 32
paste input "[PERSON_NAME] [PERSON_NAME]"
type input "[PERSON_NAME] [PERSON_NAME]"
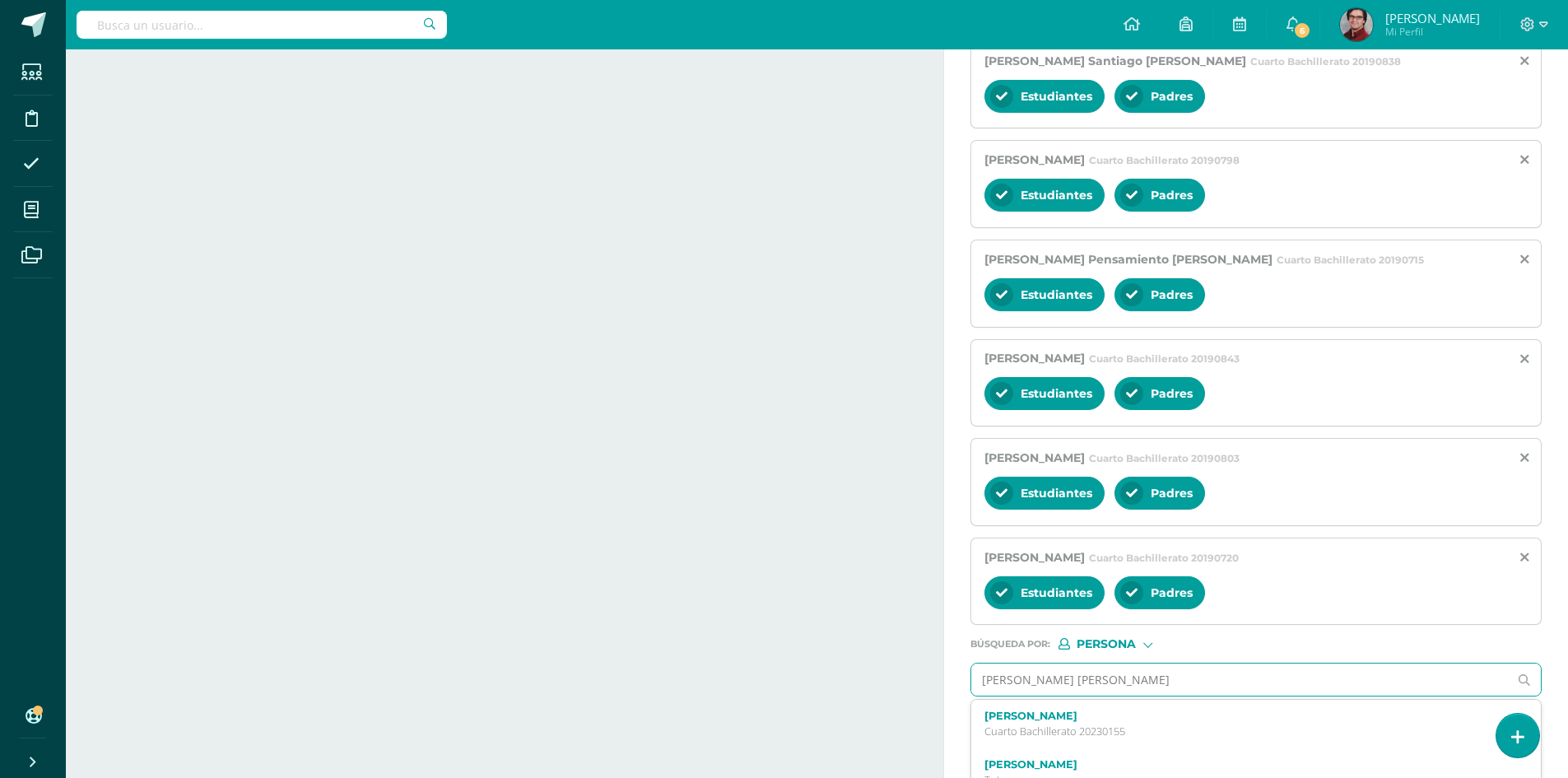
click at [1113, 719] on label "[PERSON_NAME]" at bounding box center [1244, 715] width 520 height 12
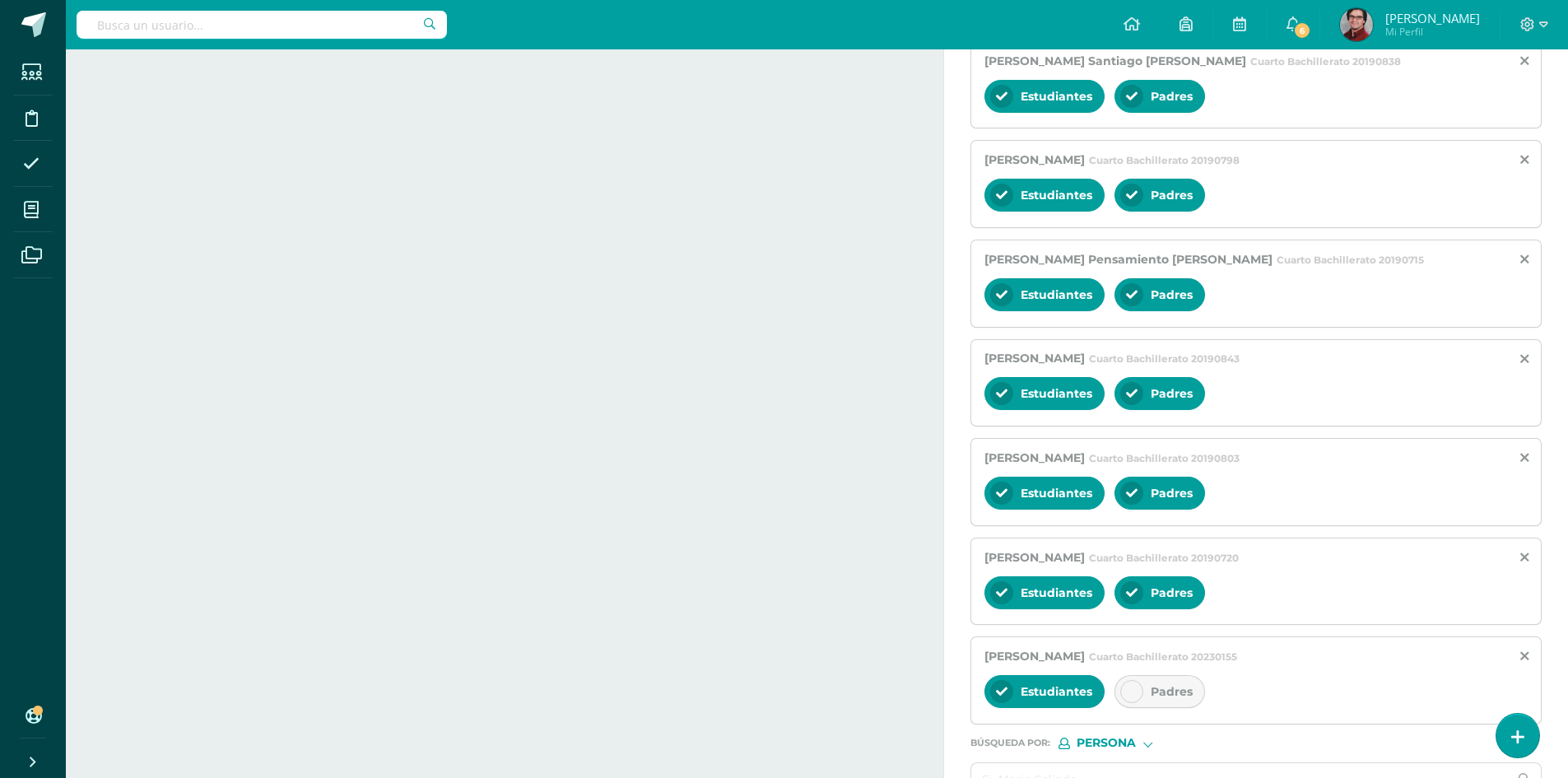
click at [1181, 697] on span "Padres" at bounding box center [1172, 691] width 42 height 15
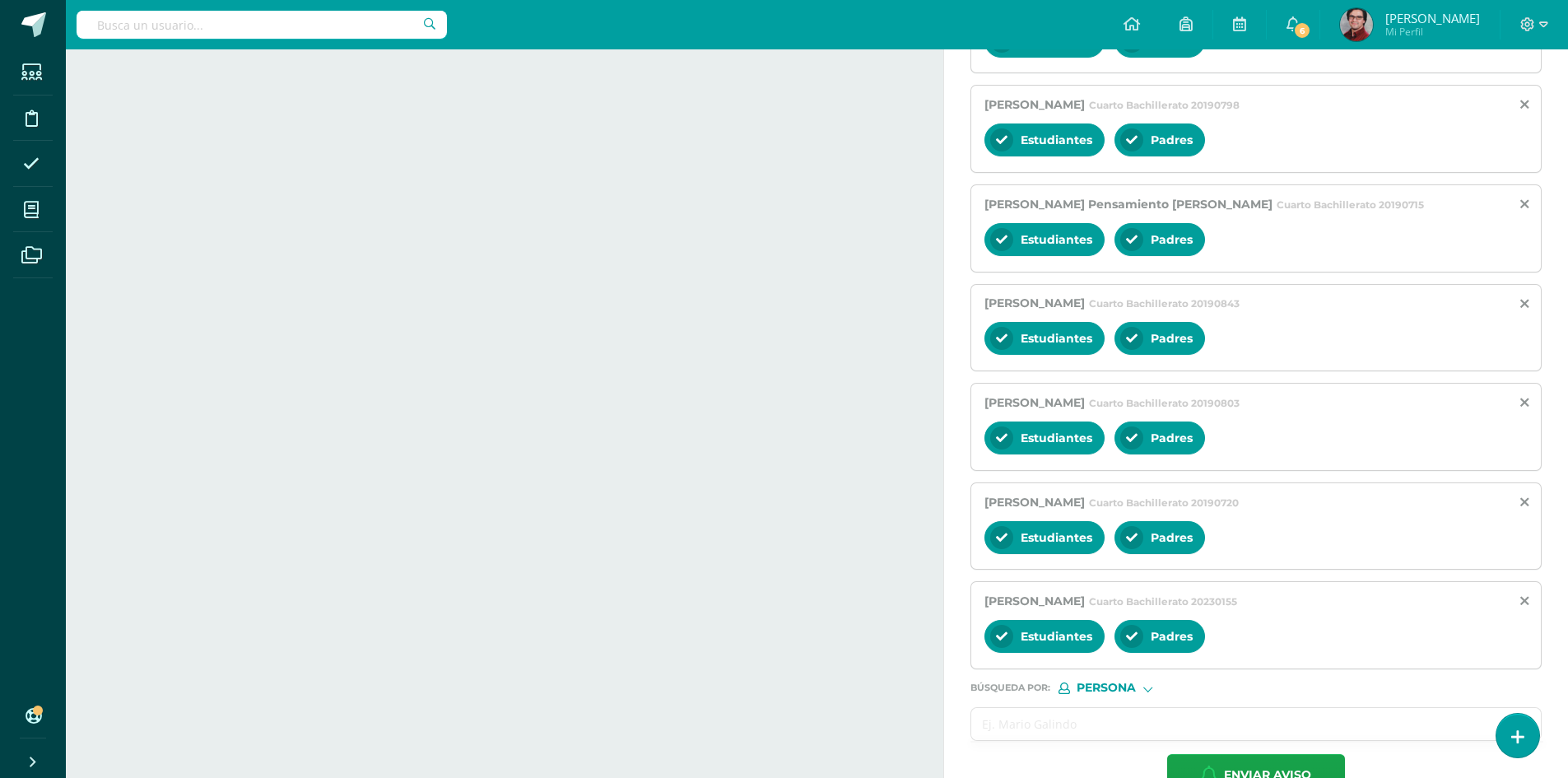
scroll to position [1276, 0]
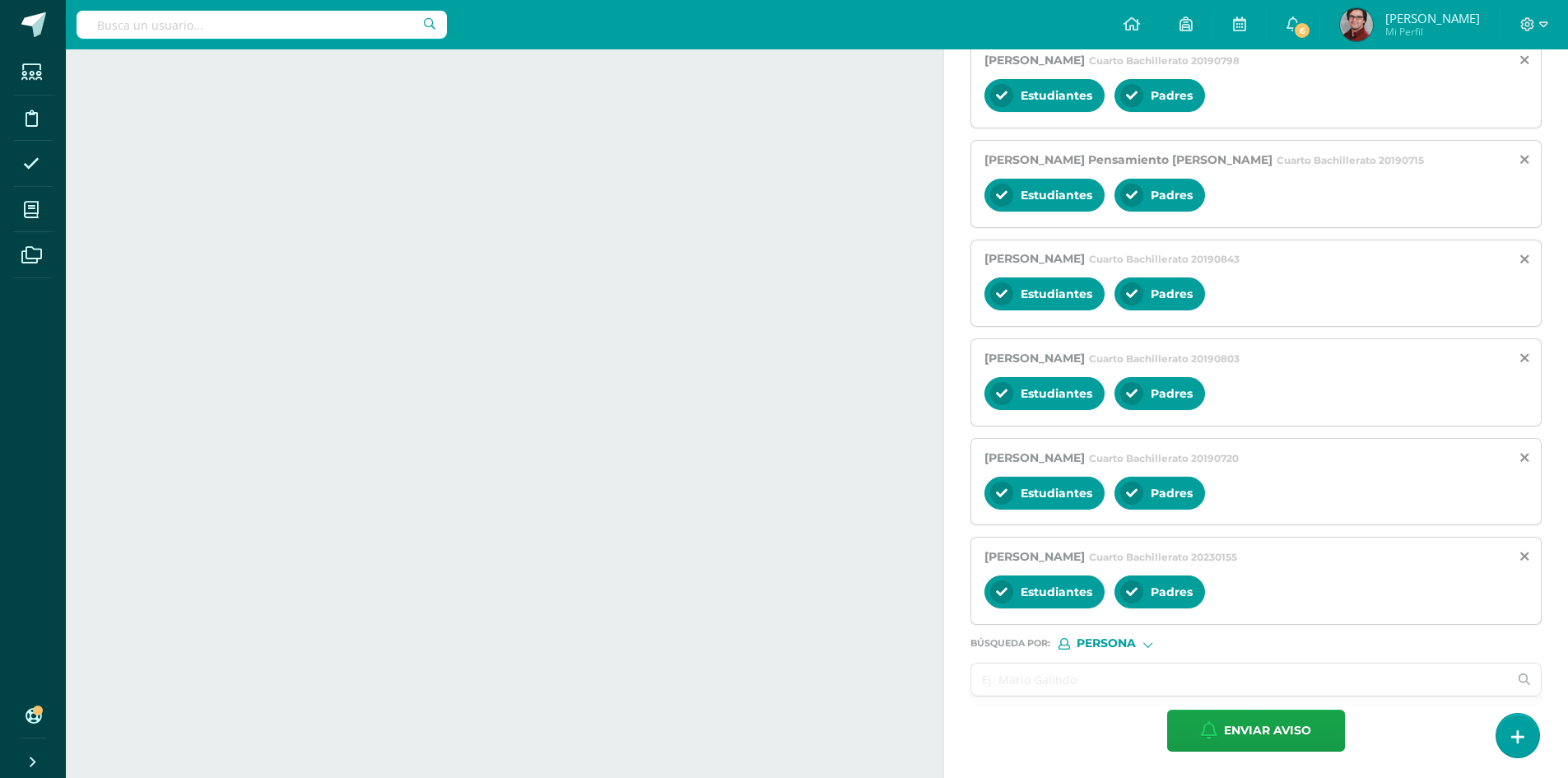
drag, startPoint x: 1065, startPoint y: 659, endPoint x: 1056, endPoint y: 684, distance: 26.6
click at [1056, 685] on input "text" at bounding box center [1240, 679] width 537 height 32
paste input "[PERSON_NAME] [PERSON_NAME]"
type input "[PERSON_NAME] [PERSON_NAME]"
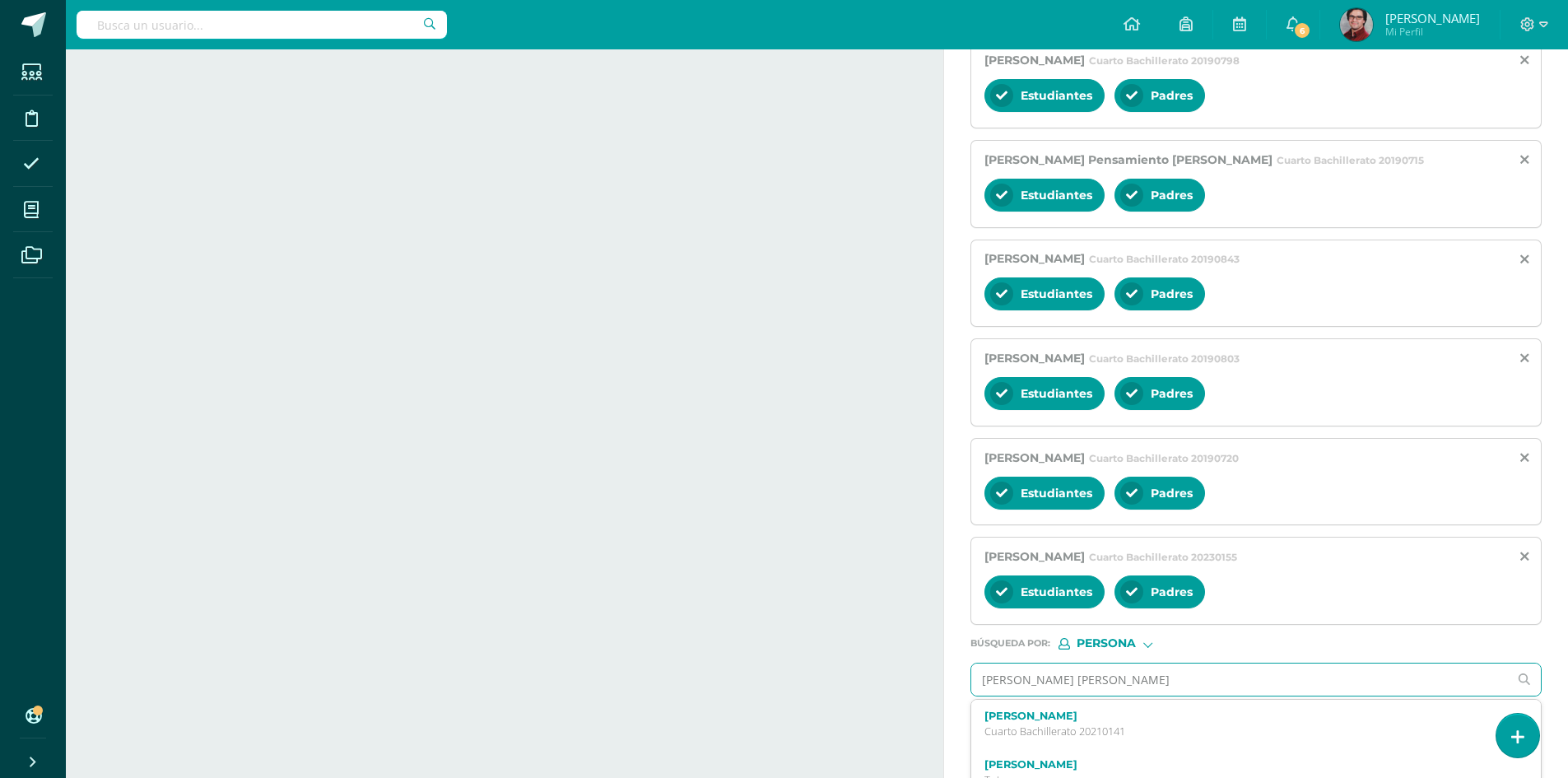
click at [1091, 709] on label "[PERSON_NAME]" at bounding box center [1244, 715] width 520 height 12
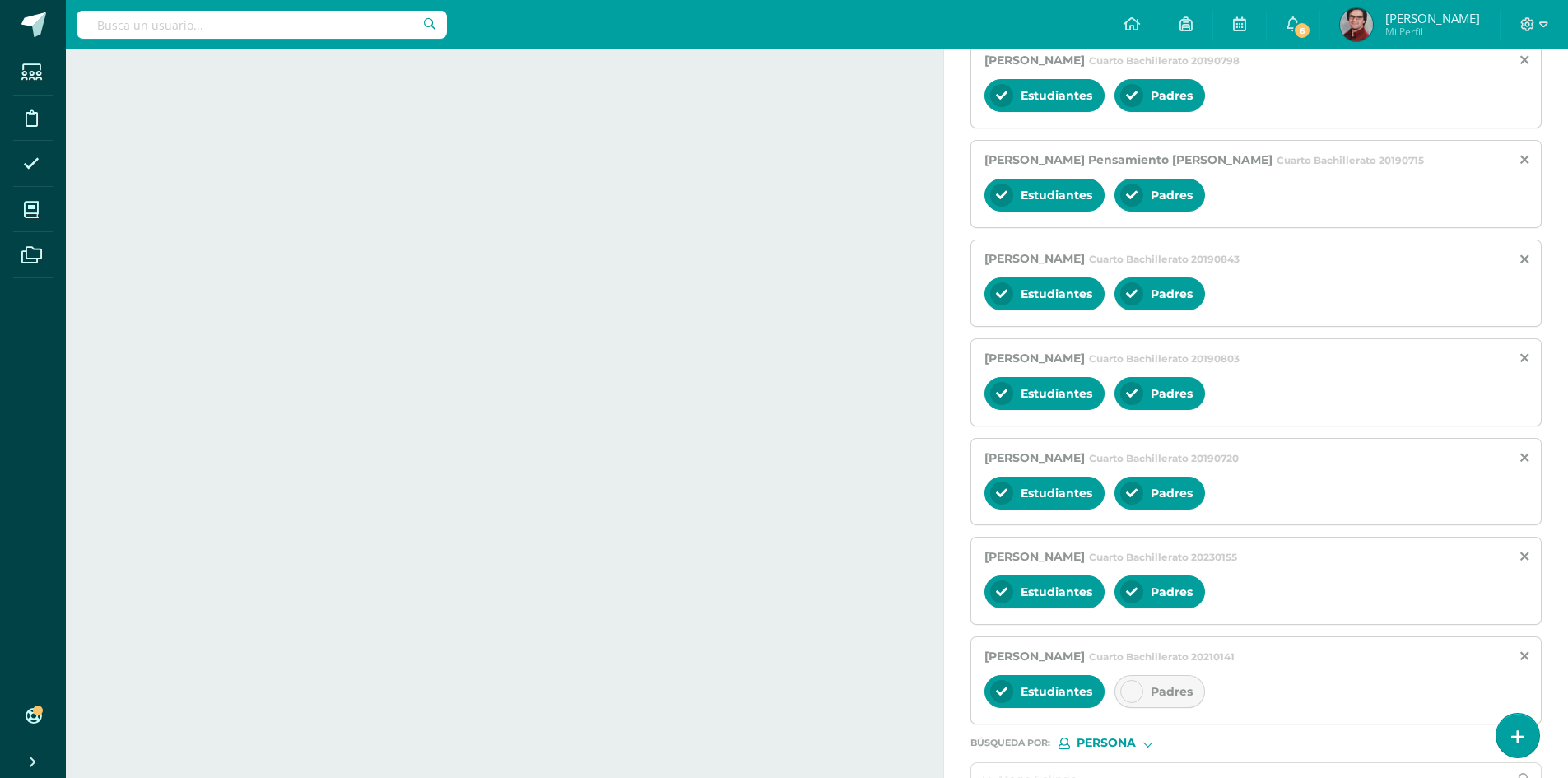
click at [1154, 687] on span "Padres" at bounding box center [1172, 691] width 42 height 15
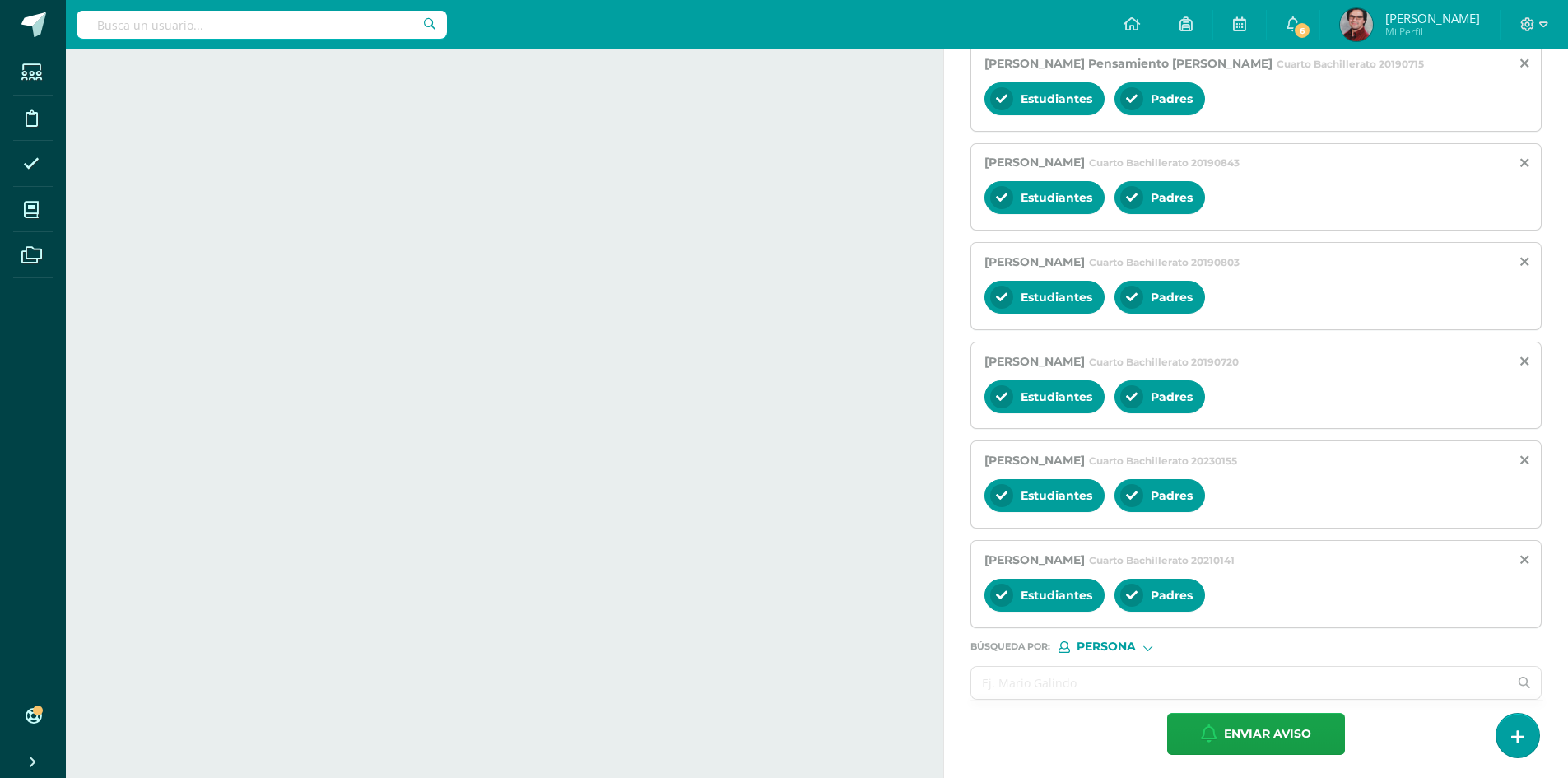
scroll to position [1375, 0]
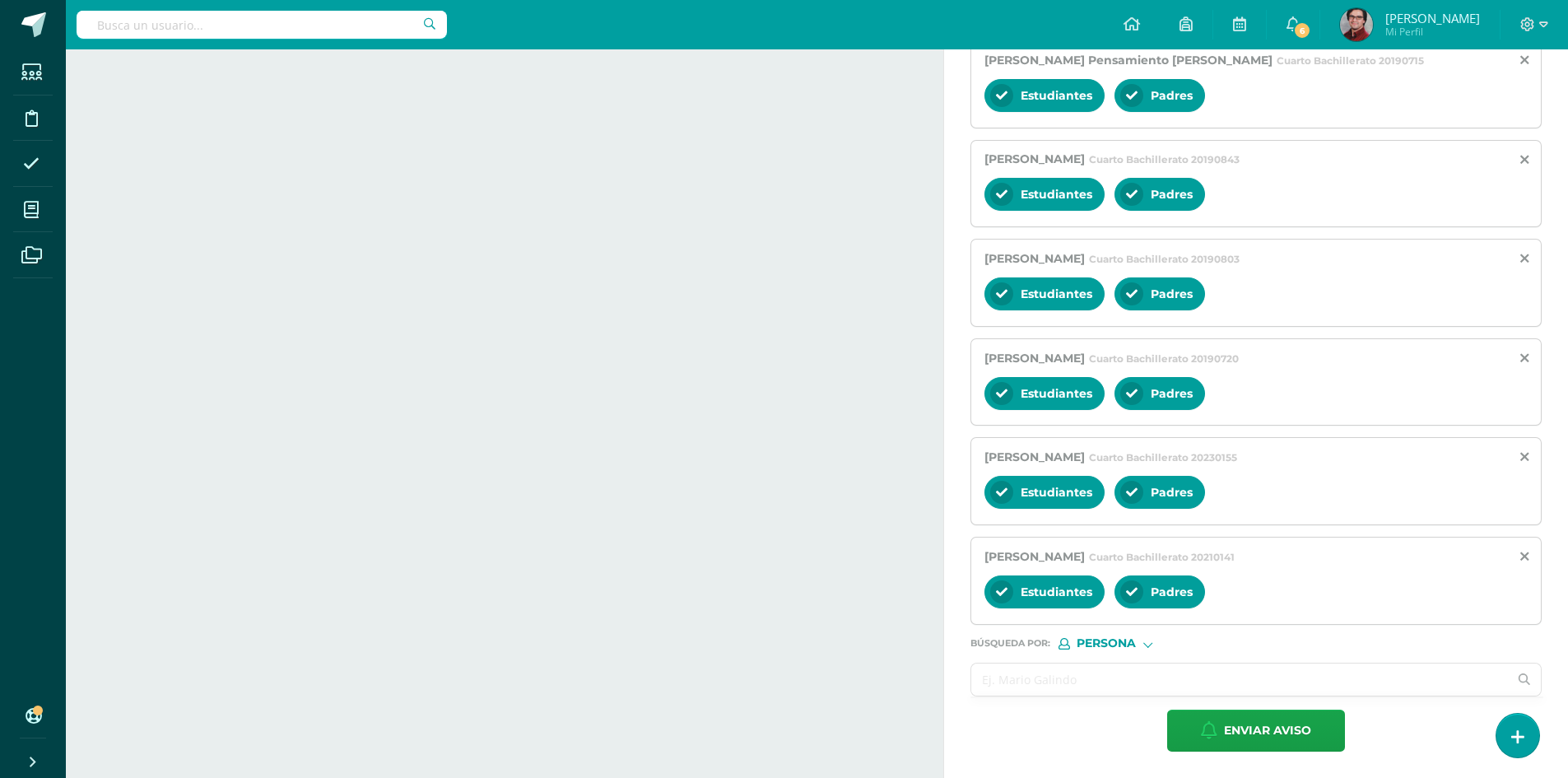
click at [1113, 685] on input "text" at bounding box center [1240, 679] width 537 height 32
paste input "[PERSON_NAME] [PERSON_NAME]"
type input "[PERSON_NAME] [PERSON_NAME]"
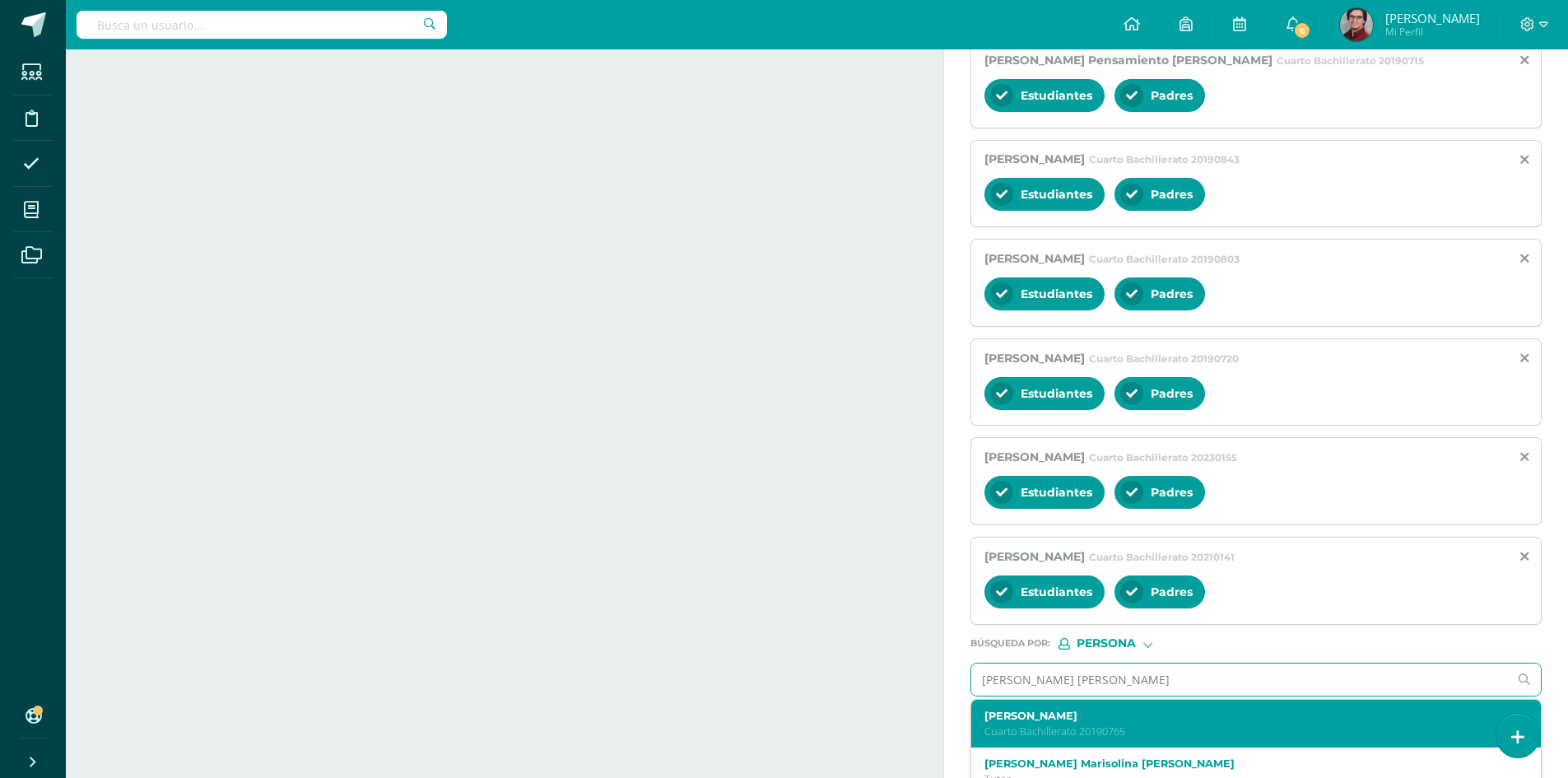
click at [1139, 712] on label "[PERSON_NAME]" at bounding box center [1244, 715] width 520 height 12
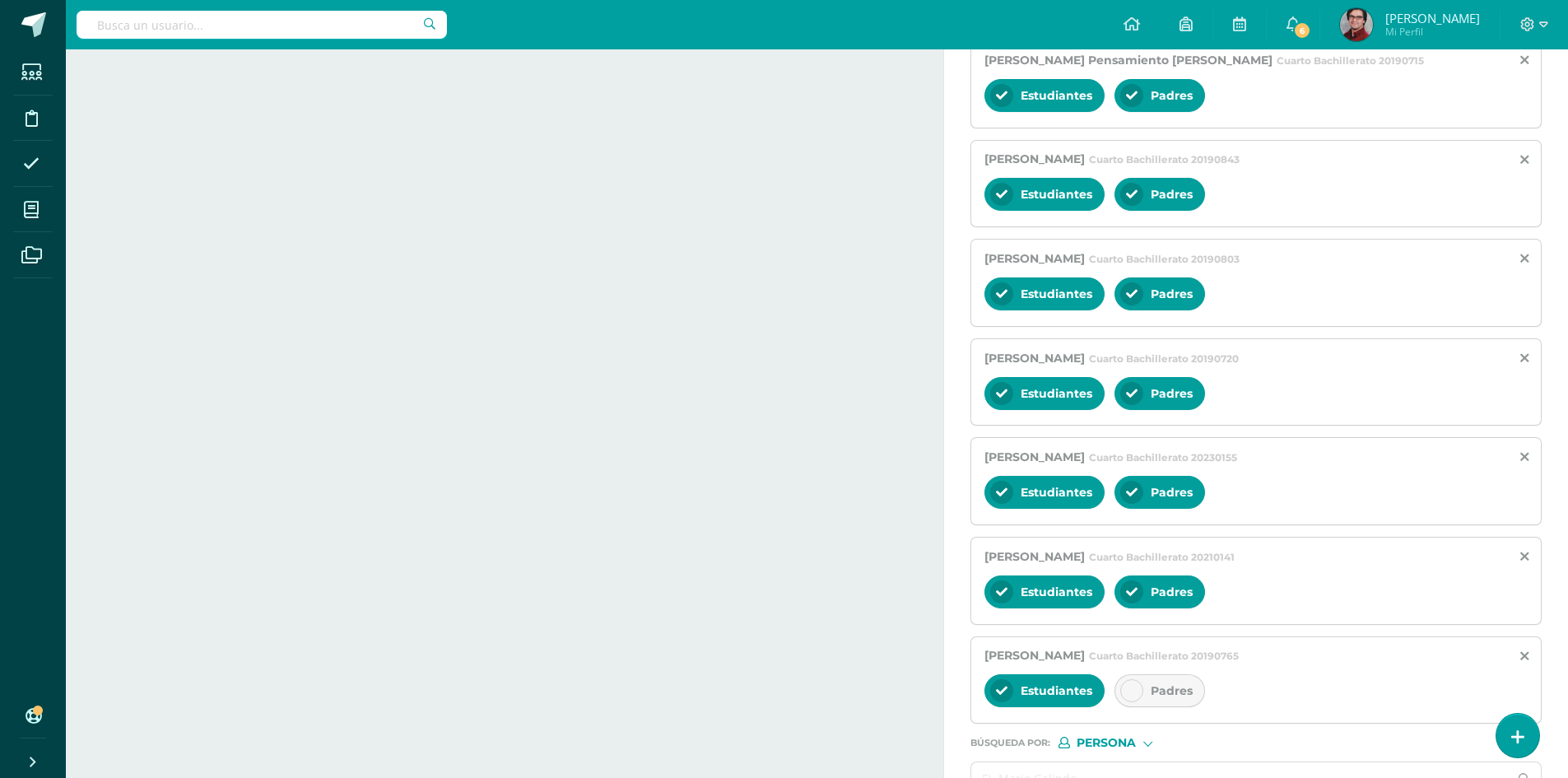
click at [1141, 687] on div at bounding box center [1132, 690] width 23 height 23
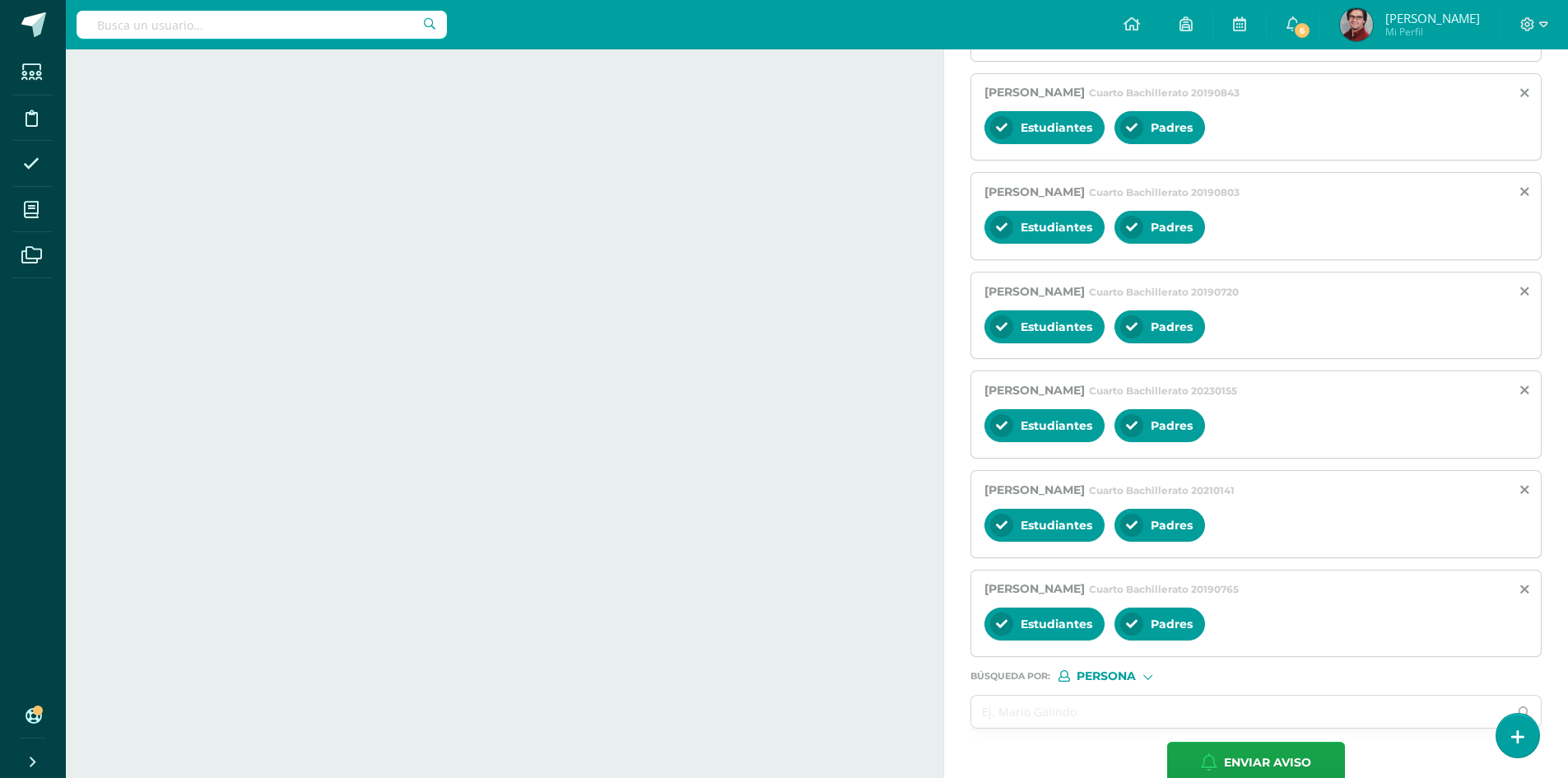
scroll to position [1474, 0]
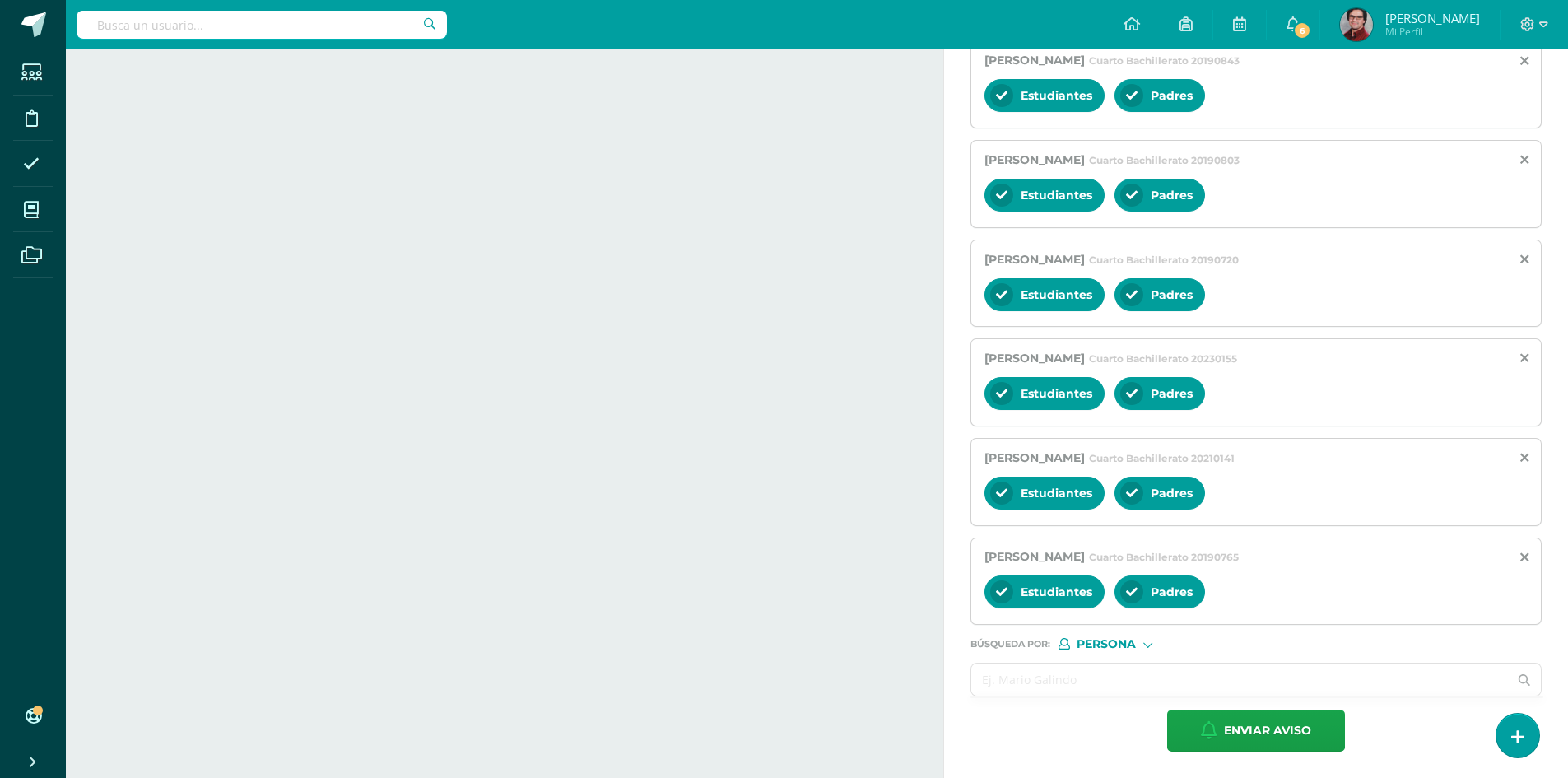
click at [1050, 668] on input "text" at bounding box center [1240, 679] width 537 height 32
paste input "[PERSON_NAME] [PERSON_NAME]"
type input "[PERSON_NAME] [PERSON_NAME]"
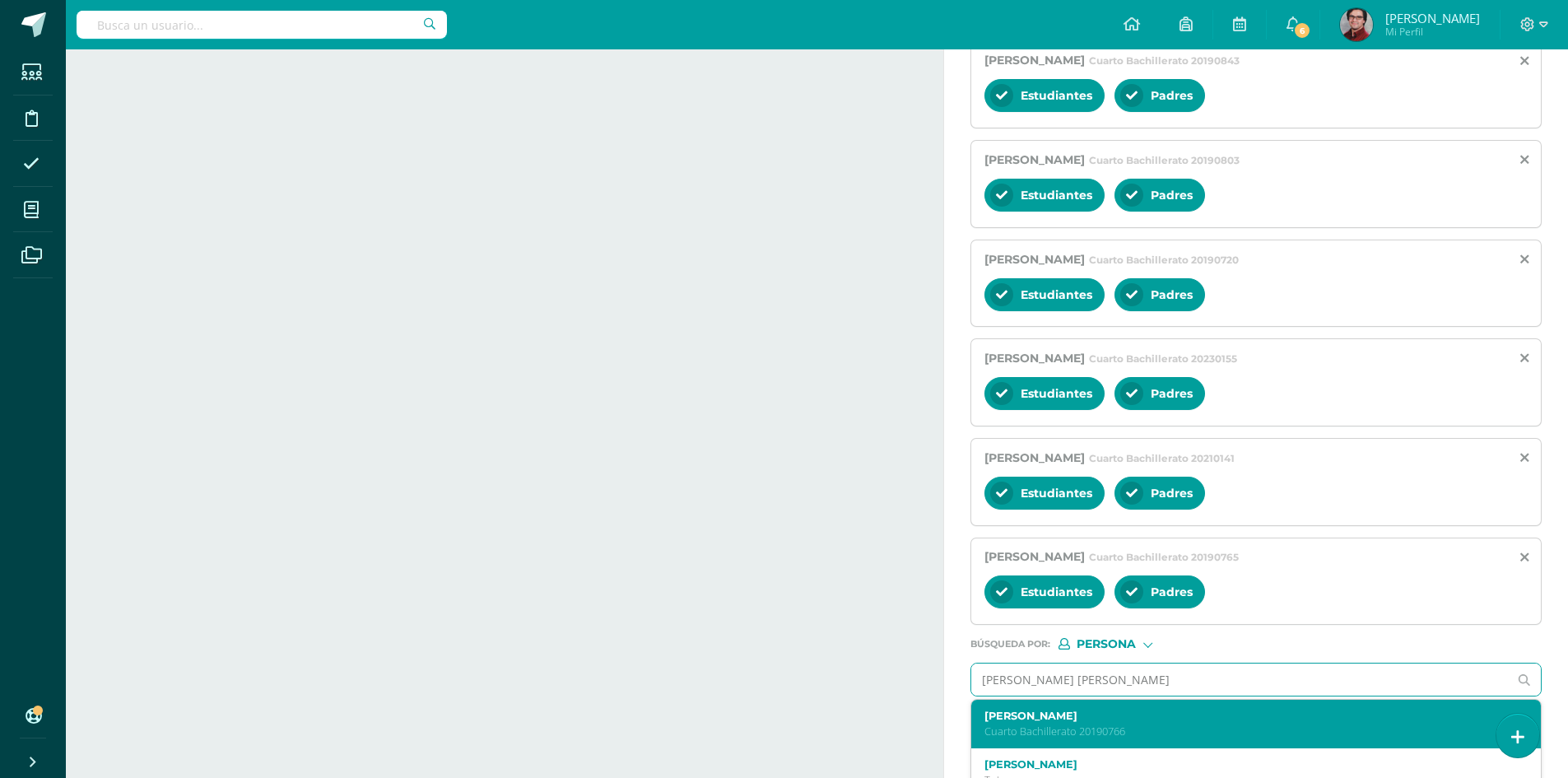
click at [1171, 717] on label "[PERSON_NAME]" at bounding box center [1244, 715] width 520 height 12
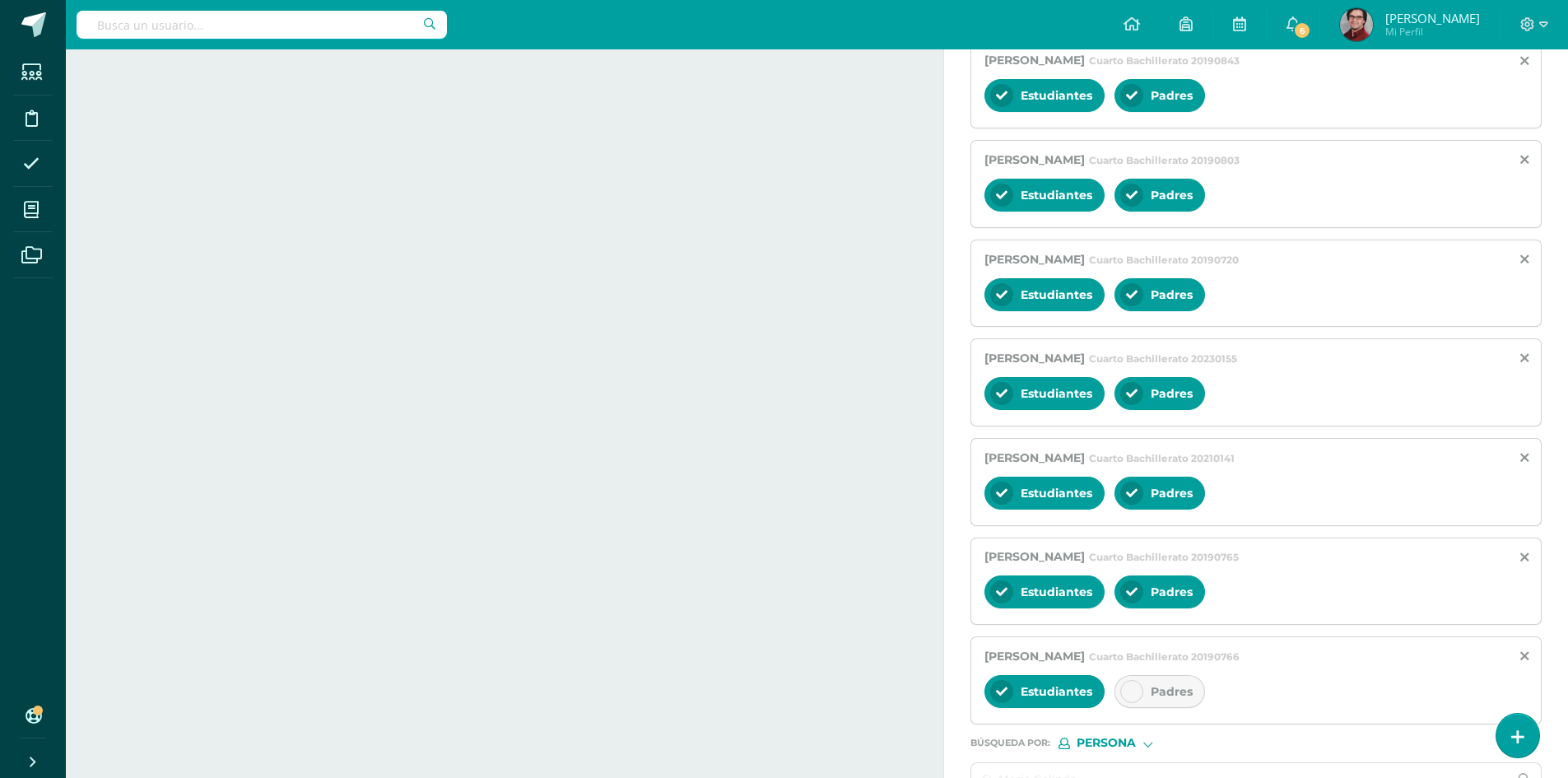
click at [1162, 688] on span "Padres" at bounding box center [1172, 691] width 42 height 15
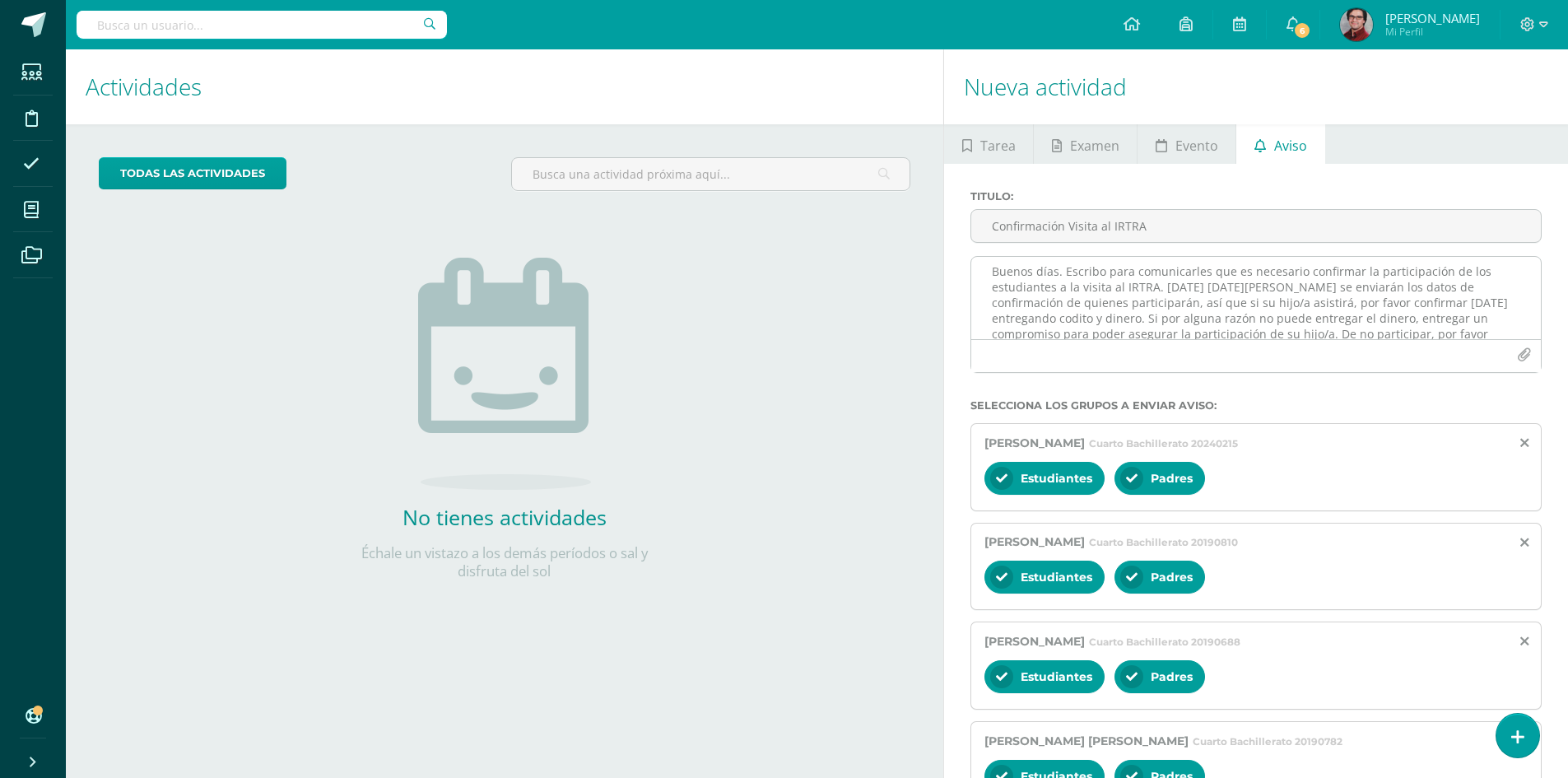
scroll to position [0, 0]
click at [1052, 321] on textarea "Buenos días. Escribo para comunicarles que es necesario confirmar la participac…" at bounding box center [1257, 297] width 570 height 82
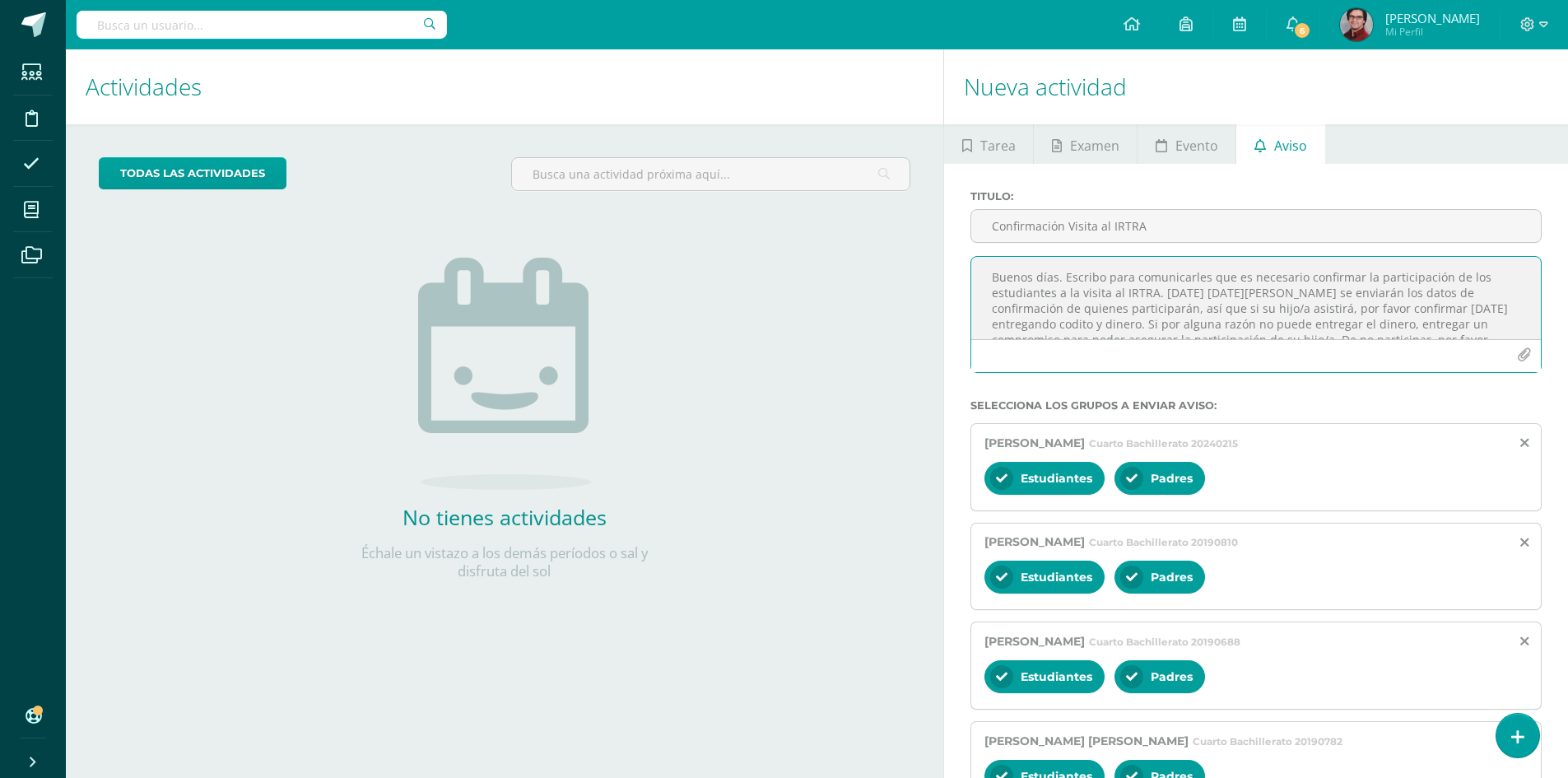
click at [1052, 321] on textarea "Buenos días. Escribo para comunicarles que es necesario confirmar la participac…" at bounding box center [1257, 297] width 570 height 82
click at [1138, 323] on textarea "Buenos días. Escribo para comunicarles que es necesario confirmar la participac…" at bounding box center [1257, 297] width 570 height 82
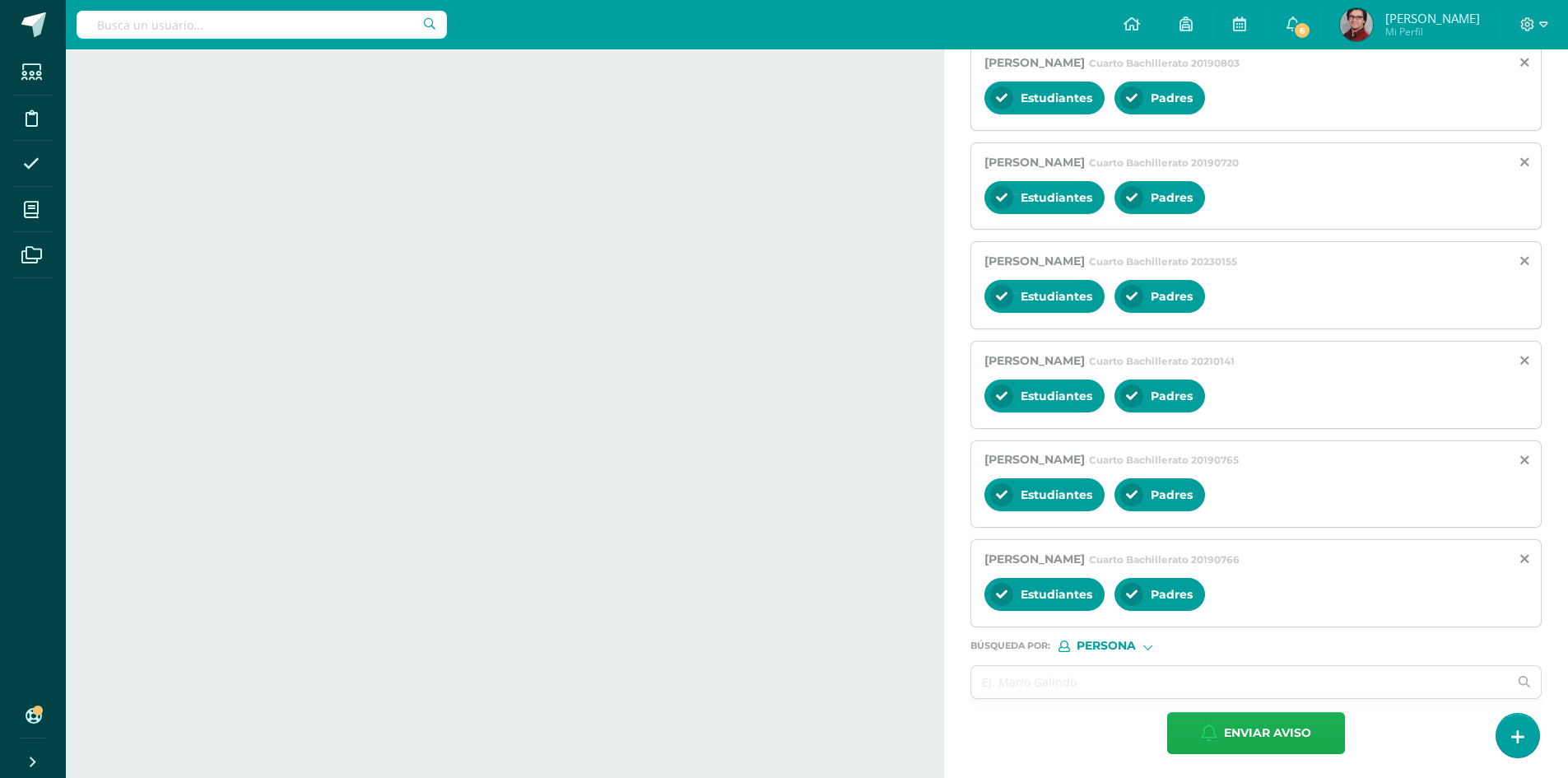
scroll to position [1573, 0]
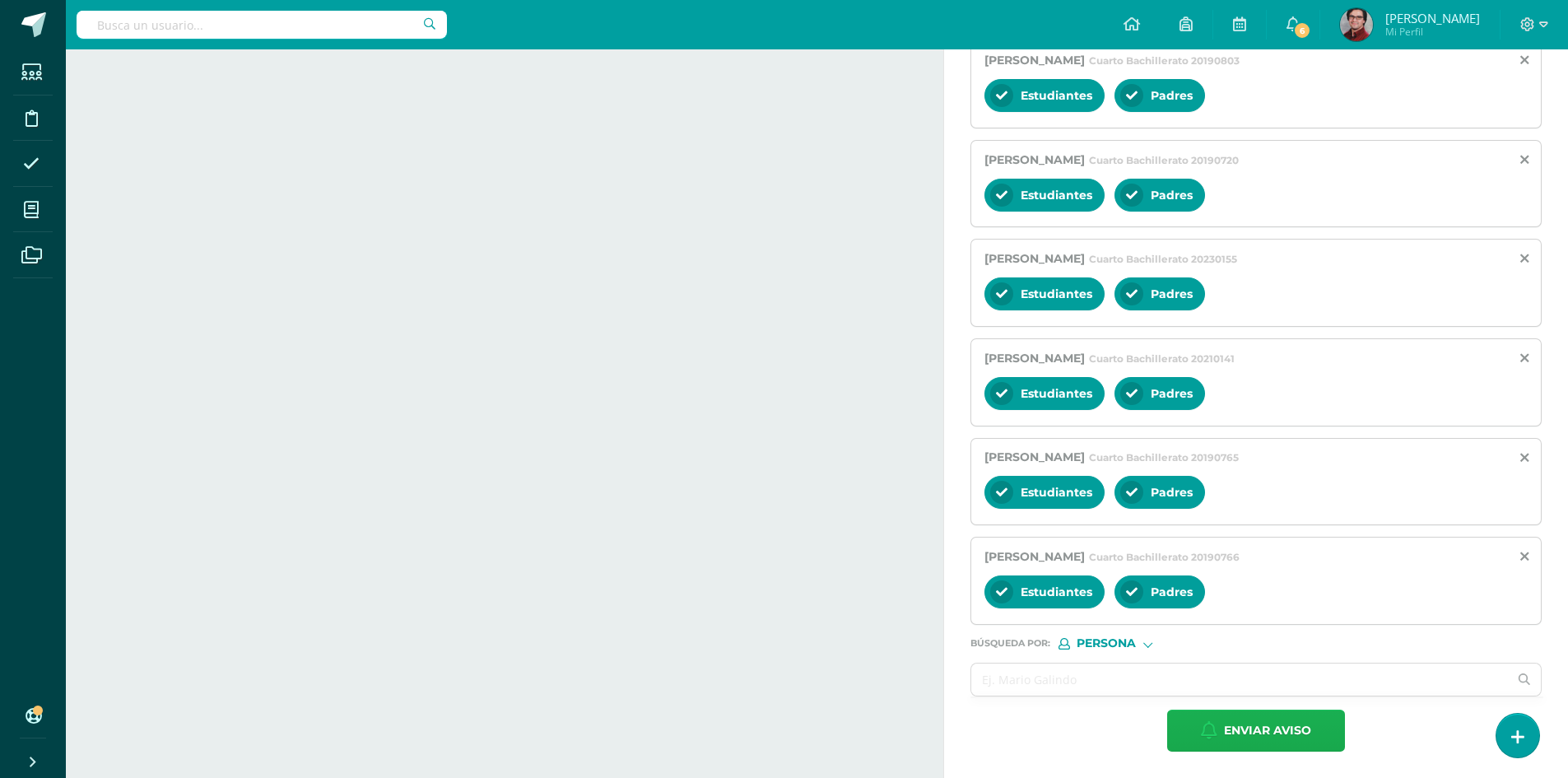
type textarea "Buenos días. Escribo para comunicarles que es necesario confirmar la participac…"
click at [1231, 728] on span "Enviar aviso" at bounding box center [1268, 730] width 87 height 41
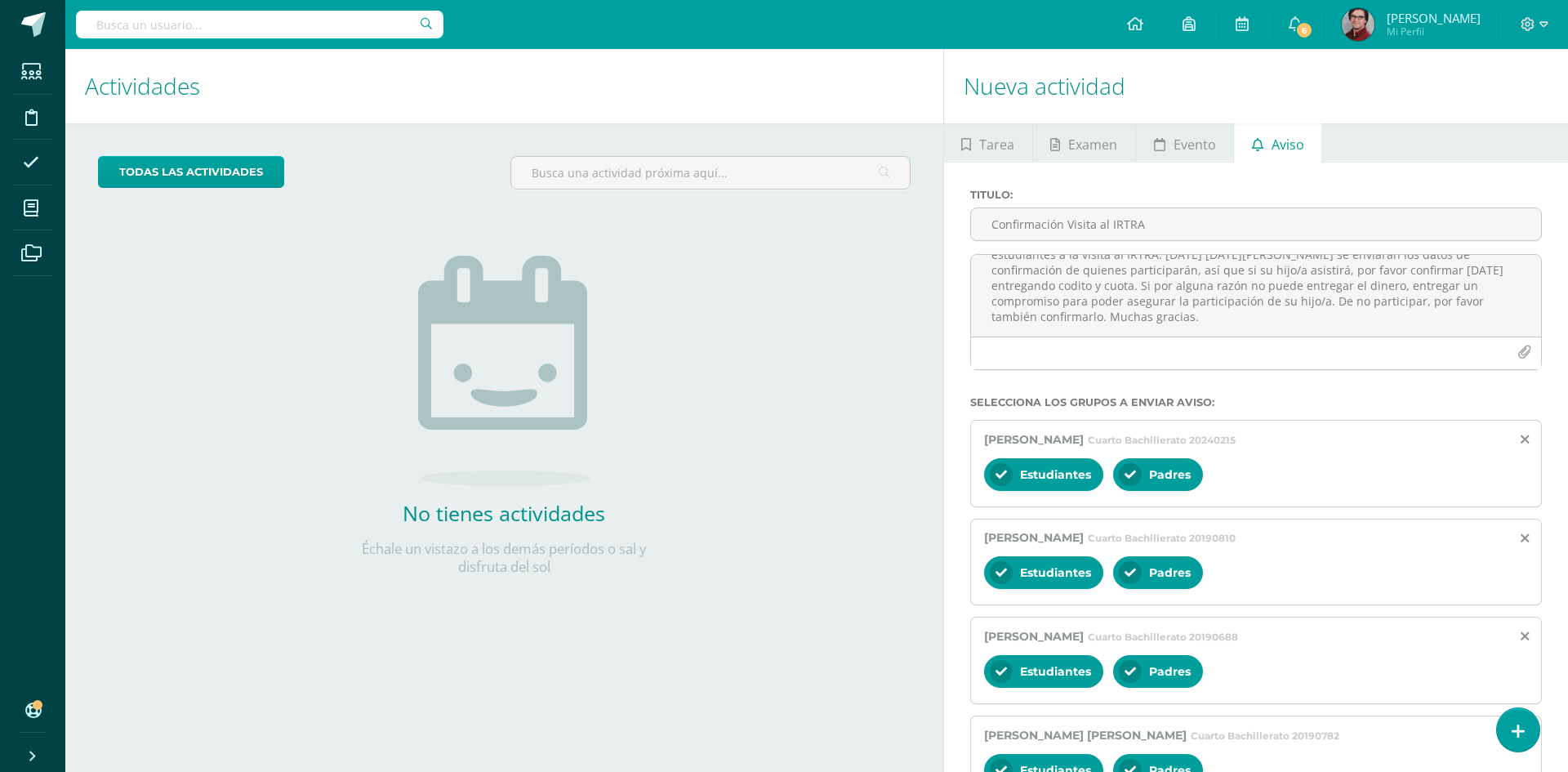
scroll to position [0, 0]
